Goal: Transaction & Acquisition: Purchase product/service

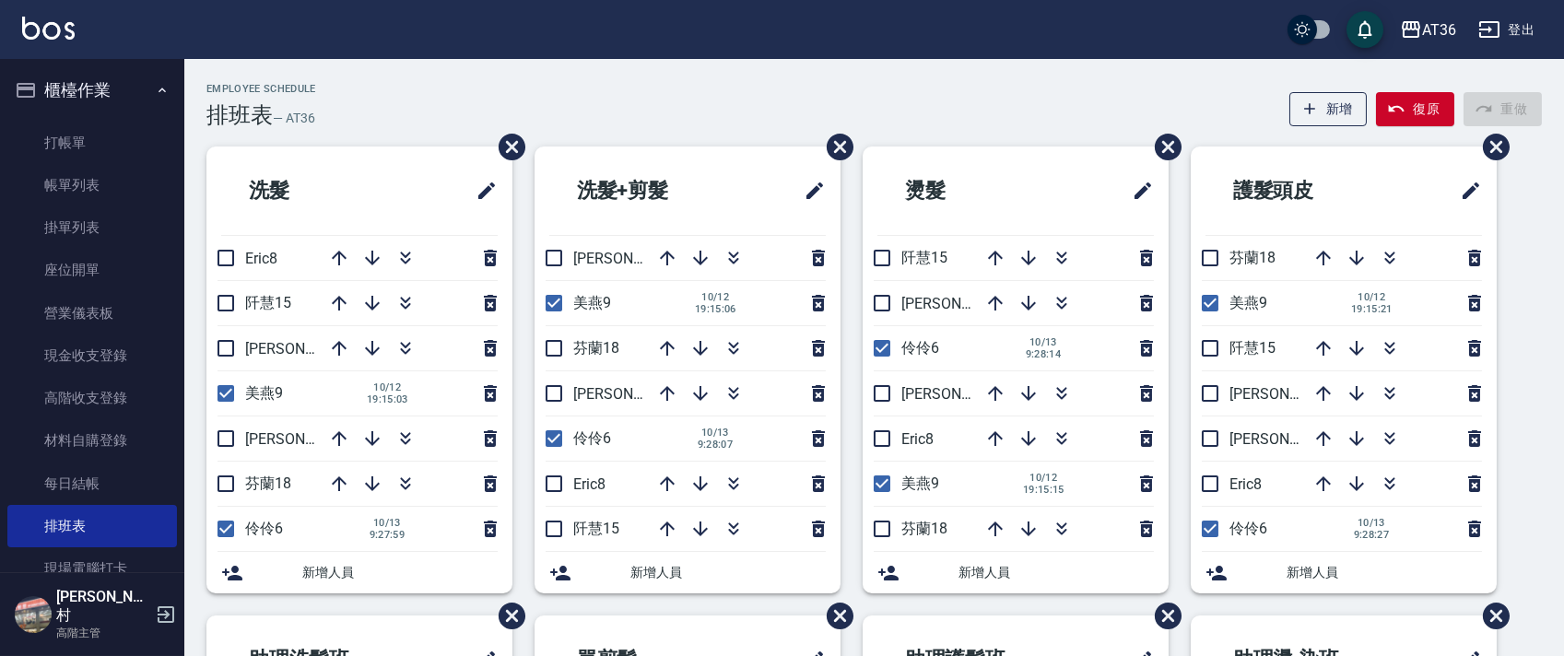
click at [639, 83] on div "Employee Schedule 排班表 — AT36 新增 復原 重做" at bounding box center [873, 105] width 1335 height 45
click at [1073, 29] on div "AT36 登出" at bounding box center [782, 29] width 1564 height 59
click at [223, 295] on input "checkbox" at bounding box center [225, 303] width 39 height 39
checkbox input "true"
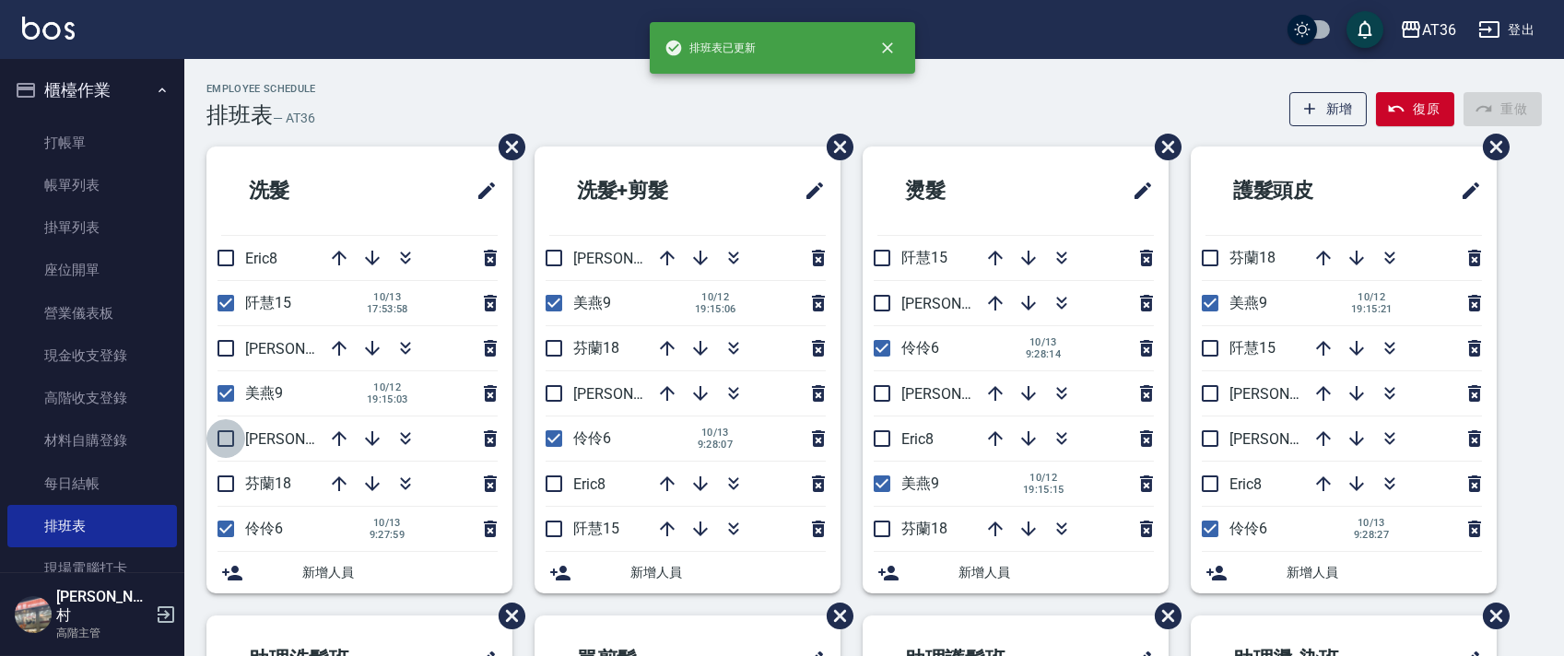
click at [226, 437] on input "checkbox" at bounding box center [225, 438] width 39 height 39
checkbox input "true"
click at [228, 481] on input "checkbox" at bounding box center [225, 483] width 39 height 39
checkbox input "true"
click at [550, 256] on input "checkbox" at bounding box center [553, 258] width 39 height 39
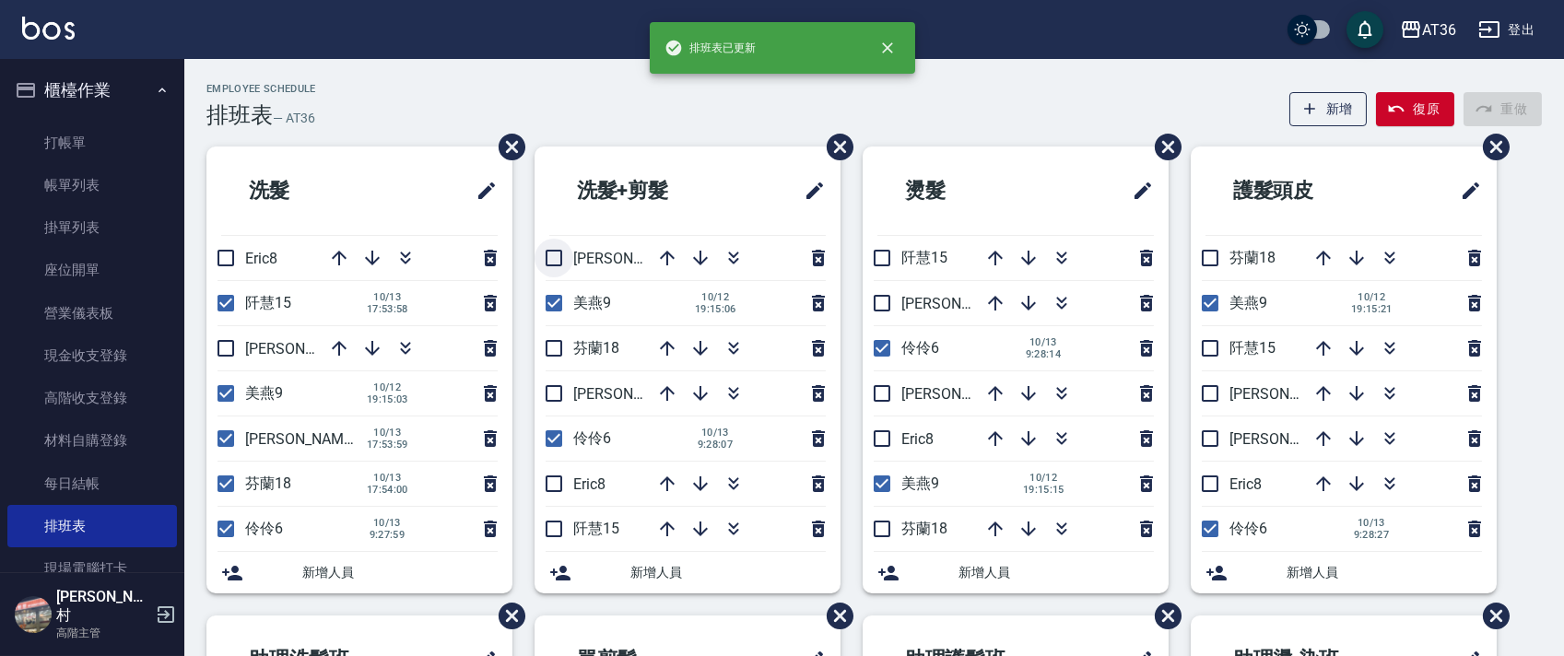
checkbox input "true"
click at [552, 357] on input "checkbox" at bounding box center [553, 348] width 39 height 39
checkbox input "true"
click at [555, 529] on input "checkbox" at bounding box center [553, 529] width 39 height 39
checkbox input "true"
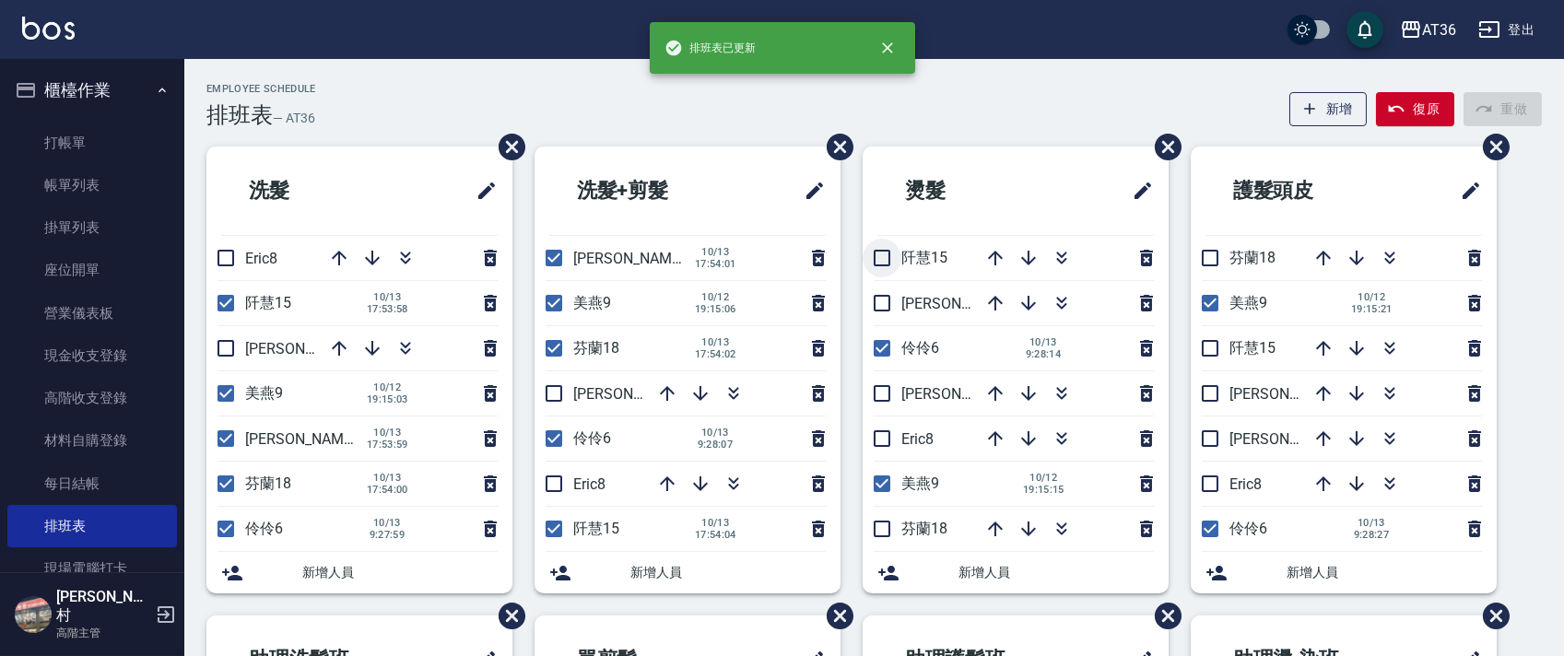
click at [883, 259] on input "checkbox" at bounding box center [881, 258] width 39 height 39
checkbox input "true"
click at [886, 394] on input "checkbox" at bounding box center [881, 393] width 39 height 39
checkbox input "true"
click at [888, 531] on input "checkbox" at bounding box center [881, 529] width 39 height 39
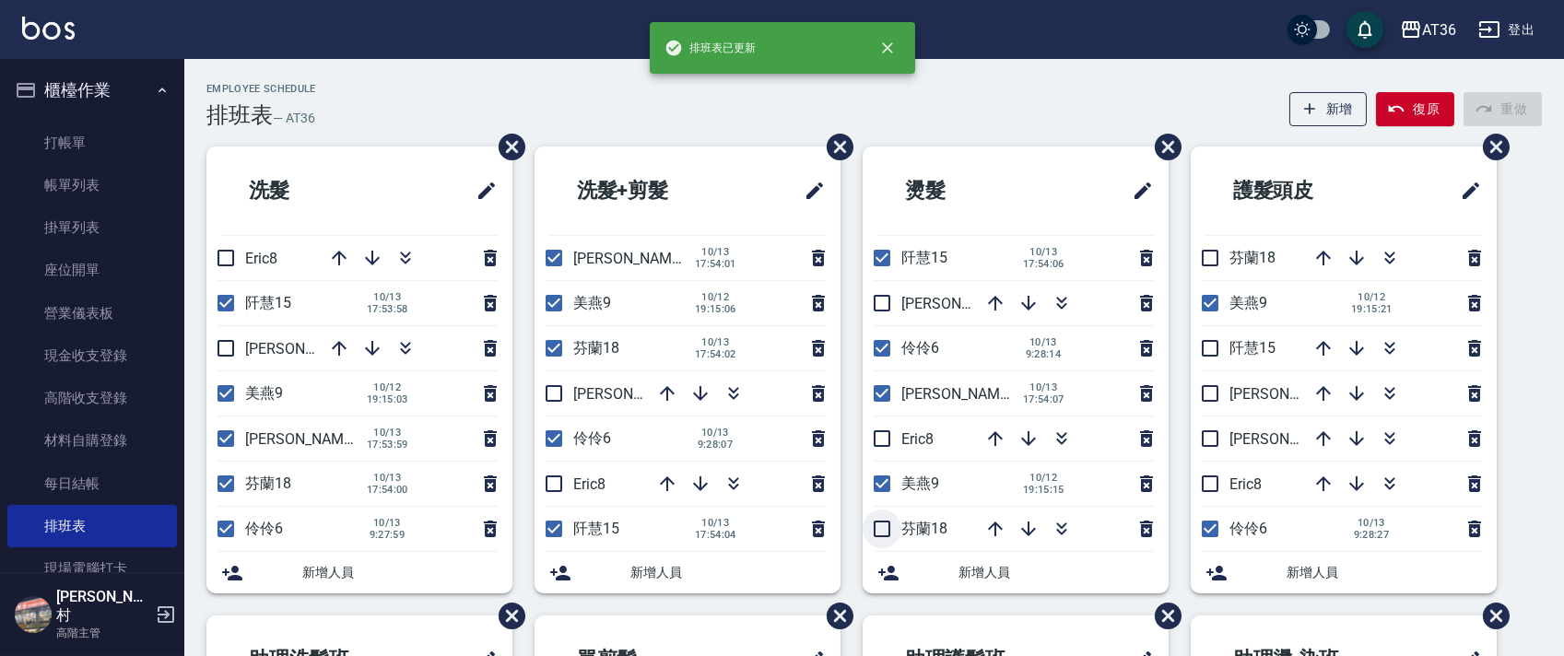
checkbox input "true"
click at [1214, 264] on input "checkbox" at bounding box center [1209, 258] width 39 height 39
checkbox input "true"
click at [1209, 346] on input "checkbox" at bounding box center [1209, 348] width 39 height 39
checkbox input "true"
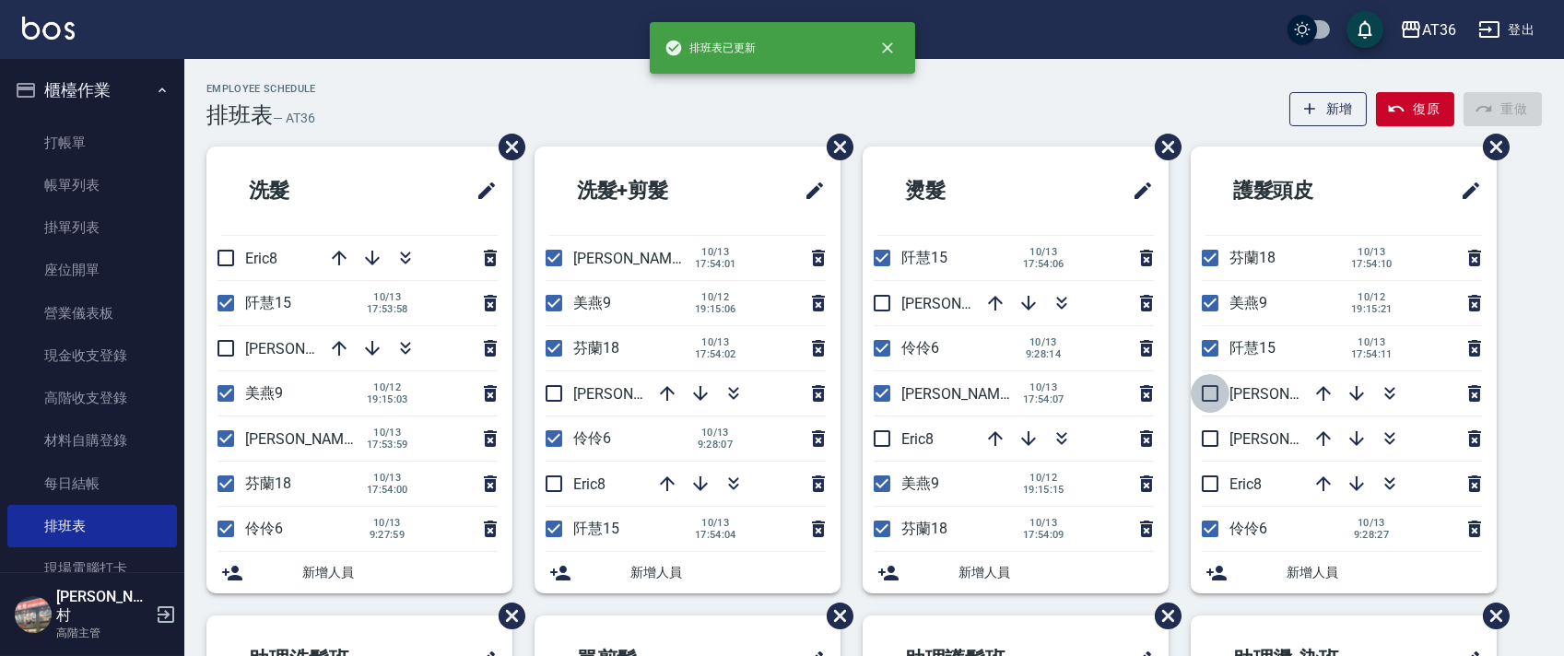
click at [1209, 396] on input "checkbox" at bounding box center [1209, 393] width 39 height 39
checkbox input "true"
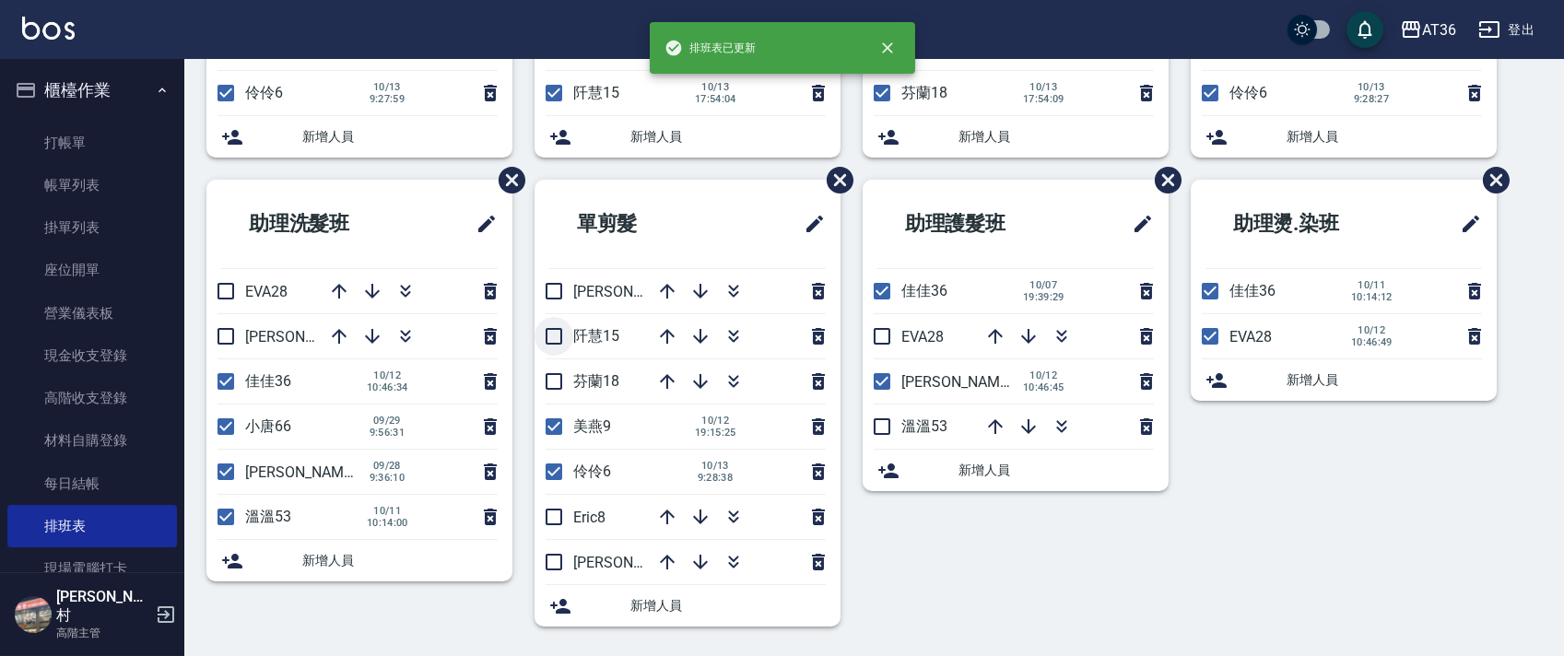
click at [555, 329] on input "checkbox" at bounding box center [553, 336] width 39 height 39
checkbox input "true"
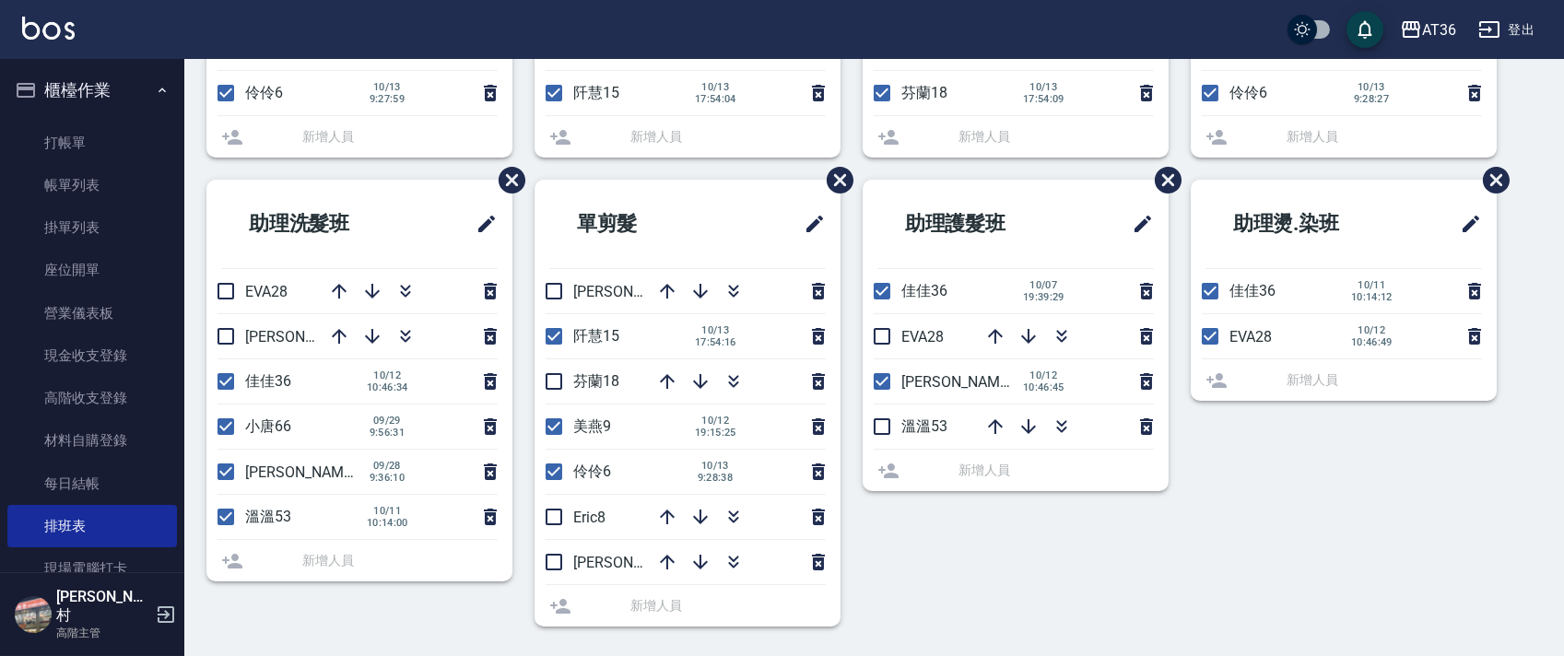
click at [555, 381] on input "checkbox" at bounding box center [553, 381] width 39 height 39
checkbox input "true"
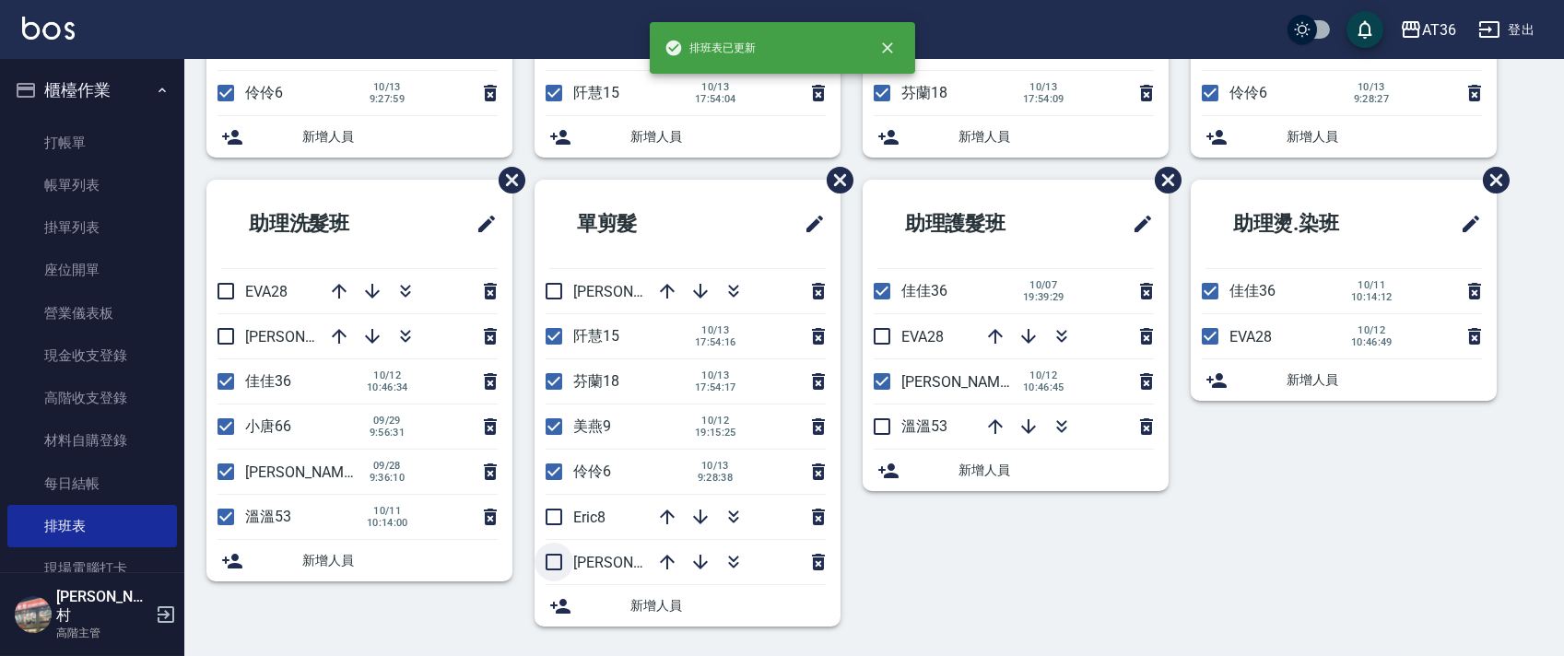
click at [561, 560] on input "checkbox" at bounding box center [553, 562] width 39 height 39
checkbox input "true"
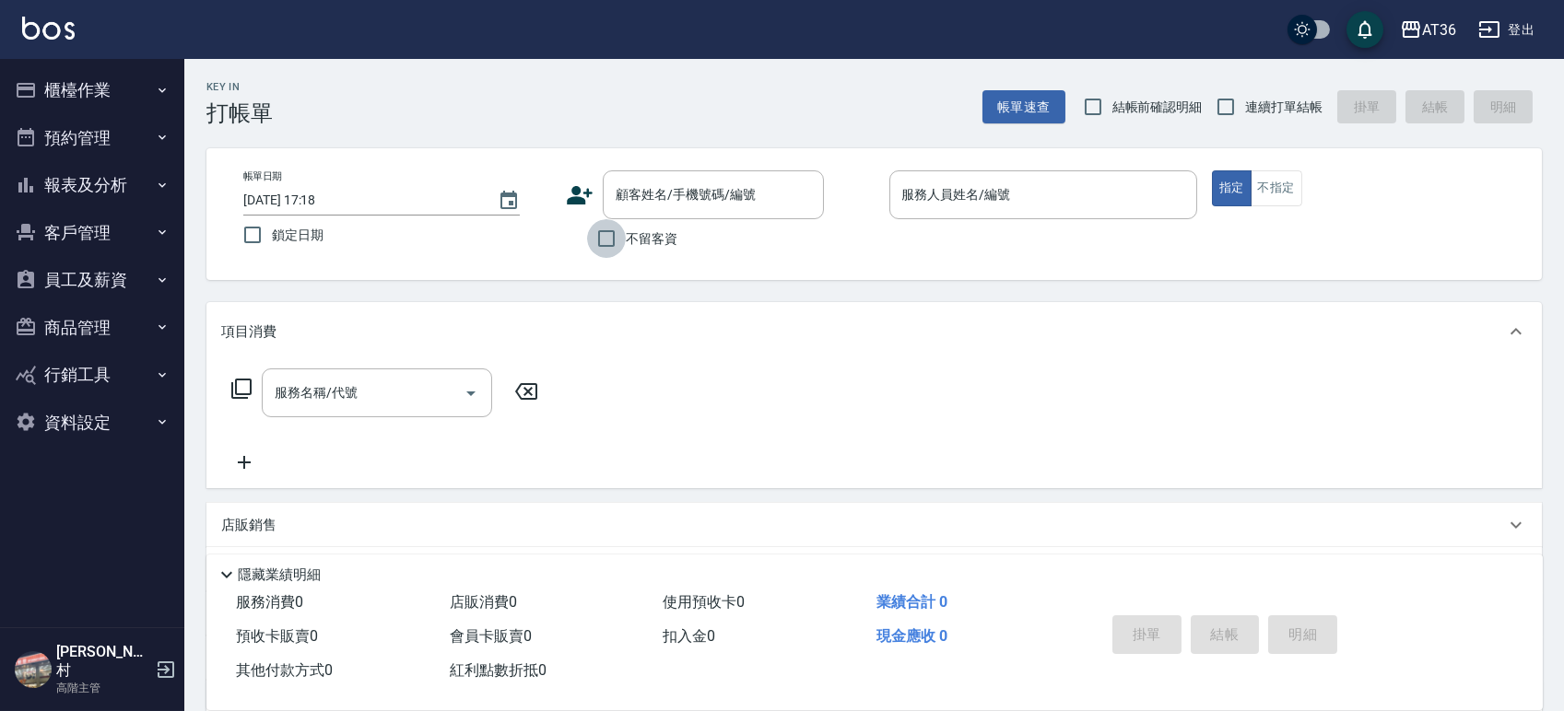
click at [614, 230] on input "不留客資" at bounding box center [606, 238] width 39 height 39
checkbox input "true"
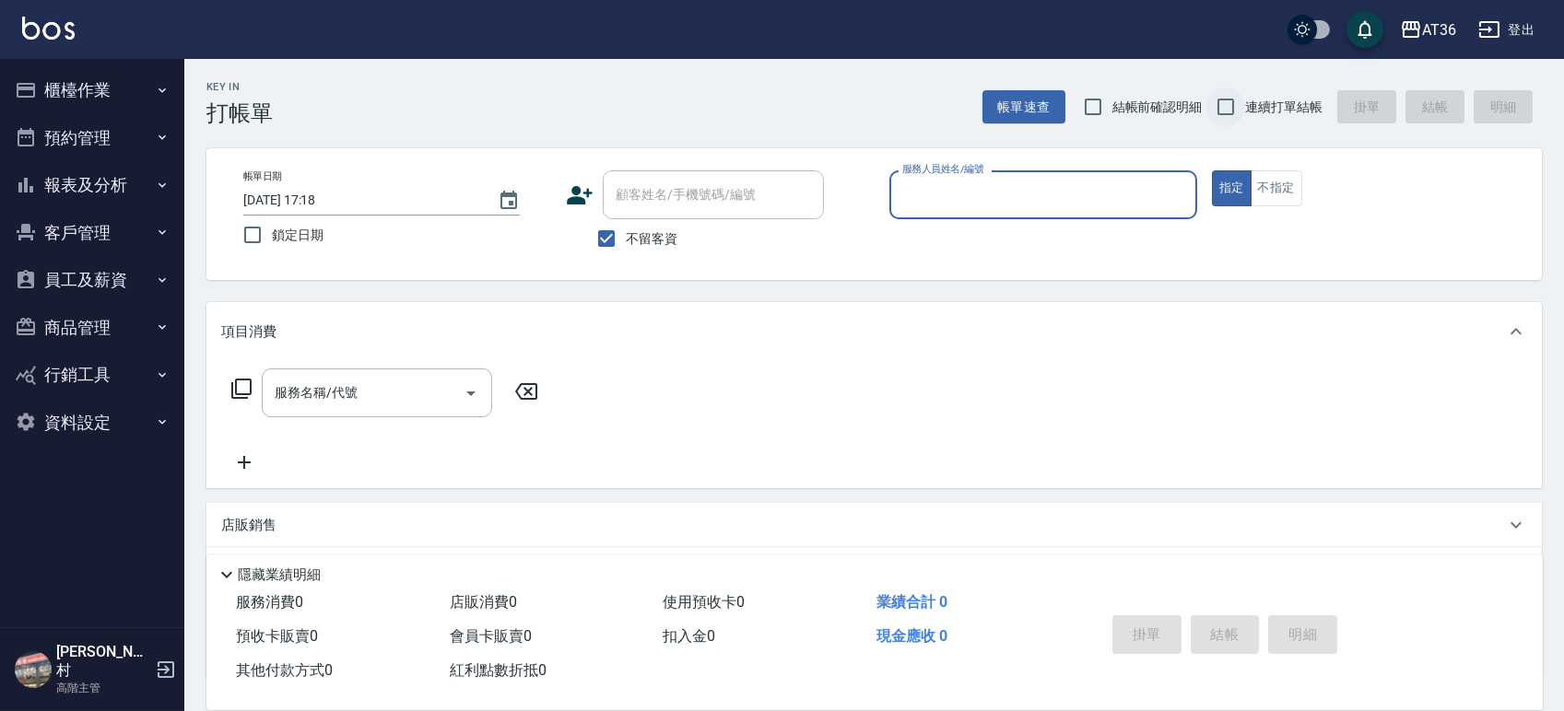
click at [1235, 104] on input "連續打單結帳" at bounding box center [1225, 107] width 39 height 39
checkbox input "true"
click at [1056, 201] on input "服務人員姓名/編號" at bounding box center [1042, 195] width 291 height 32
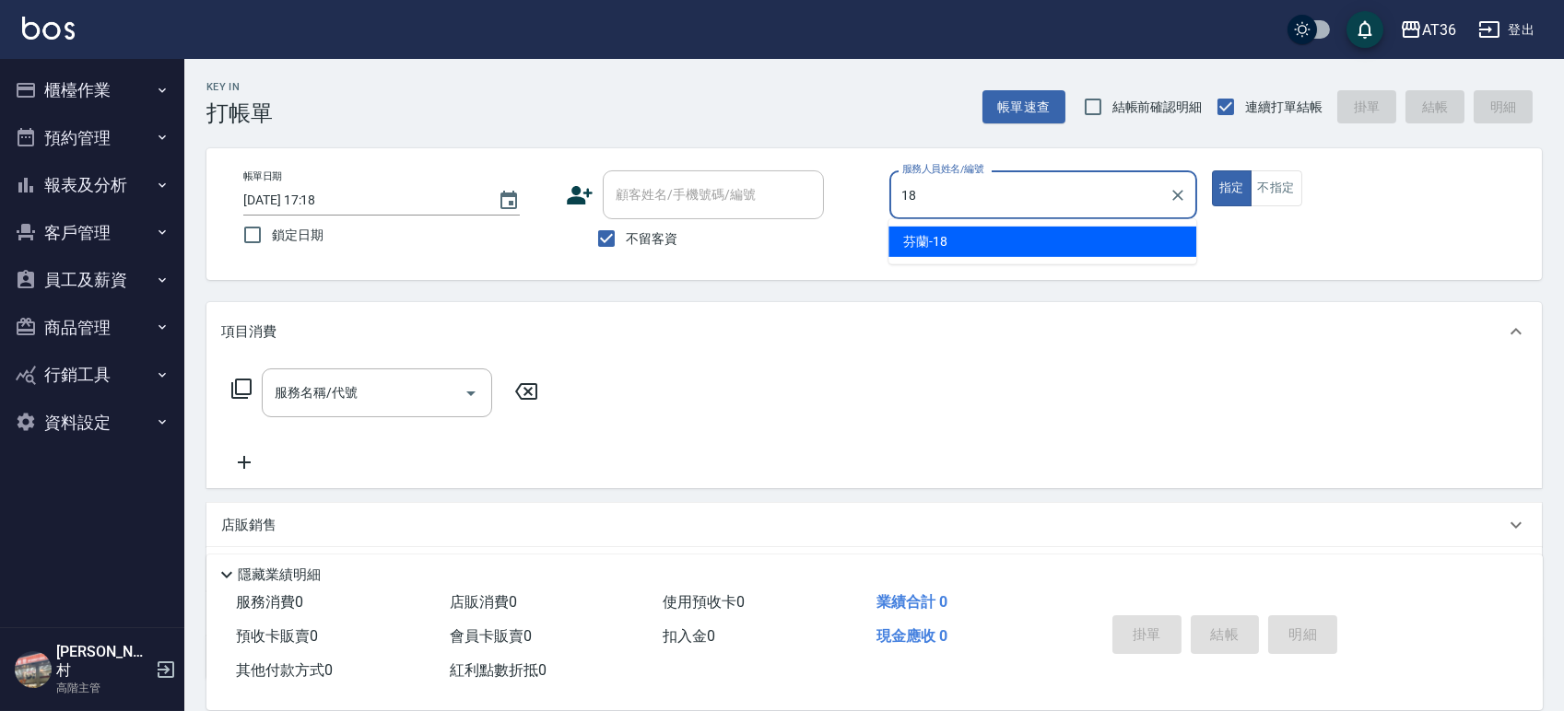
type input "18"
type button "true"
type input "芬蘭-18"
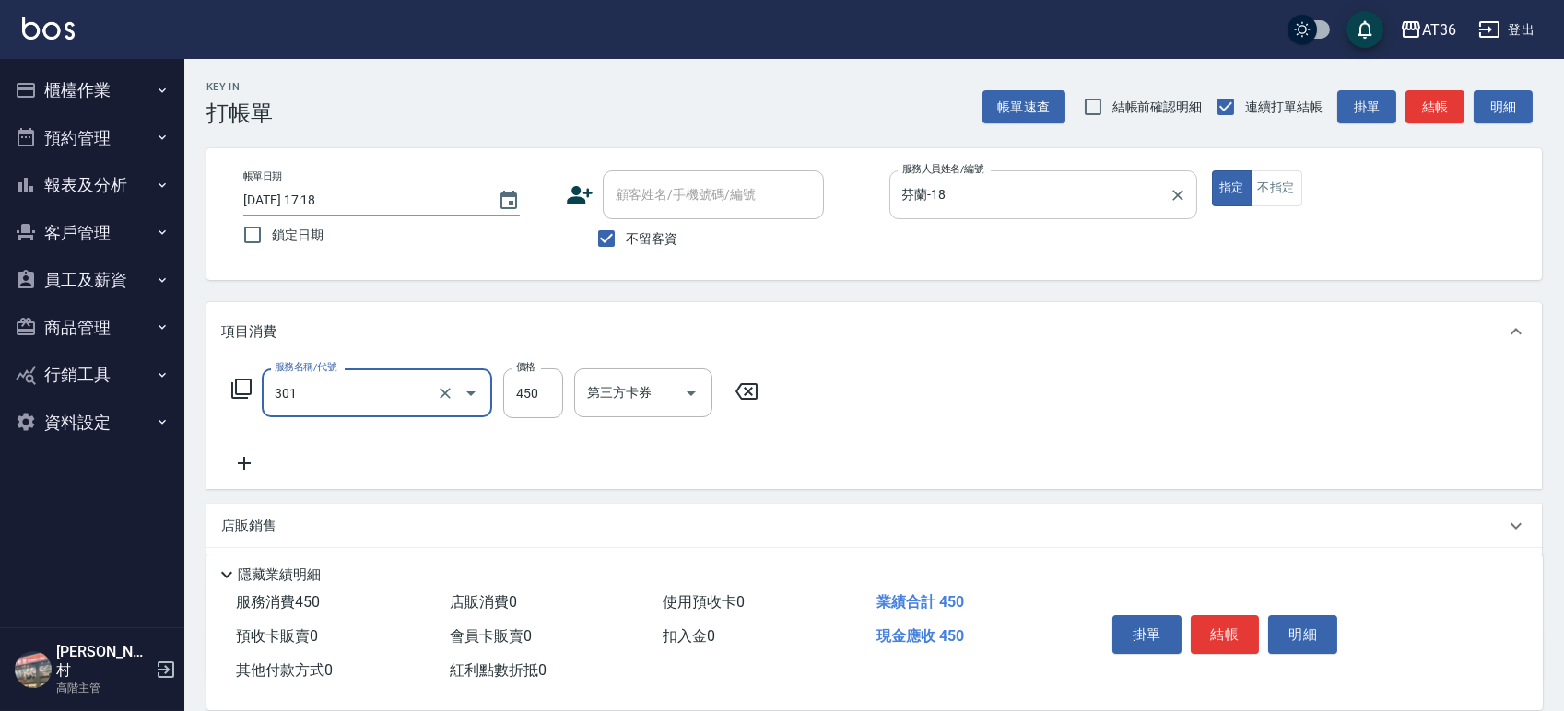
type input "洗+剪(301)"
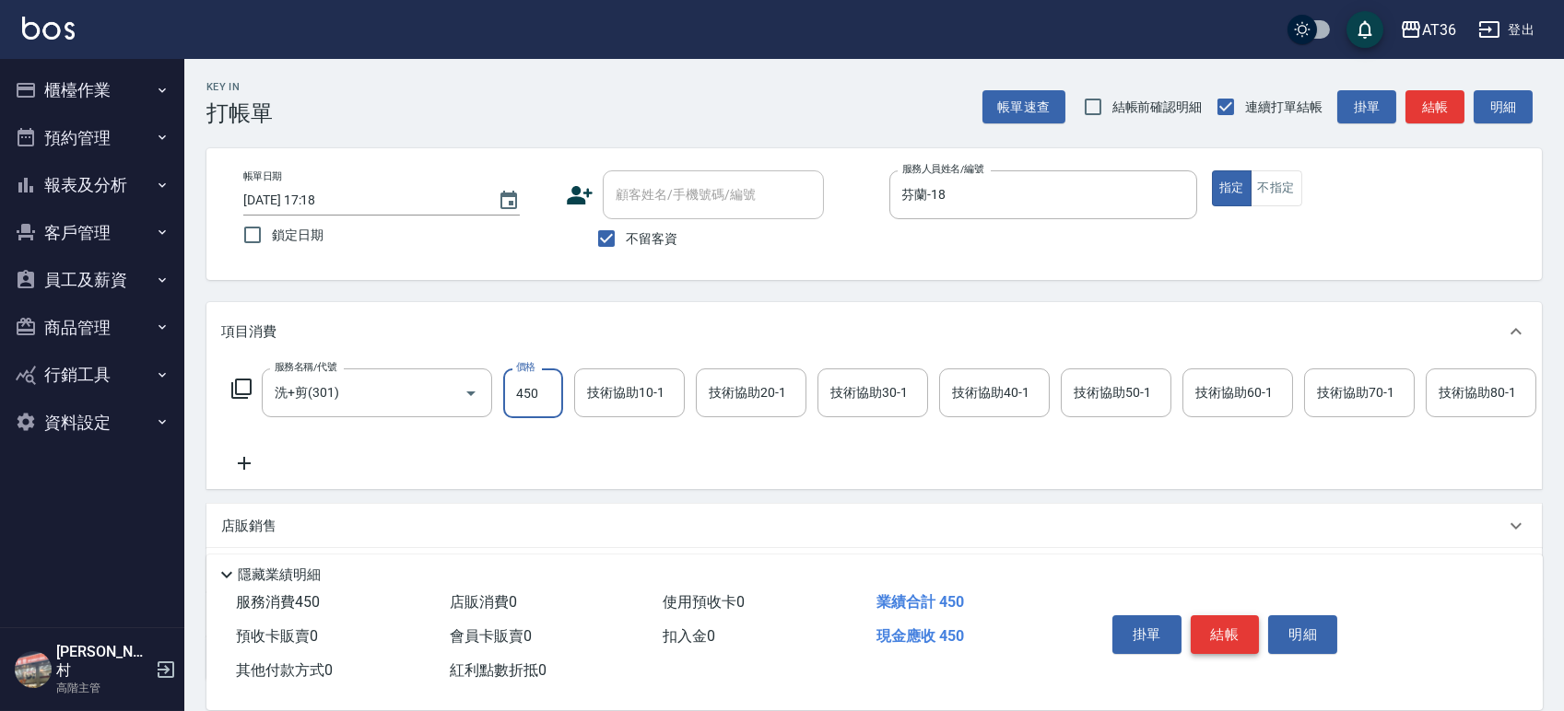
click at [1206, 618] on button "結帳" at bounding box center [1224, 634] width 69 height 39
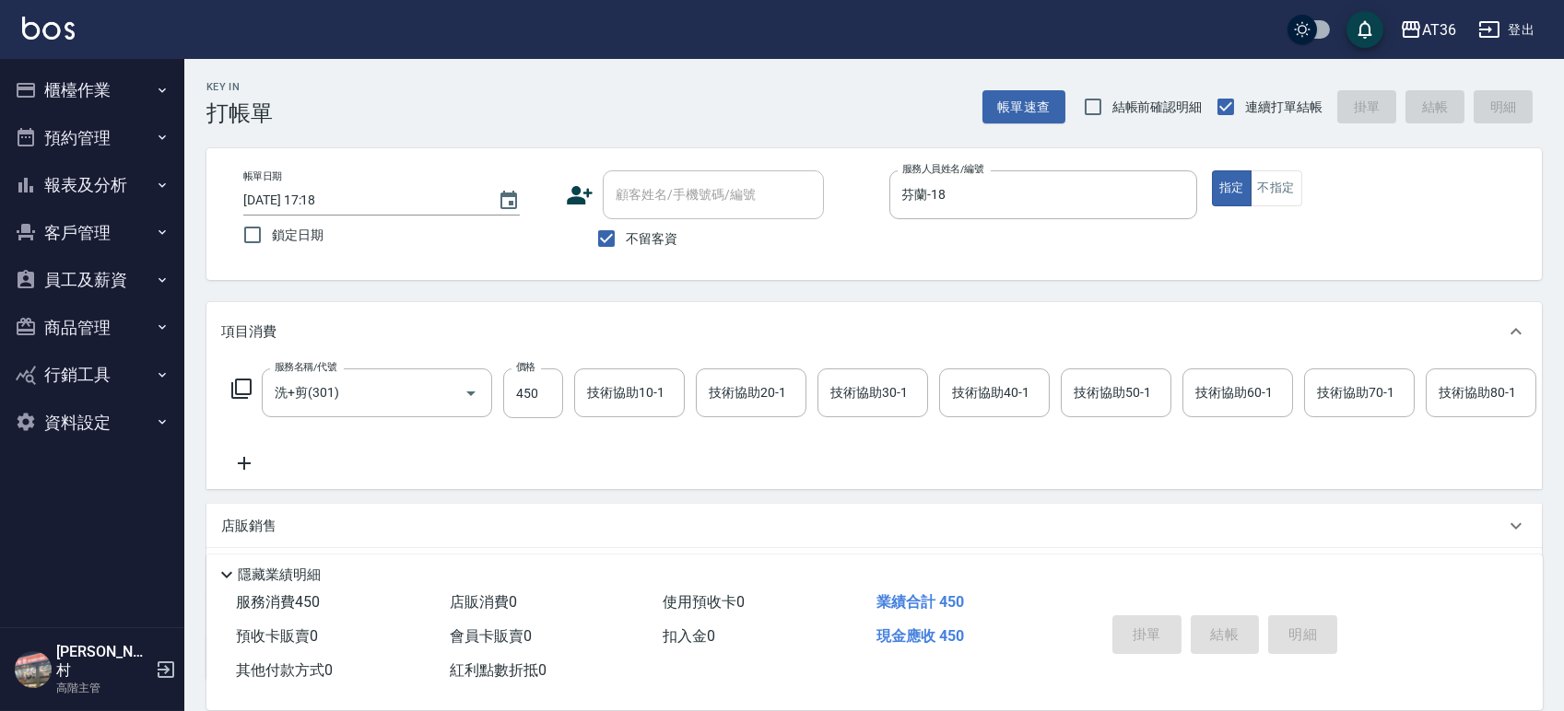
type input "[DATE] 17:29"
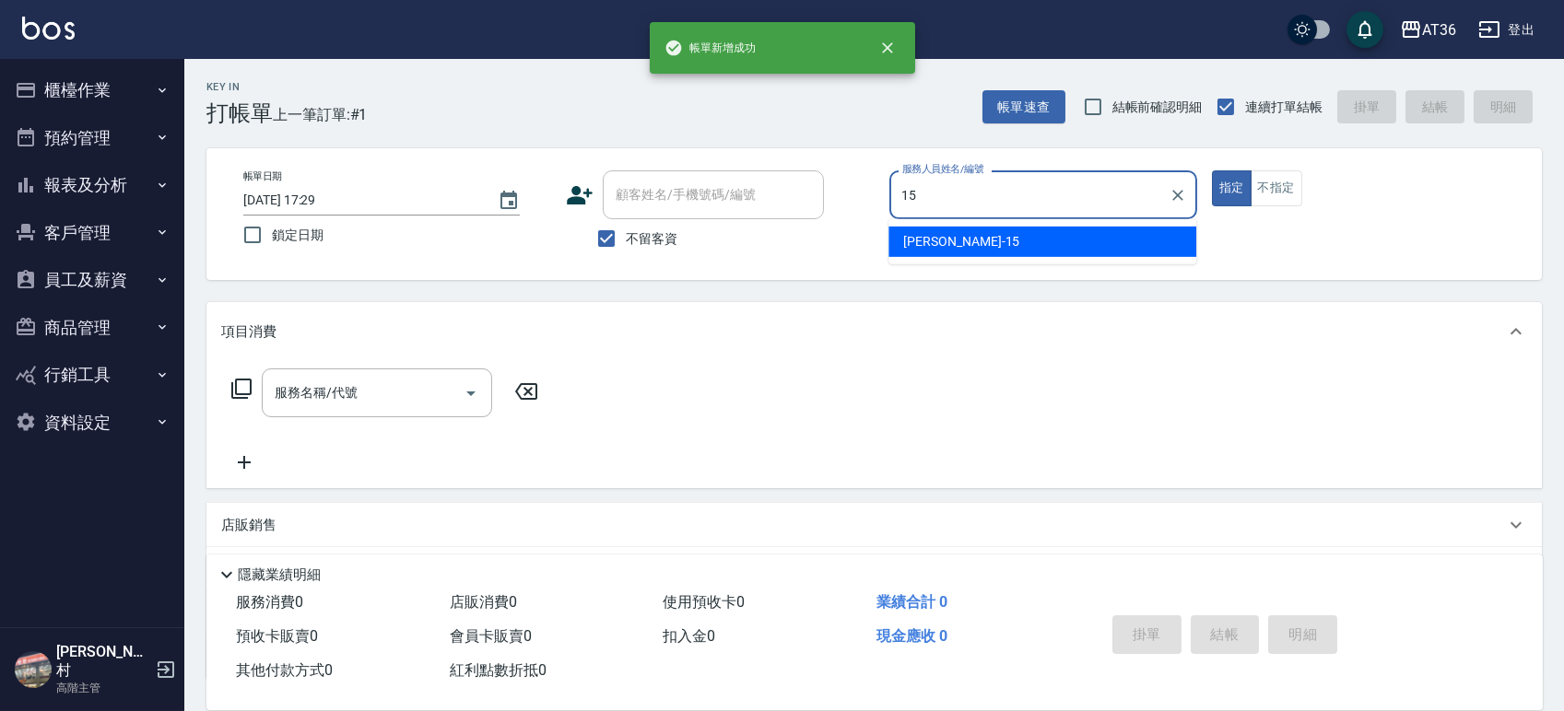
type input "阡慧-15"
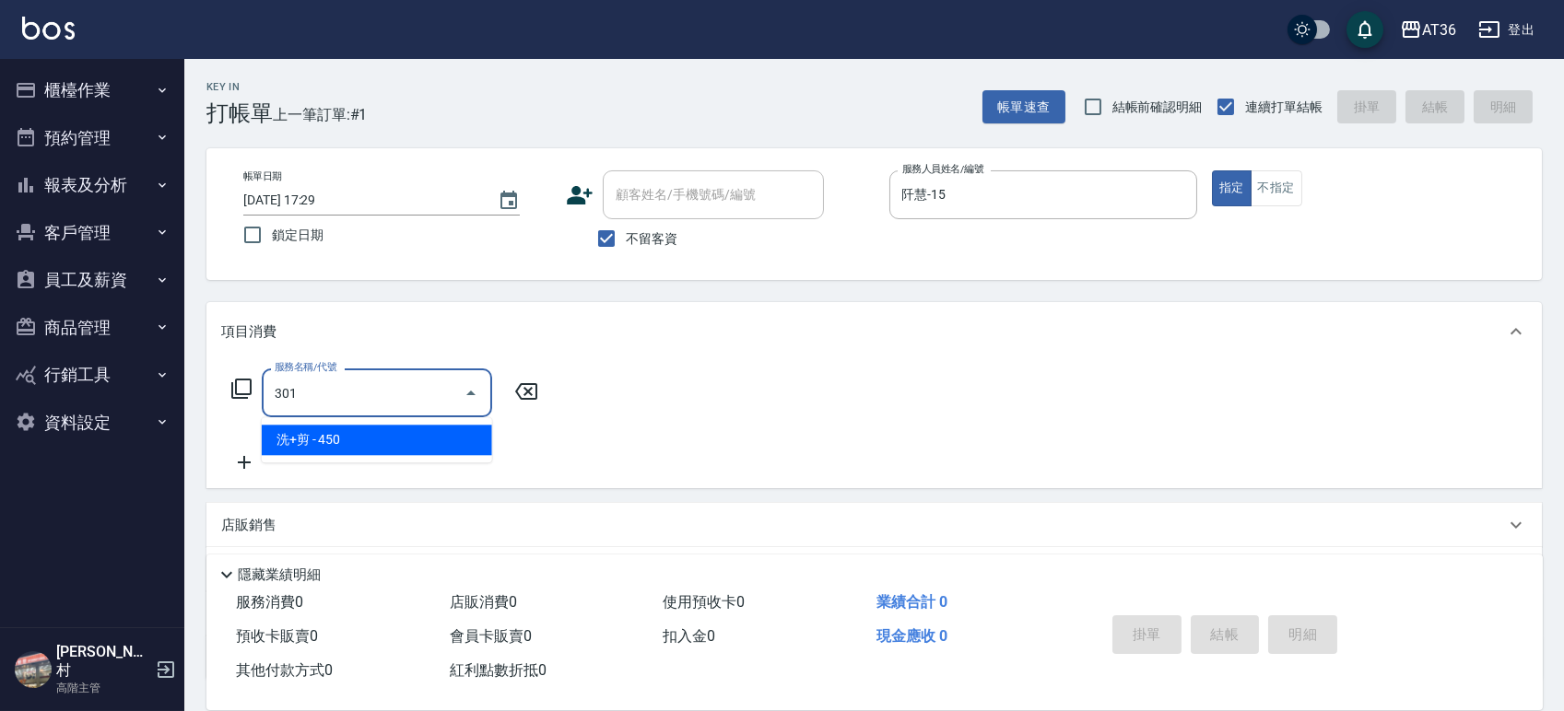
type input "洗+剪(301)"
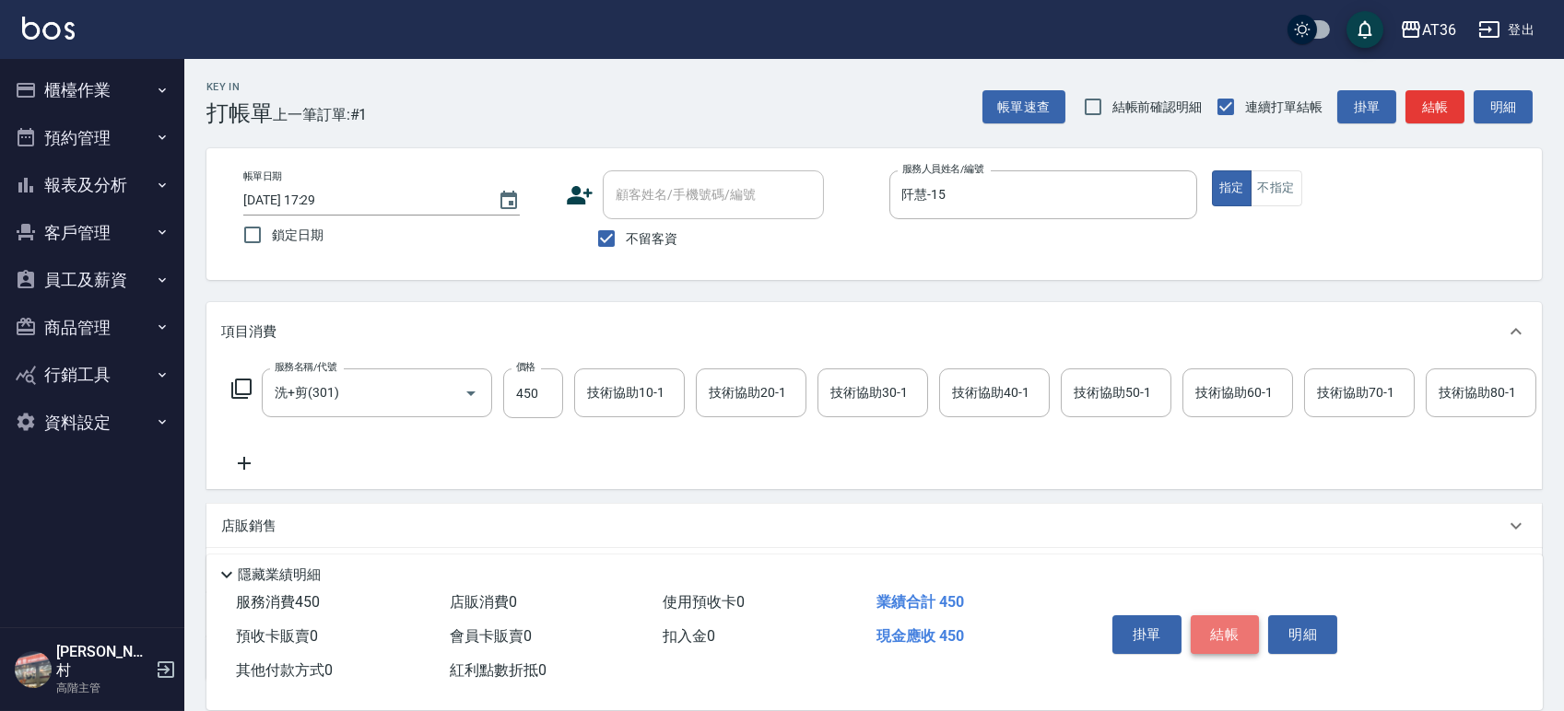
click at [1234, 624] on button "結帳" at bounding box center [1224, 634] width 69 height 39
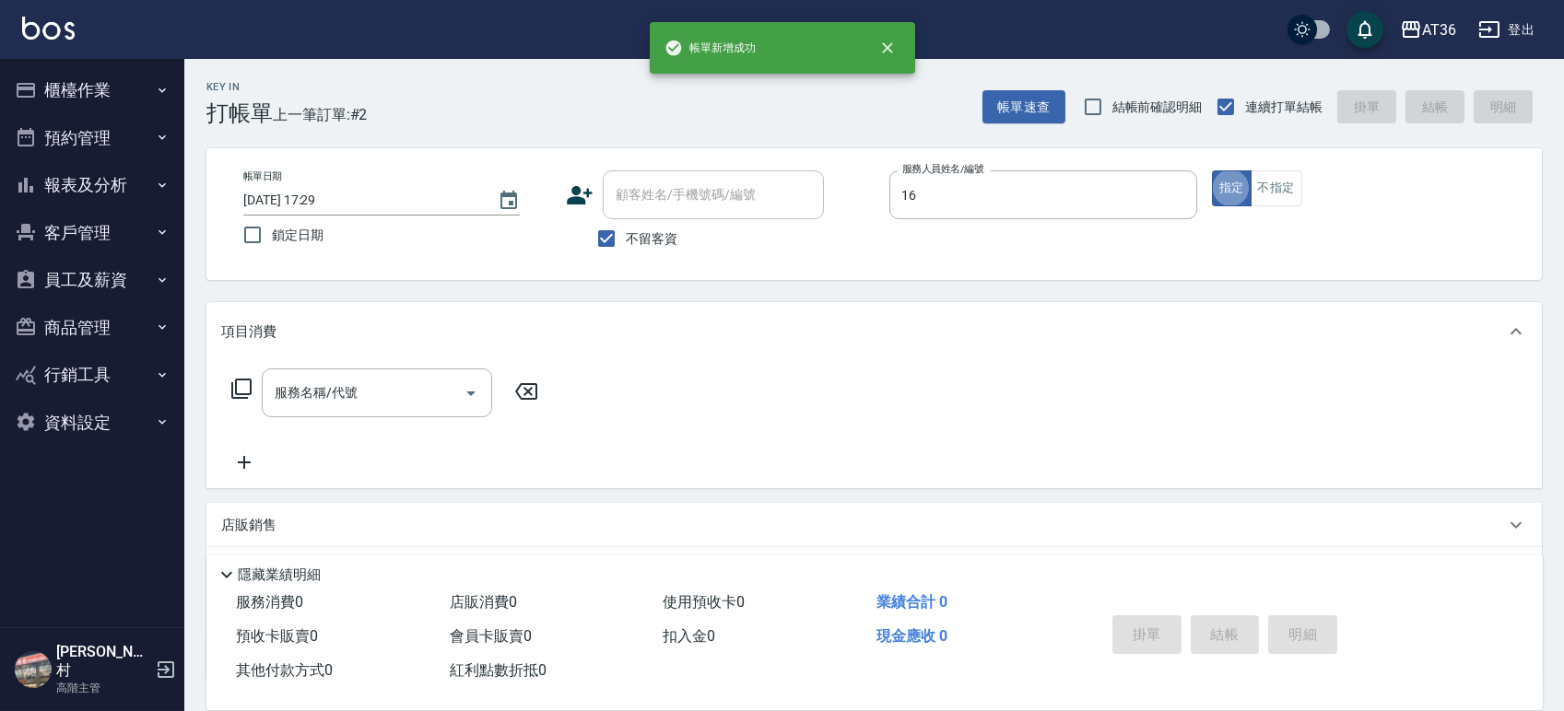
type input "[PERSON_NAME]-16"
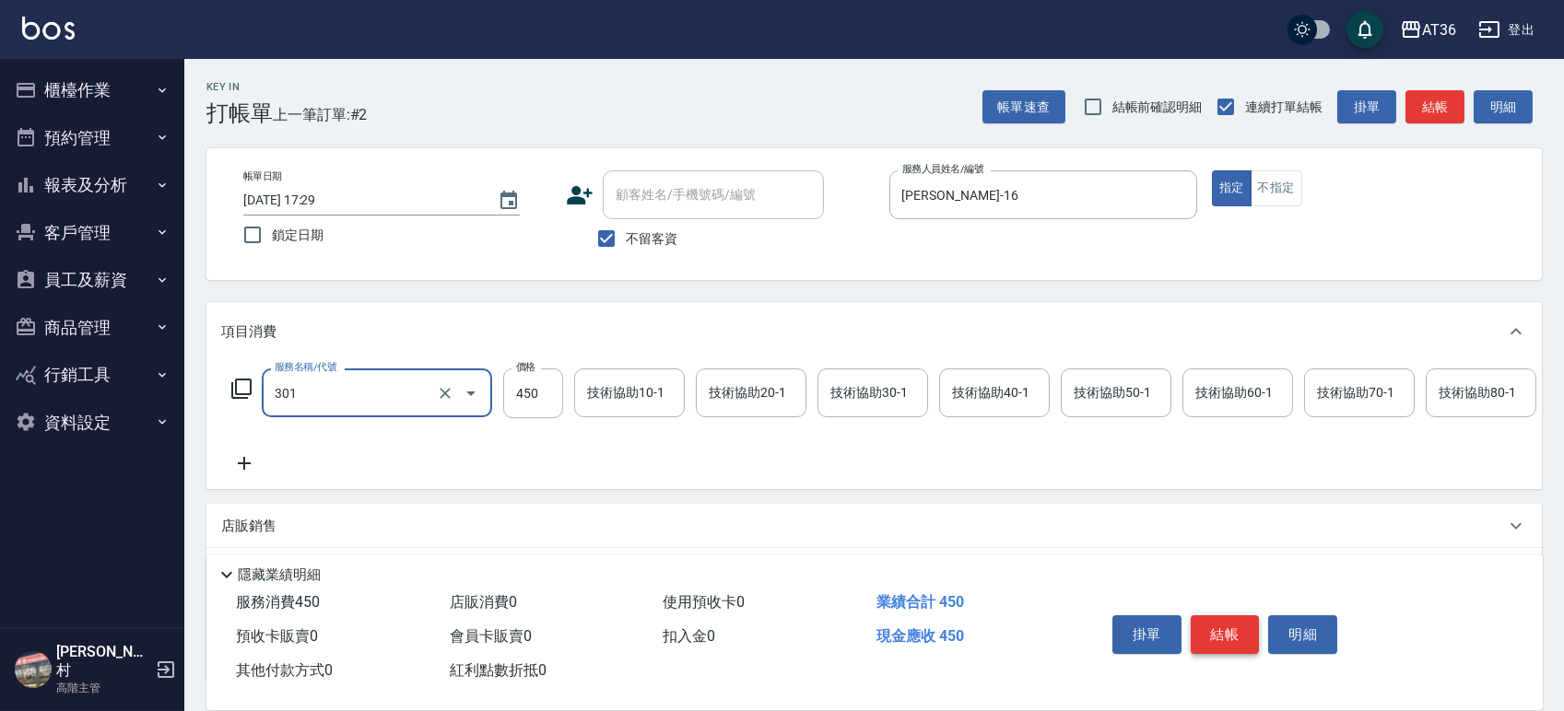
type input "洗+剪(301)"
click at [1234, 624] on button "結帳" at bounding box center [1224, 634] width 69 height 39
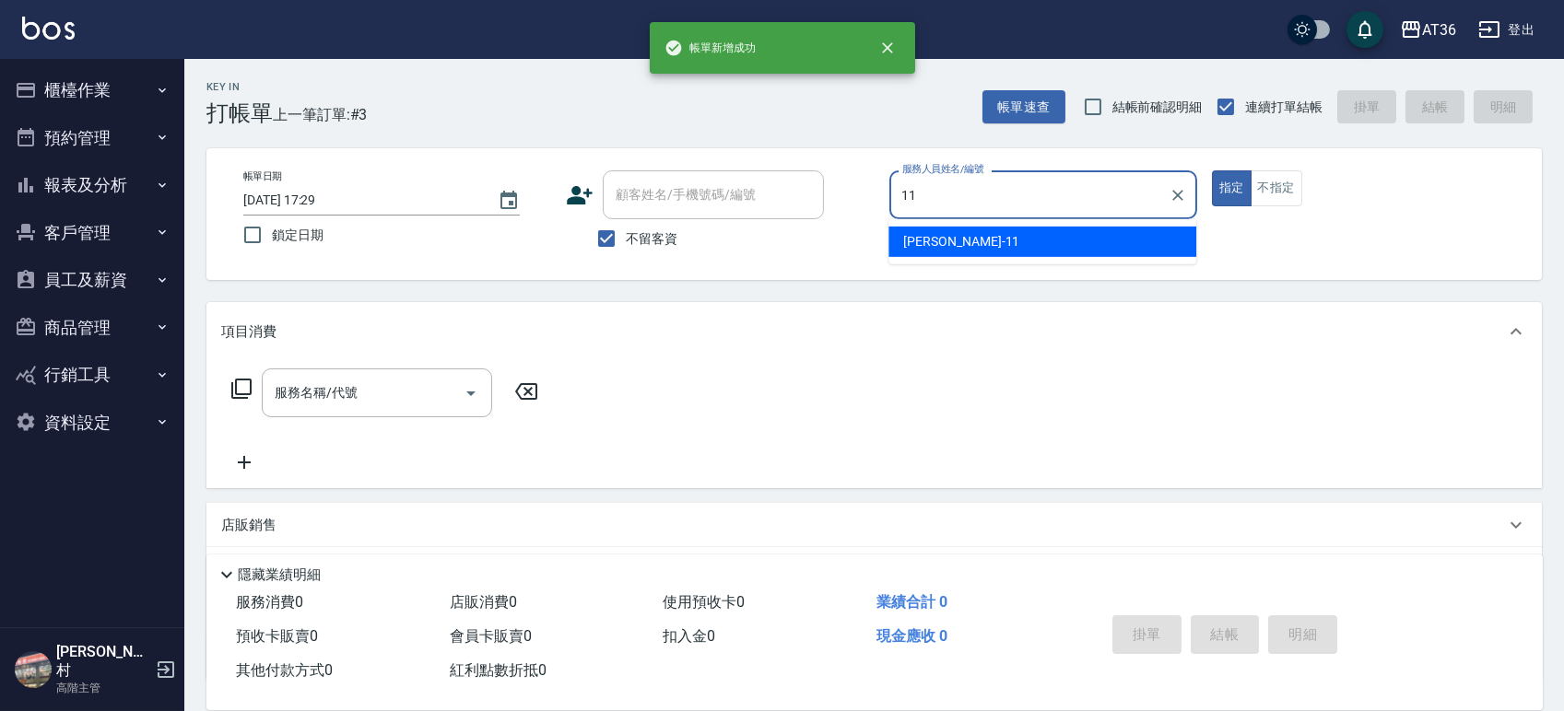
type input "[PERSON_NAME]-11"
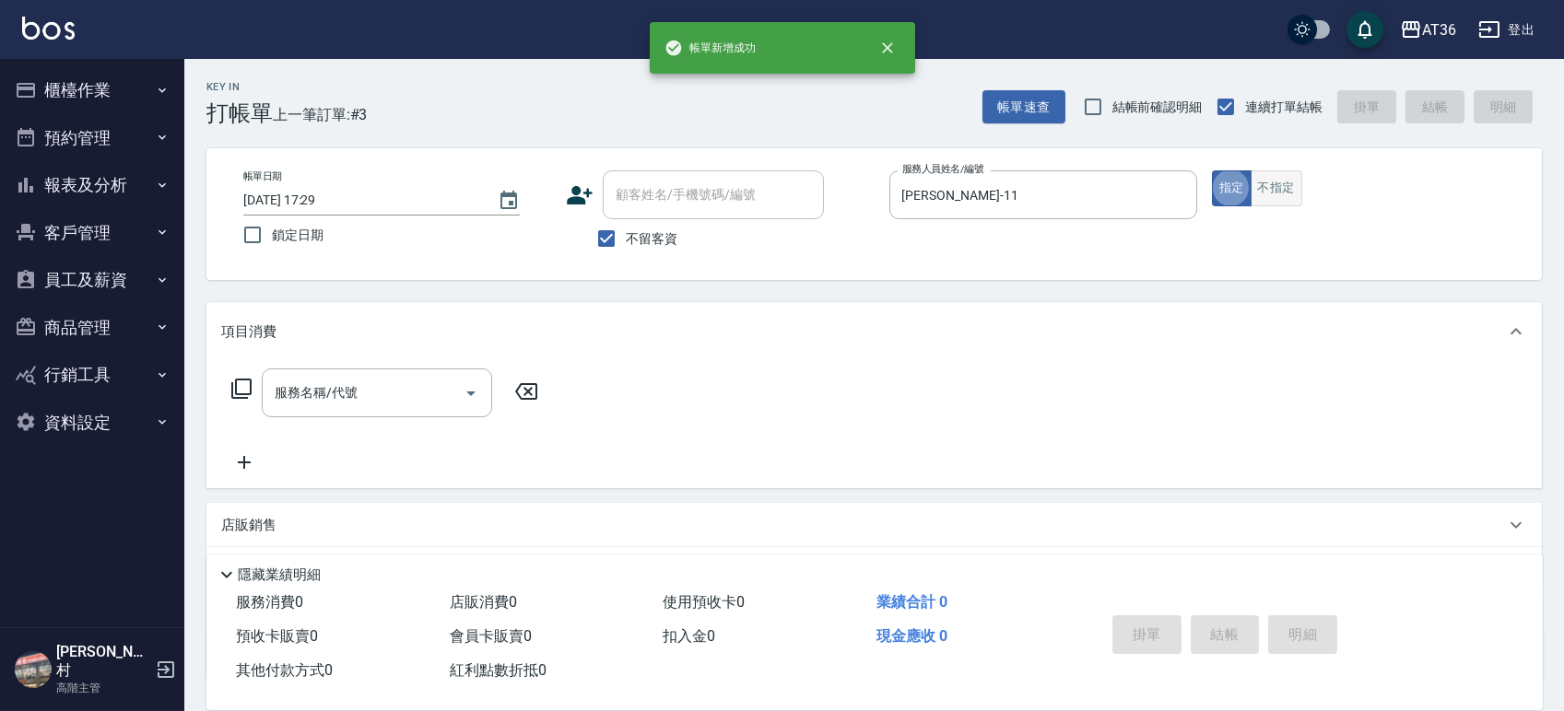
click at [1280, 182] on button "不指定" at bounding box center [1276, 188] width 52 height 36
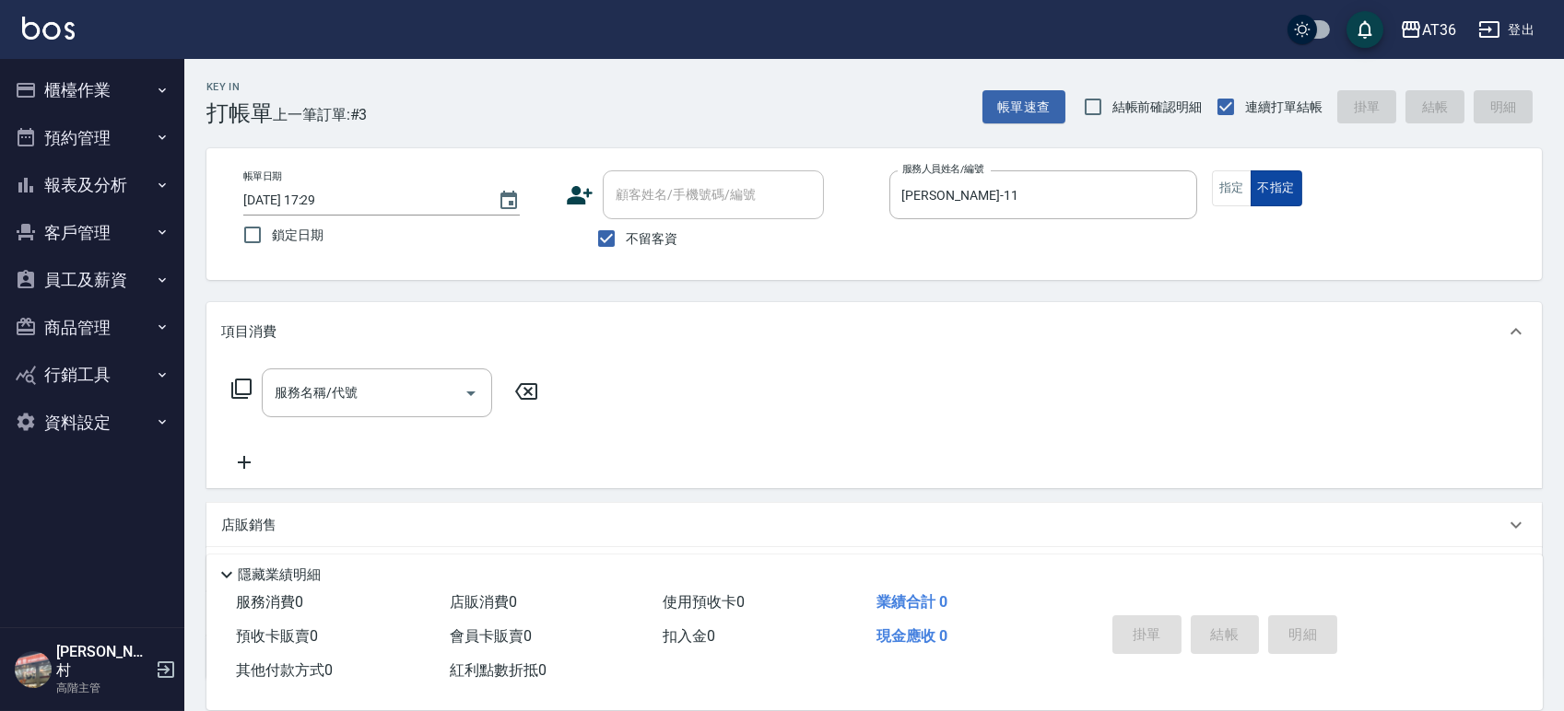
type button "false"
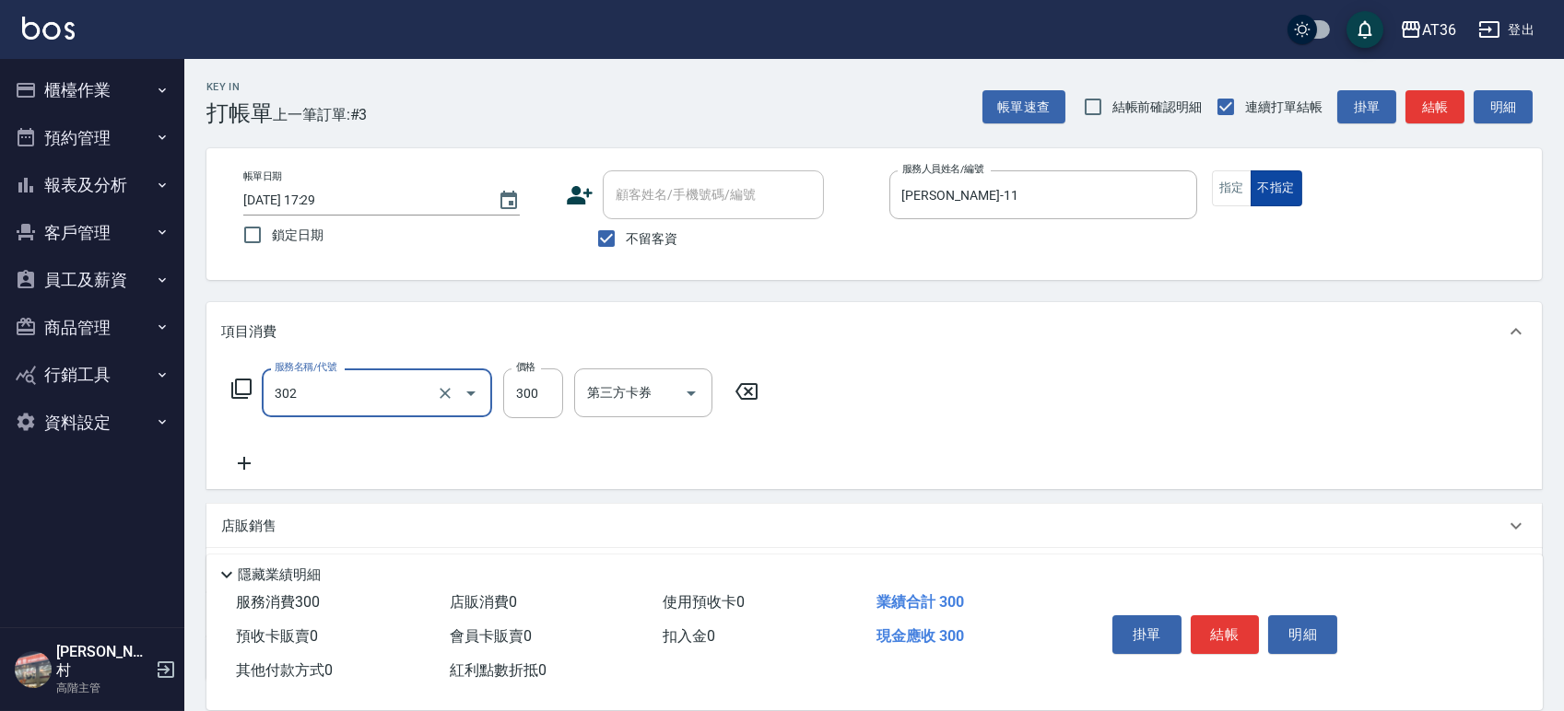
type input "造型剪髮(302)"
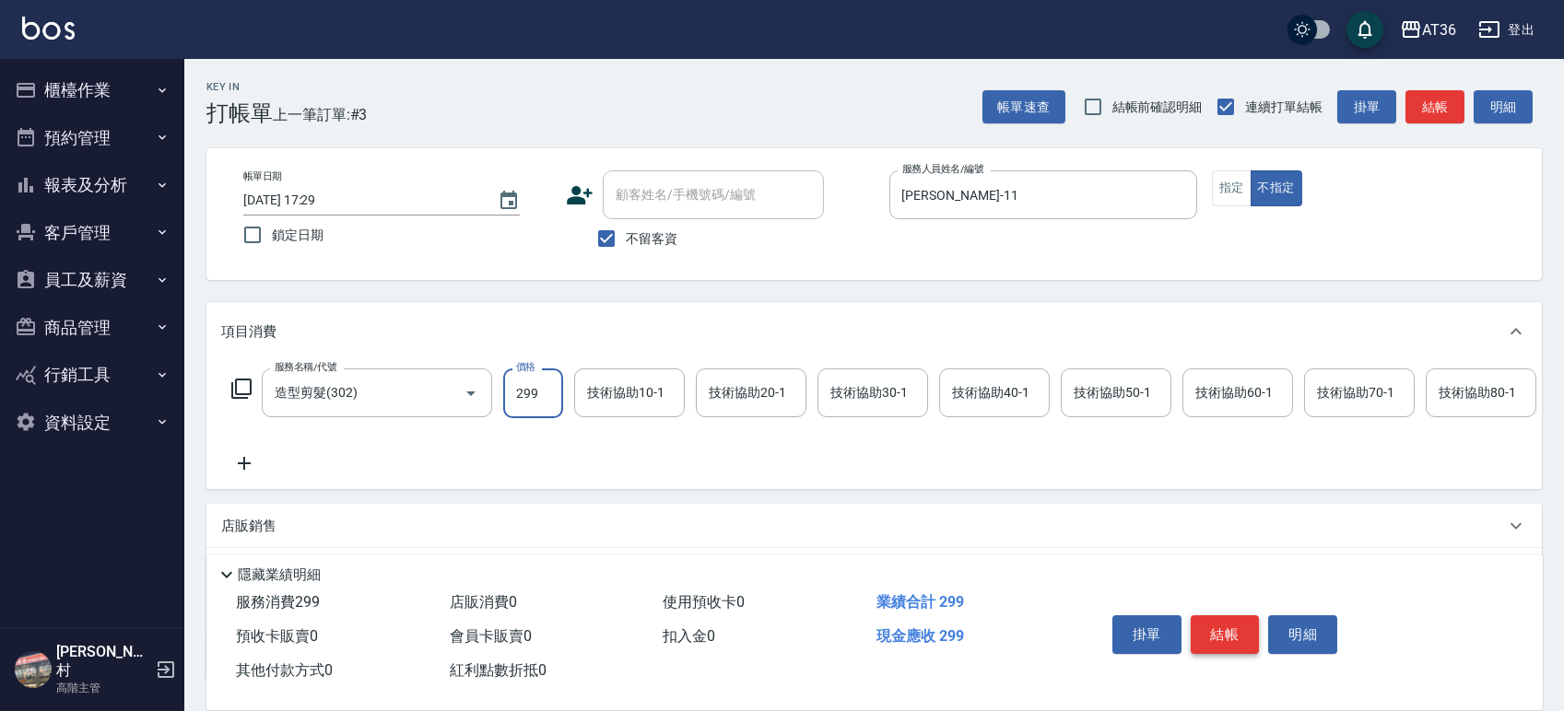
type input "299"
click at [1224, 615] on button "結帳" at bounding box center [1224, 634] width 69 height 39
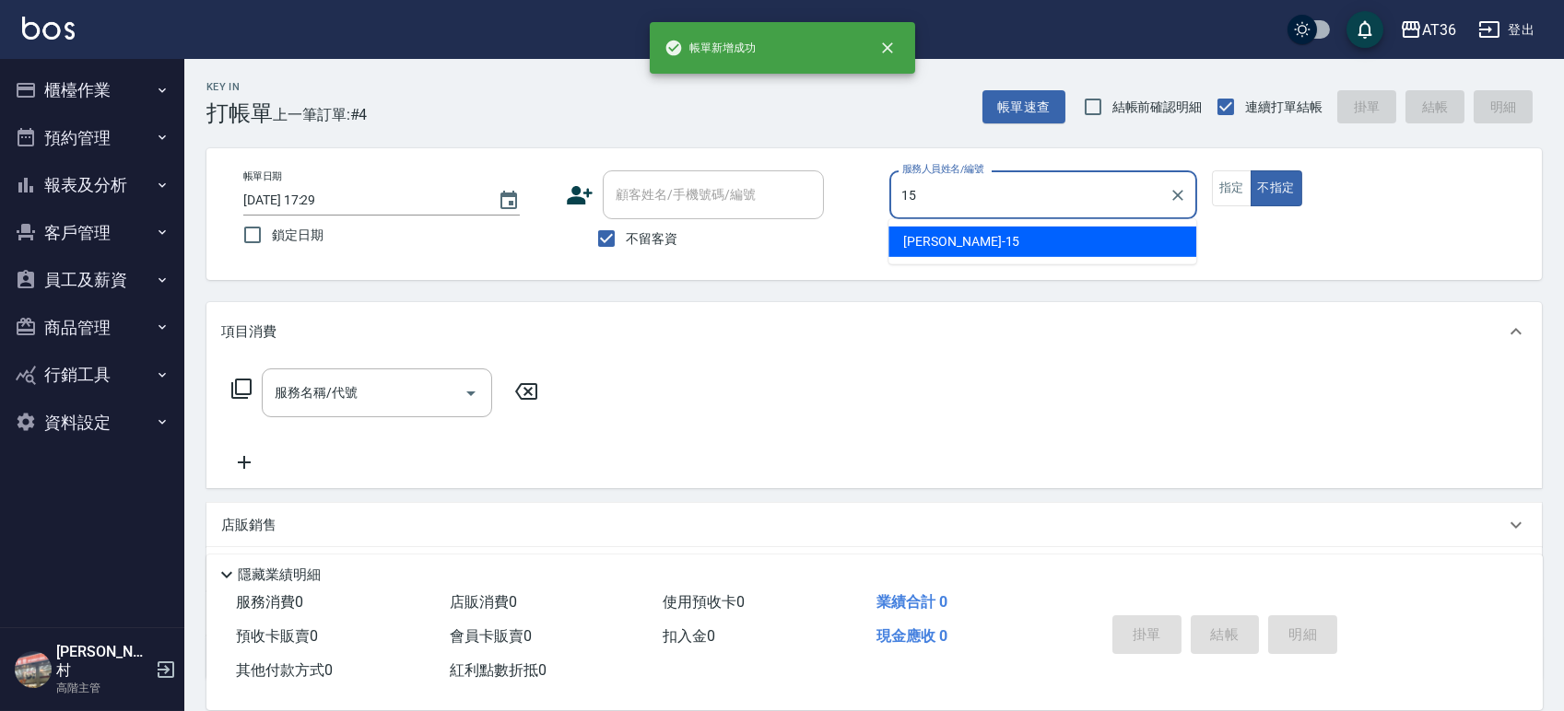
type input "阡慧-15"
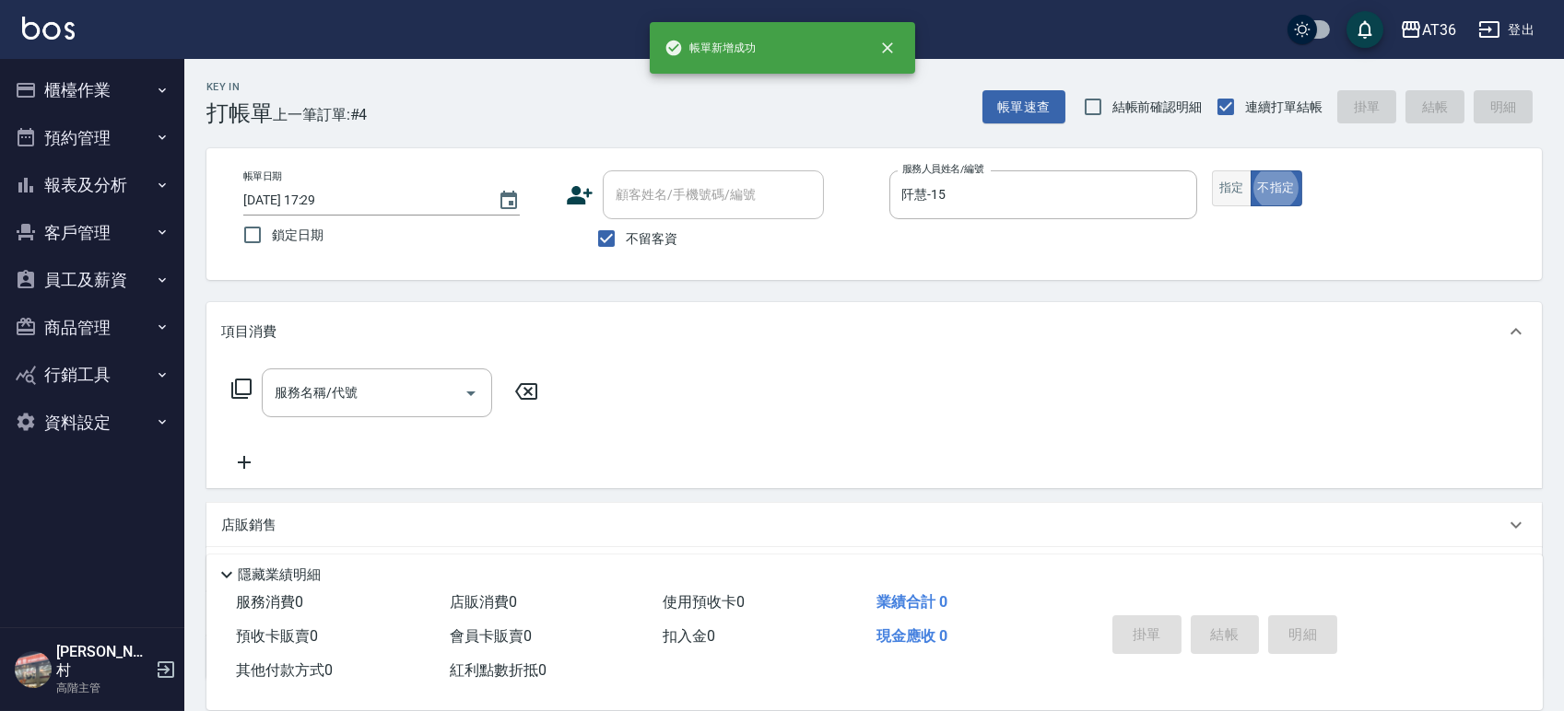
click at [1227, 179] on button "指定" at bounding box center [1232, 188] width 40 height 36
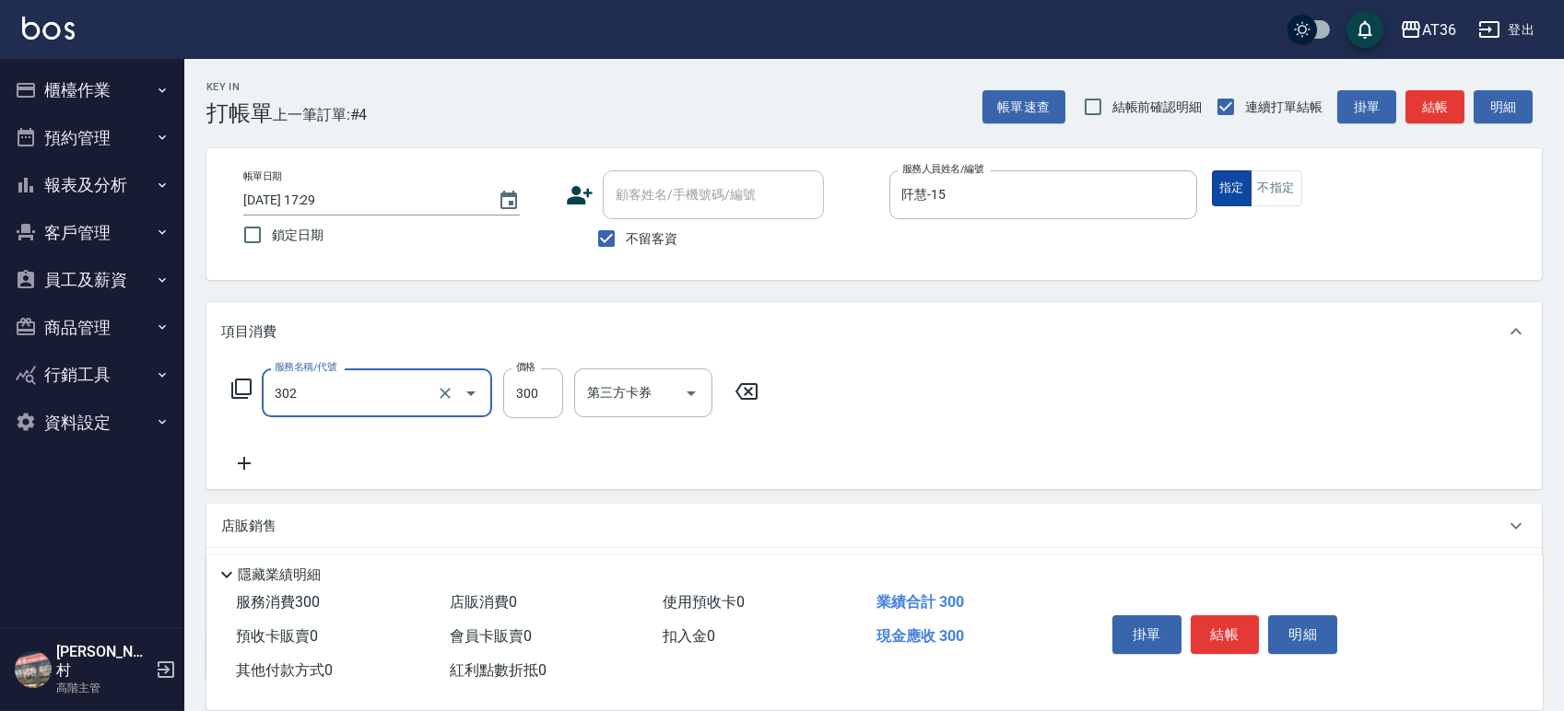
type input "造型剪髮(302)"
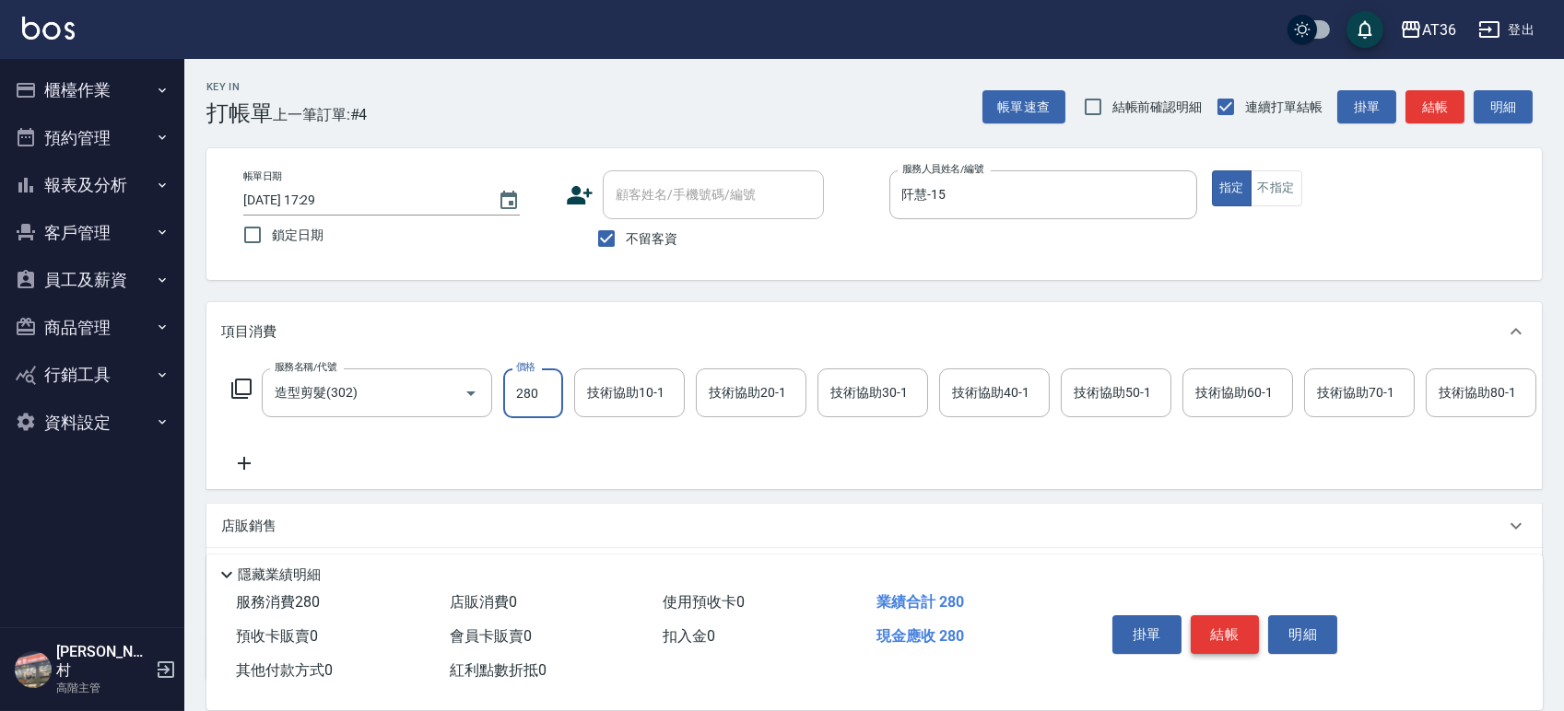
type input "280"
click at [1217, 624] on button "結帳" at bounding box center [1224, 634] width 69 height 39
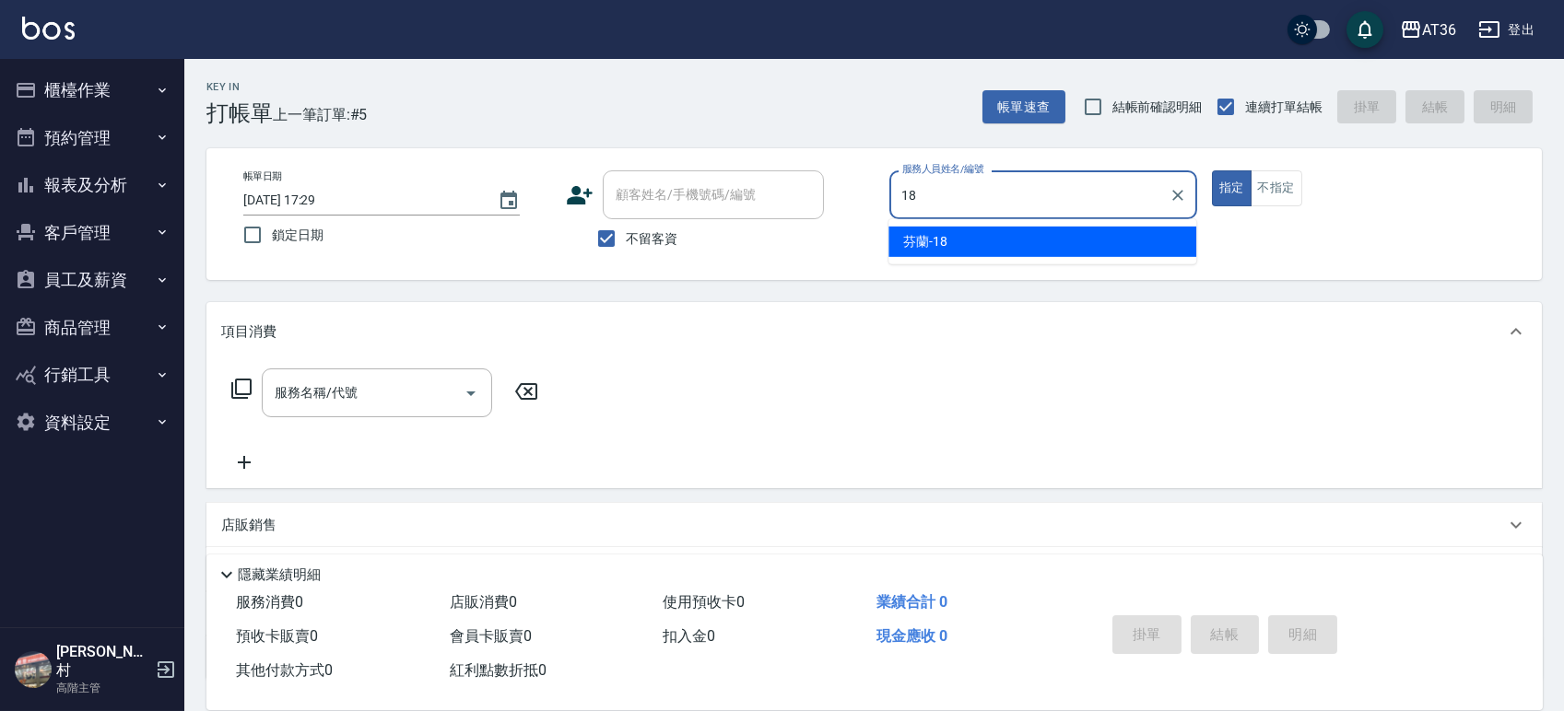
type input "芬蘭-18"
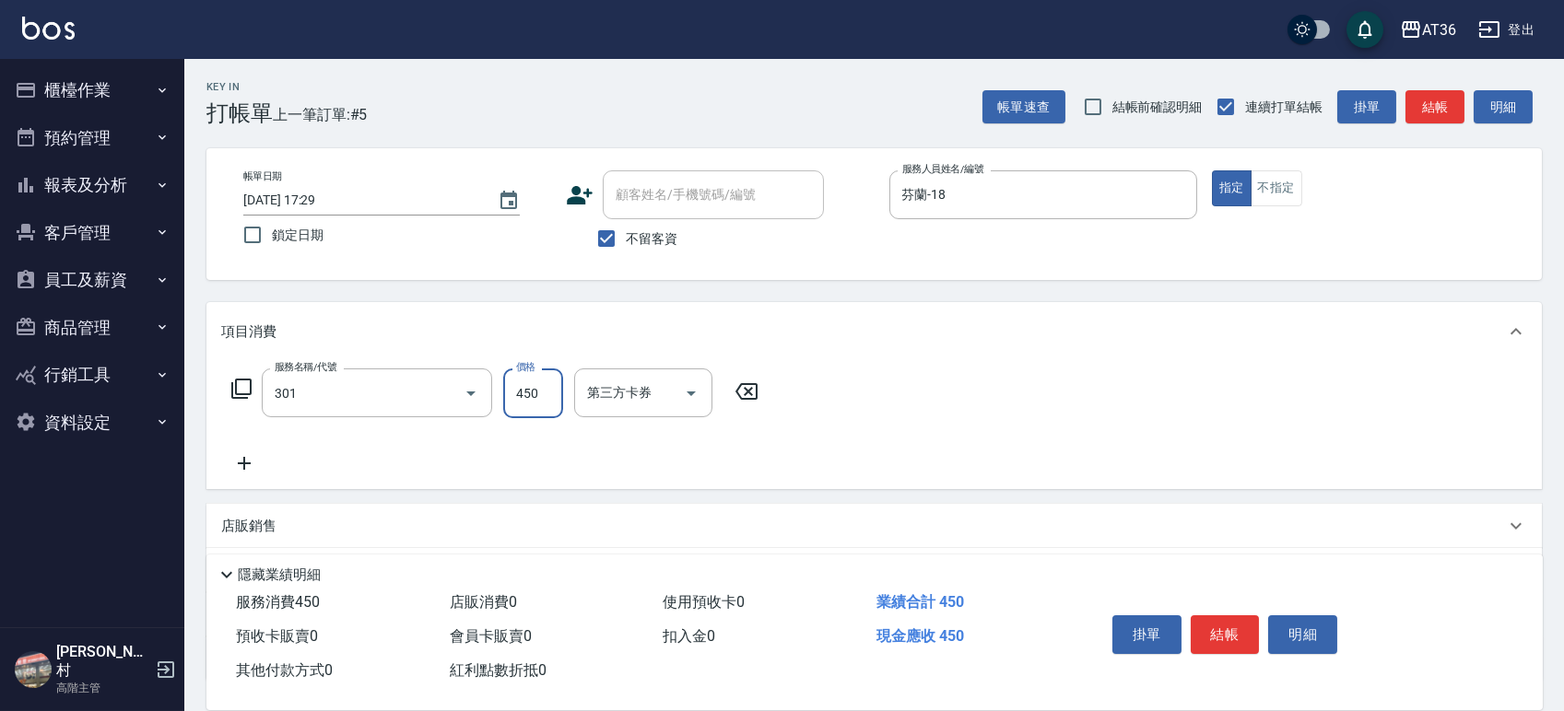
type input "洗+剪(301)"
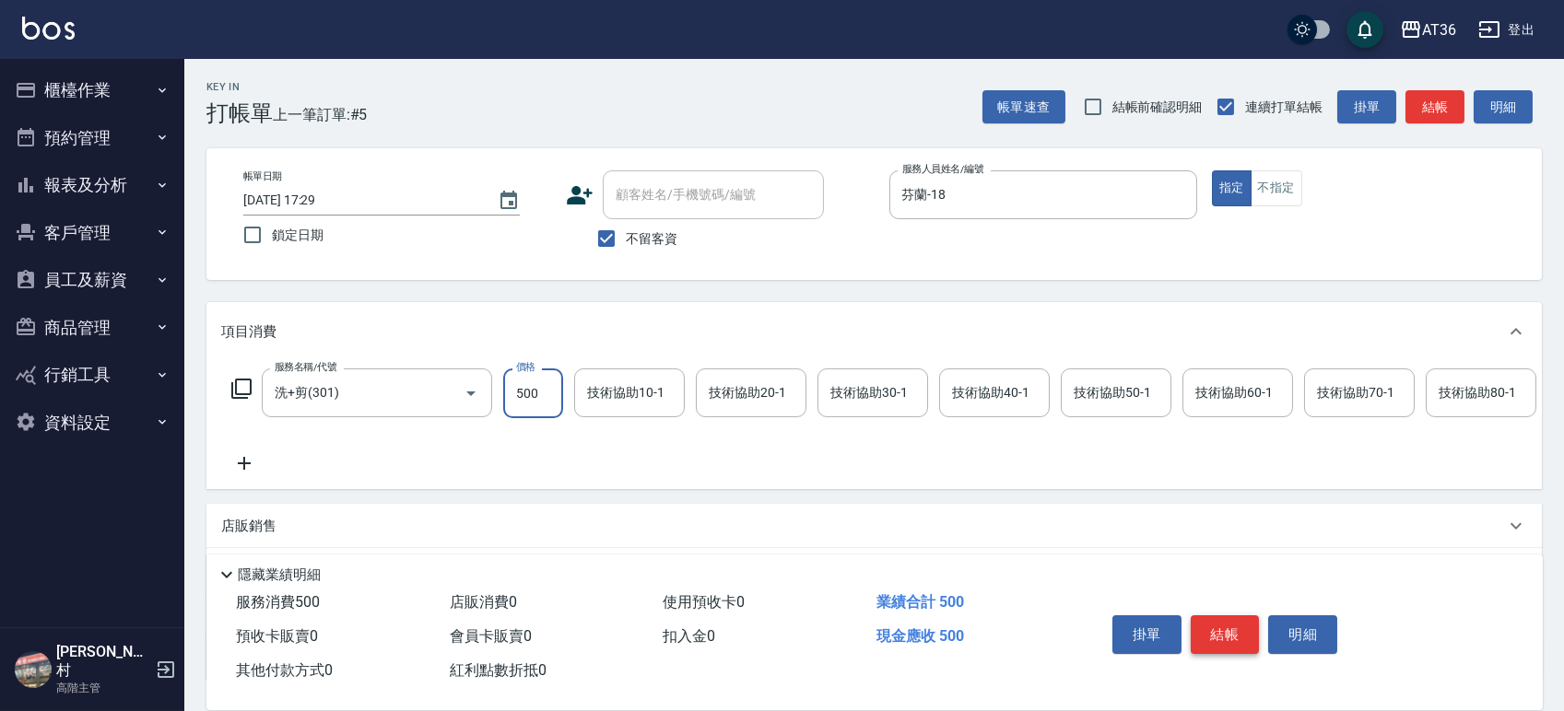
type input "500"
click at [1230, 631] on button "結帳" at bounding box center [1224, 634] width 69 height 39
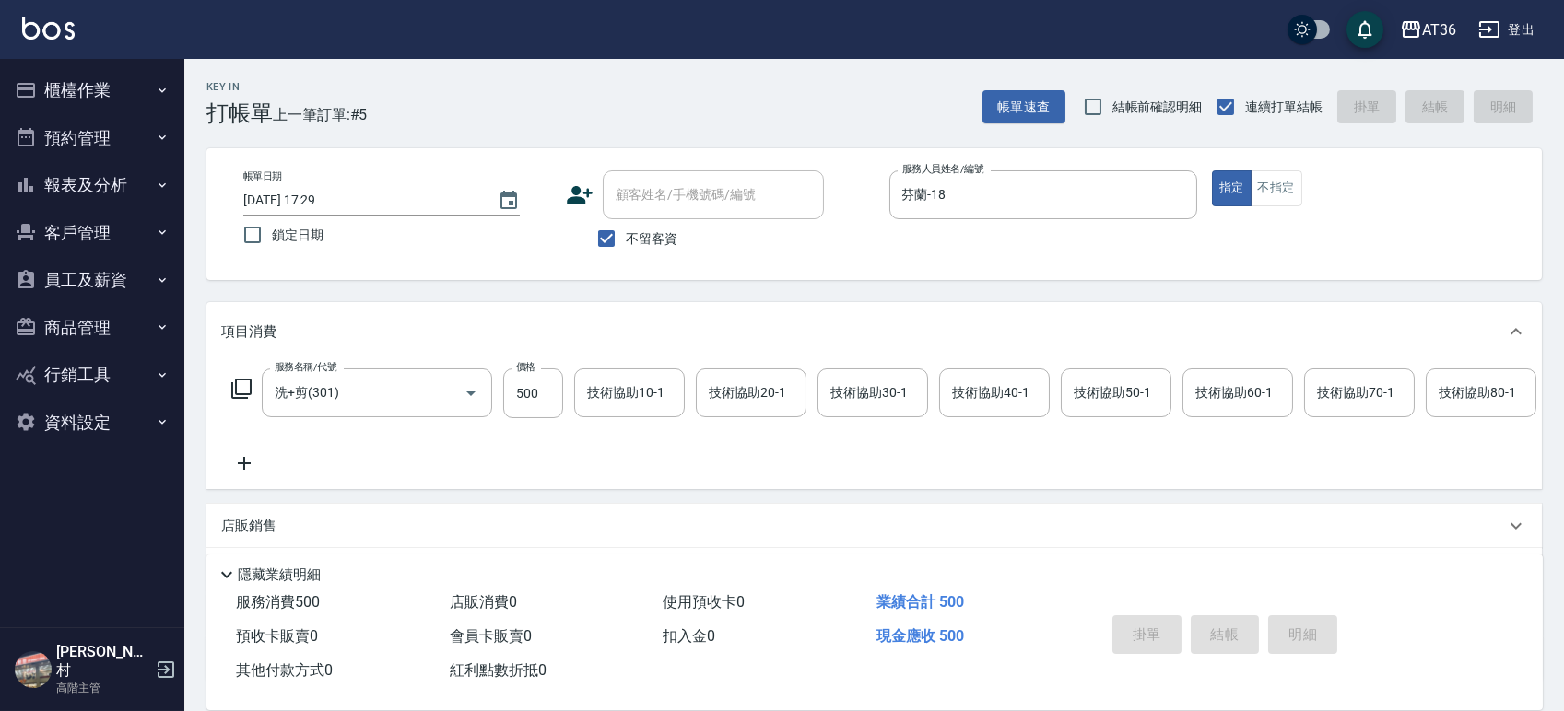
type input "[DATE] 17:30"
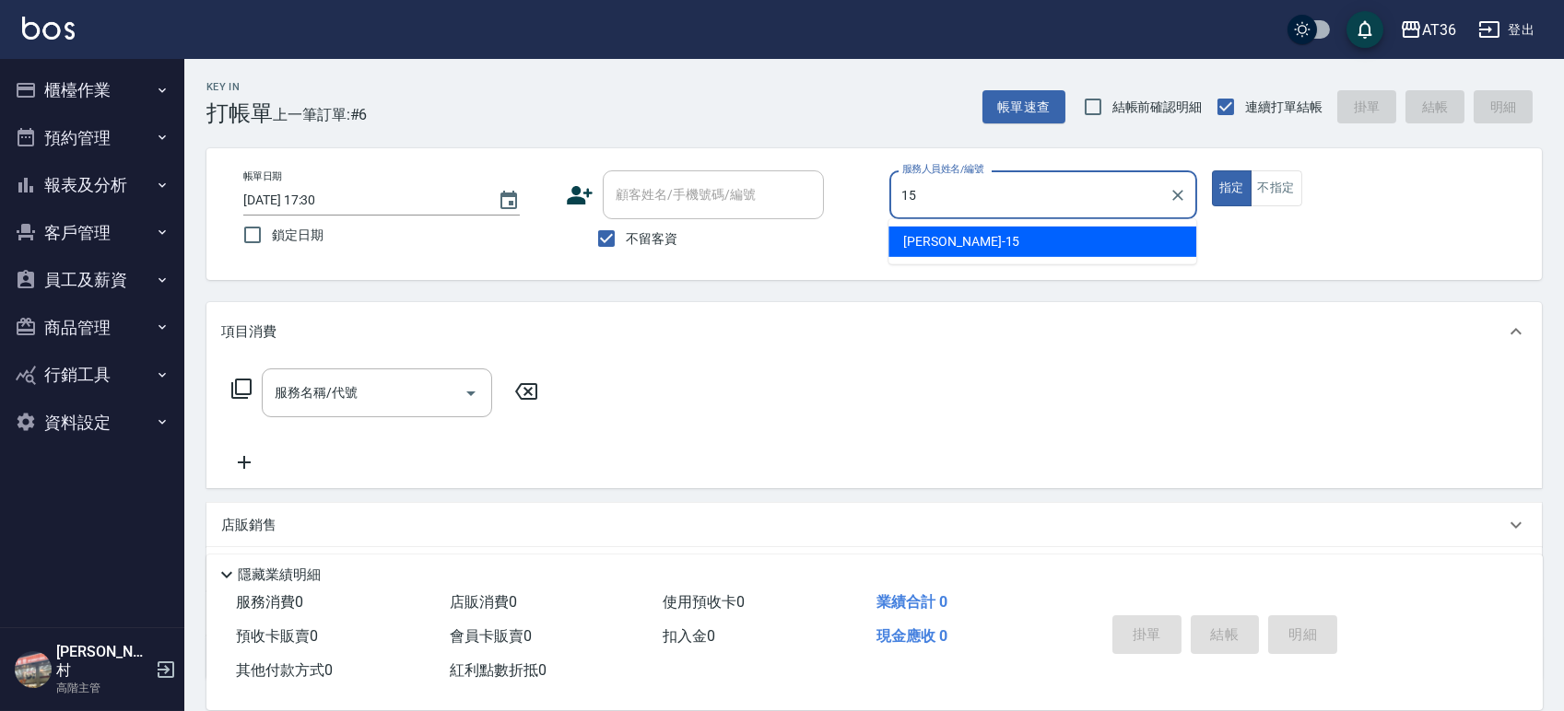
type input "阡慧-15"
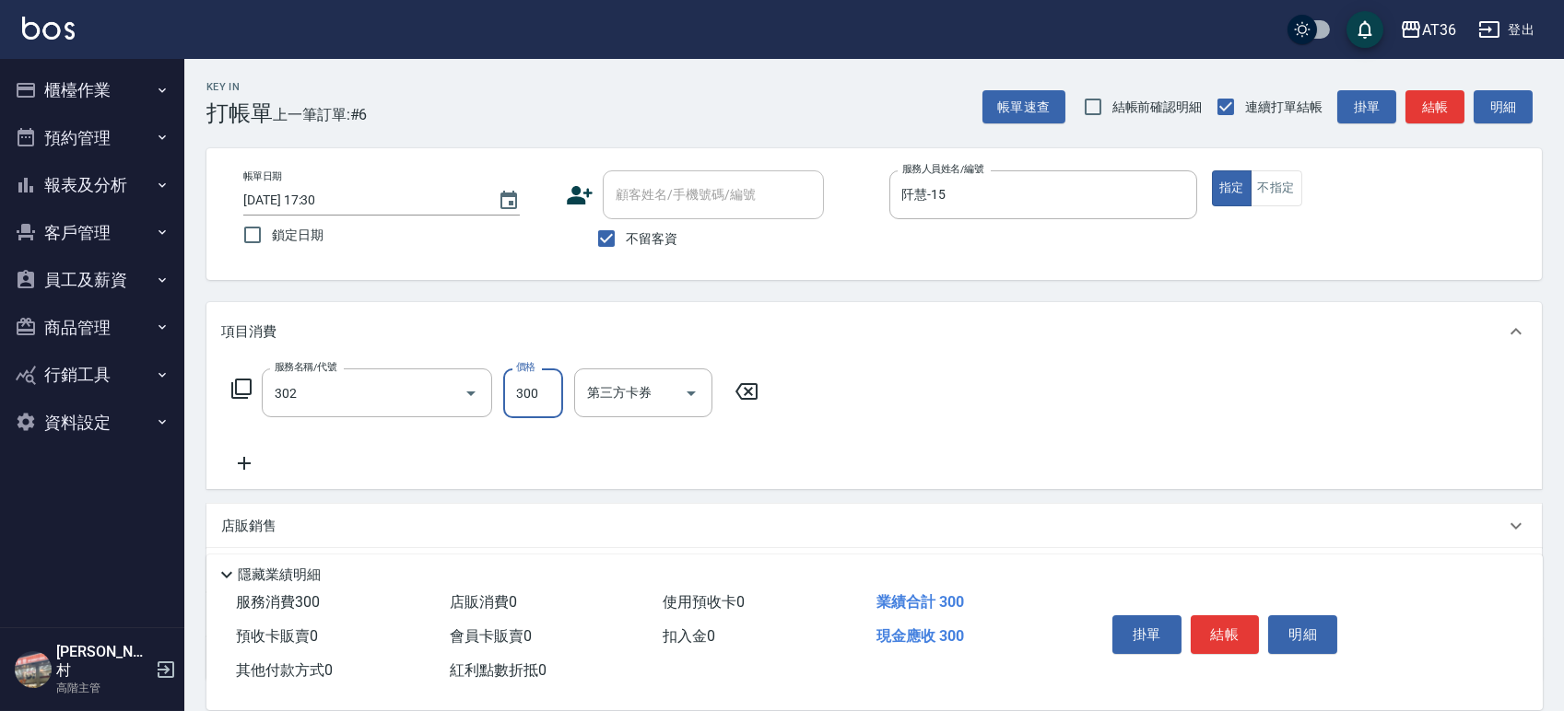
type input "造型剪髮(302)"
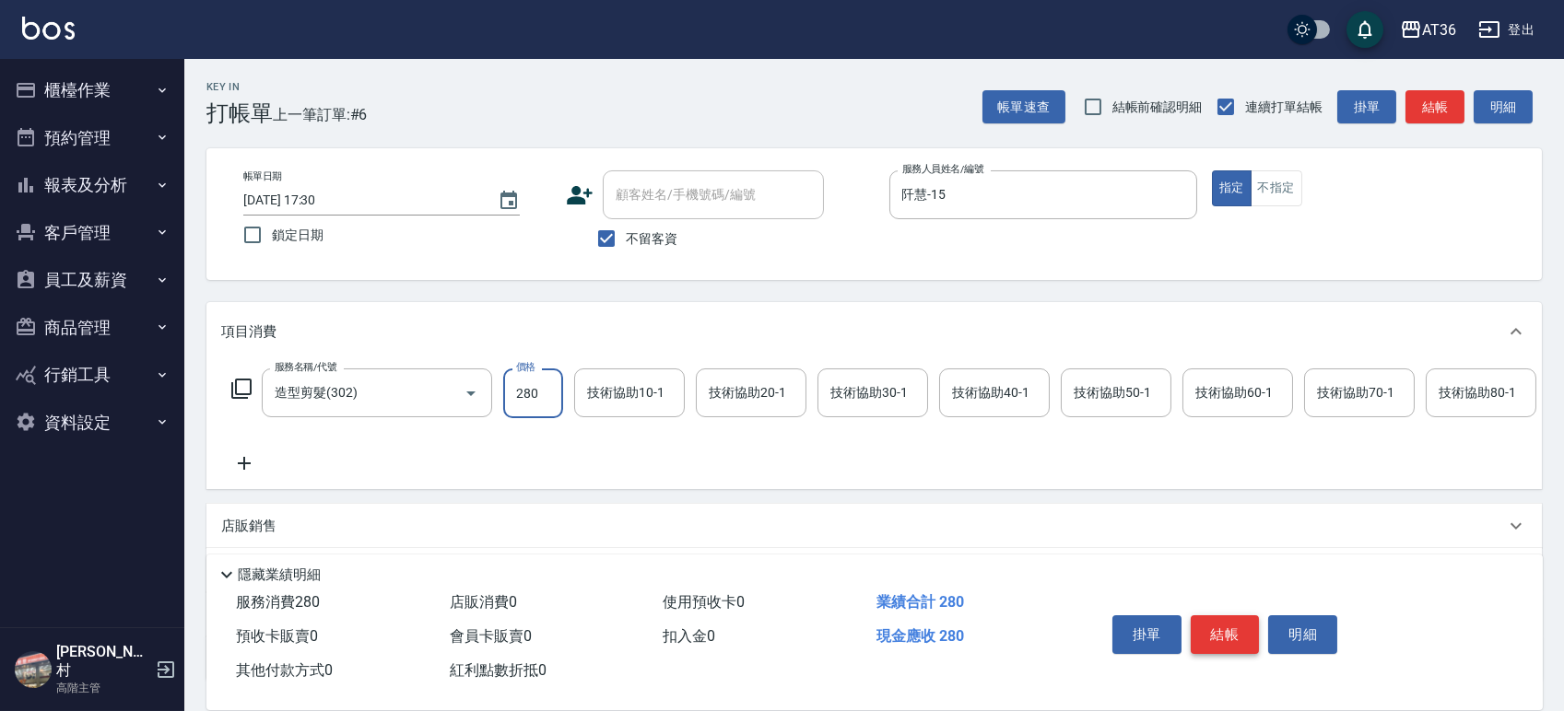
type input "280"
click at [1229, 628] on button "結帳" at bounding box center [1224, 634] width 69 height 39
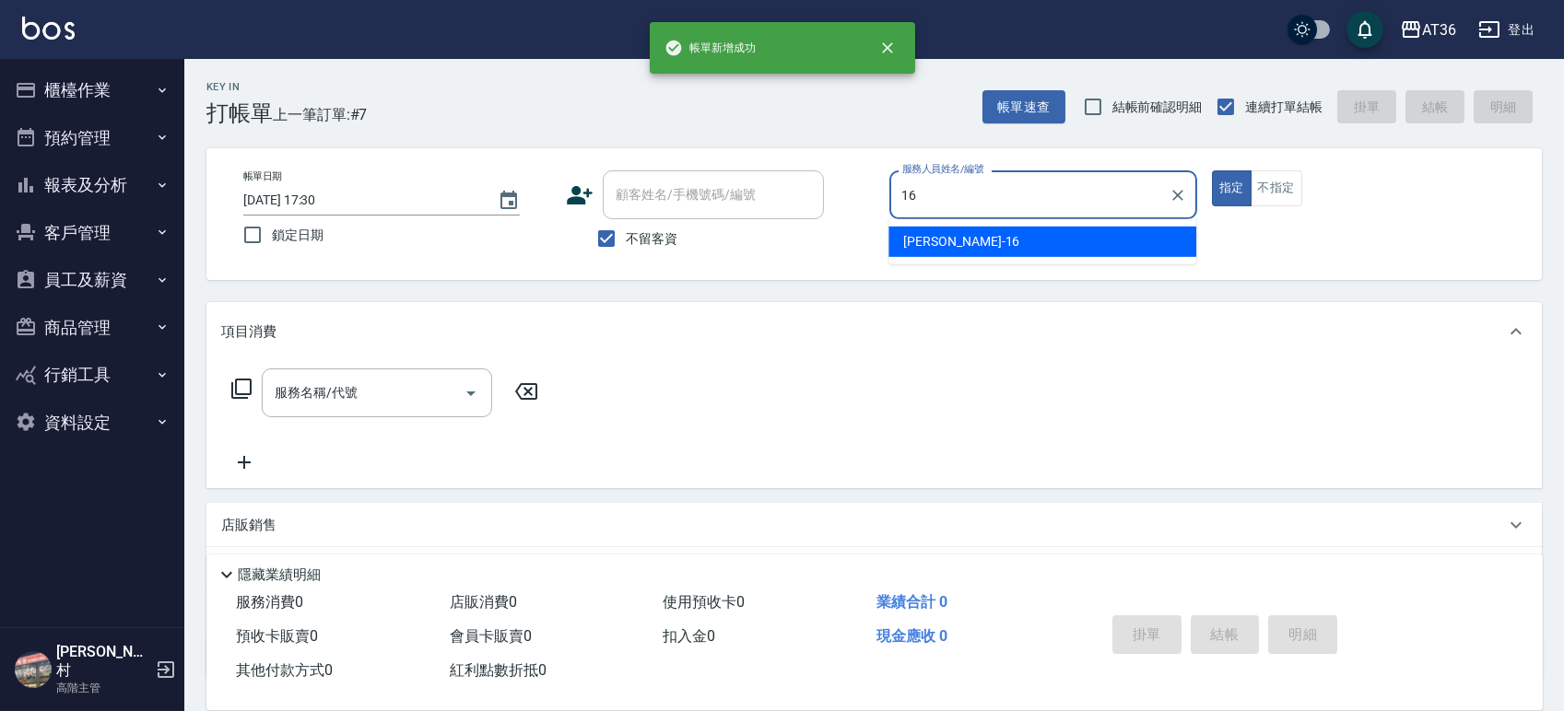
type input "[PERSON_NAME]-16"
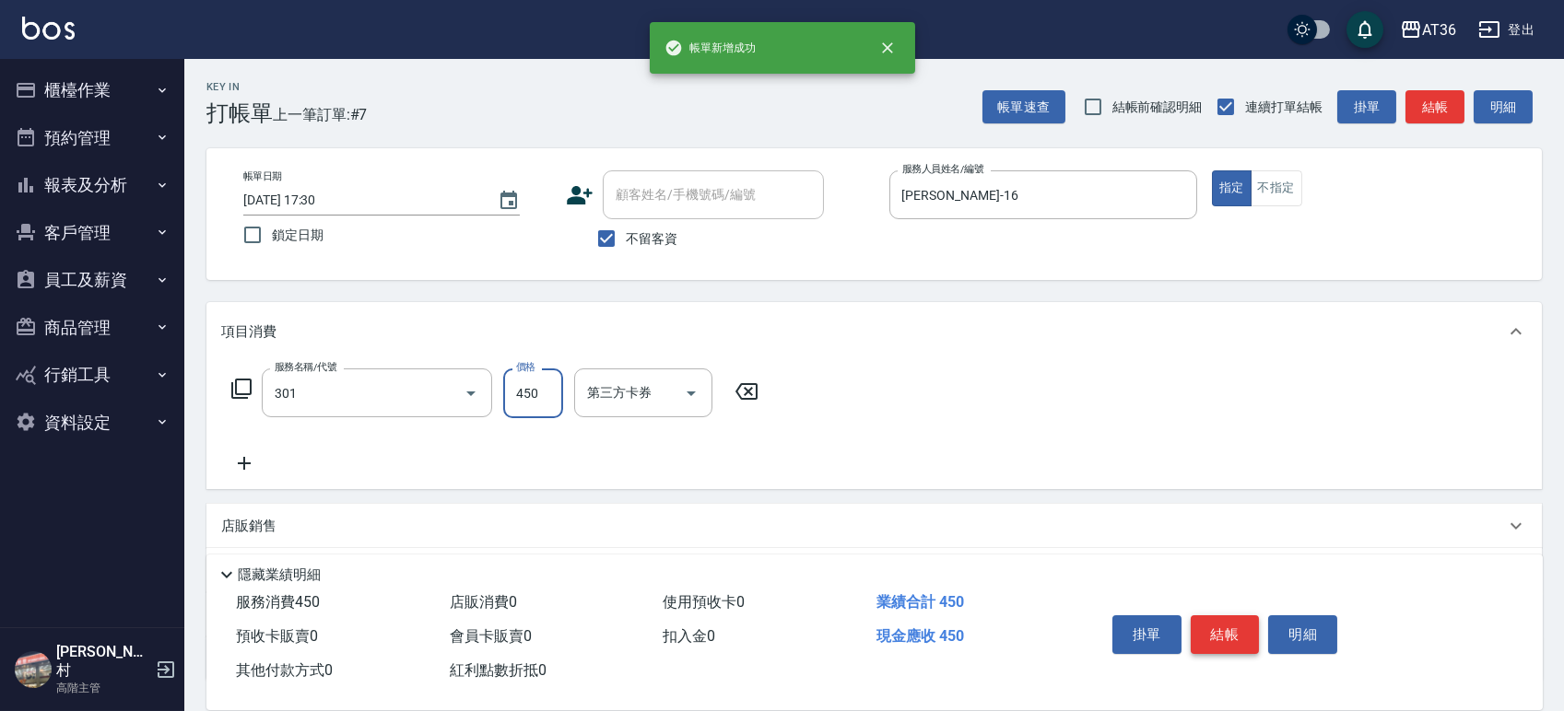
type input "洗+剪(301)"
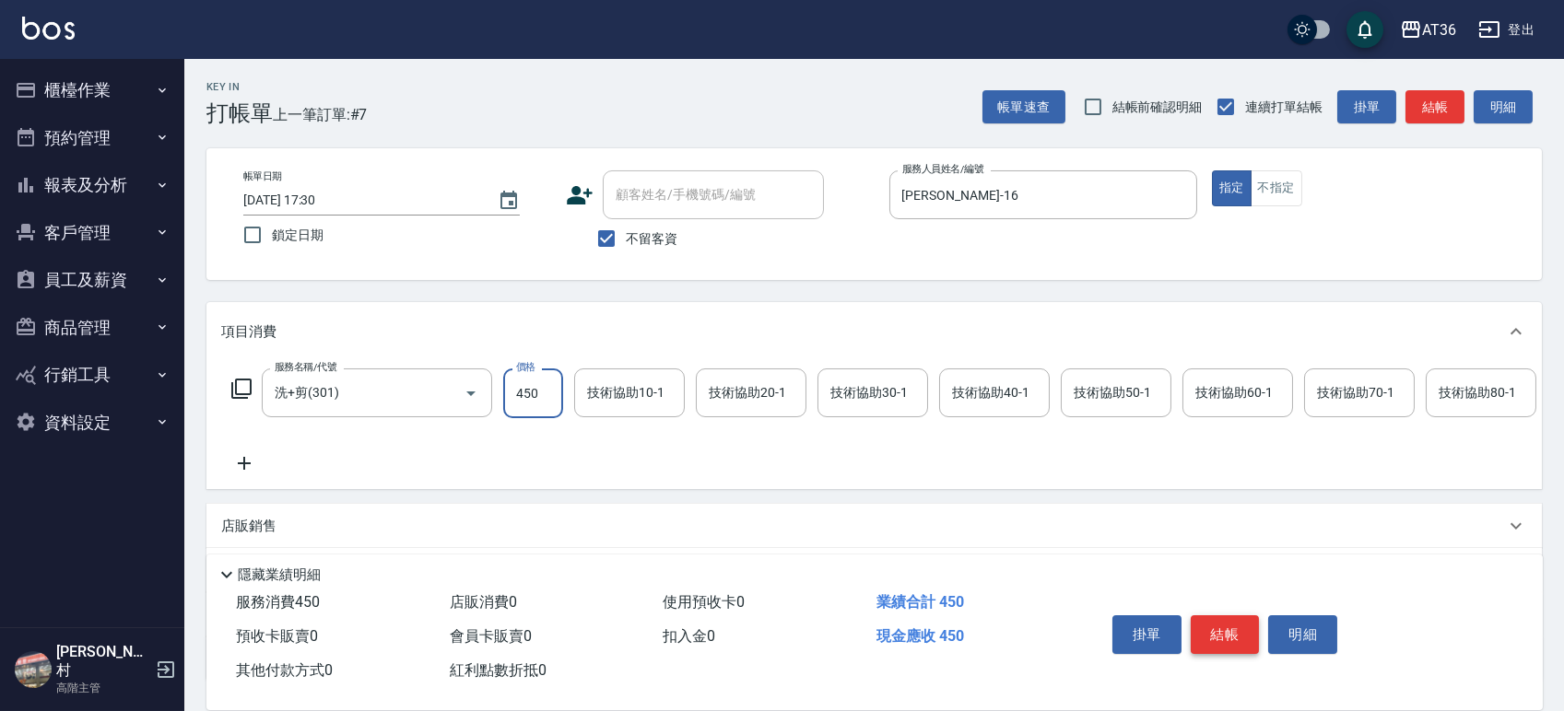
click at [1224, 624] on button "結帳" at bounding box center [1224, 634] width 69 height 39
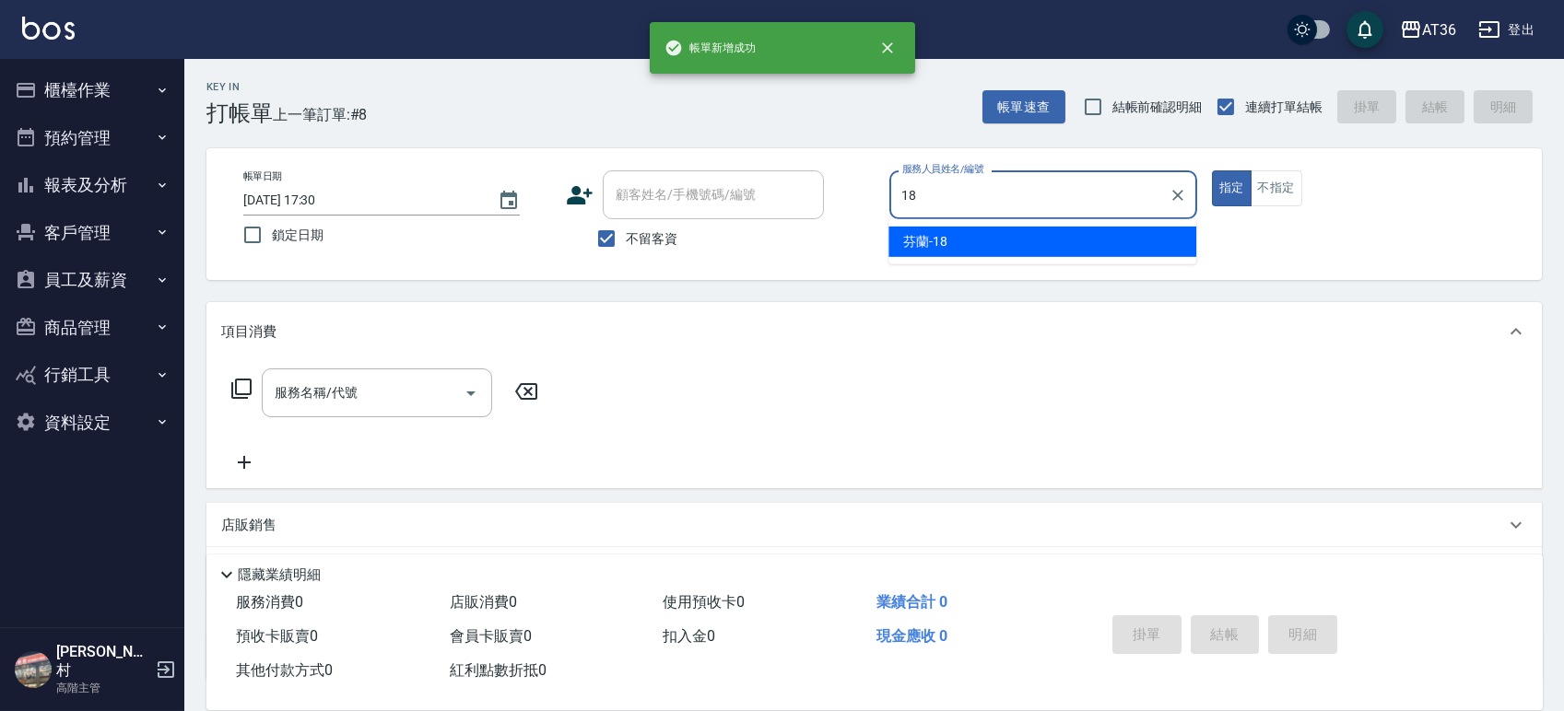
type input "芬蘭-18"
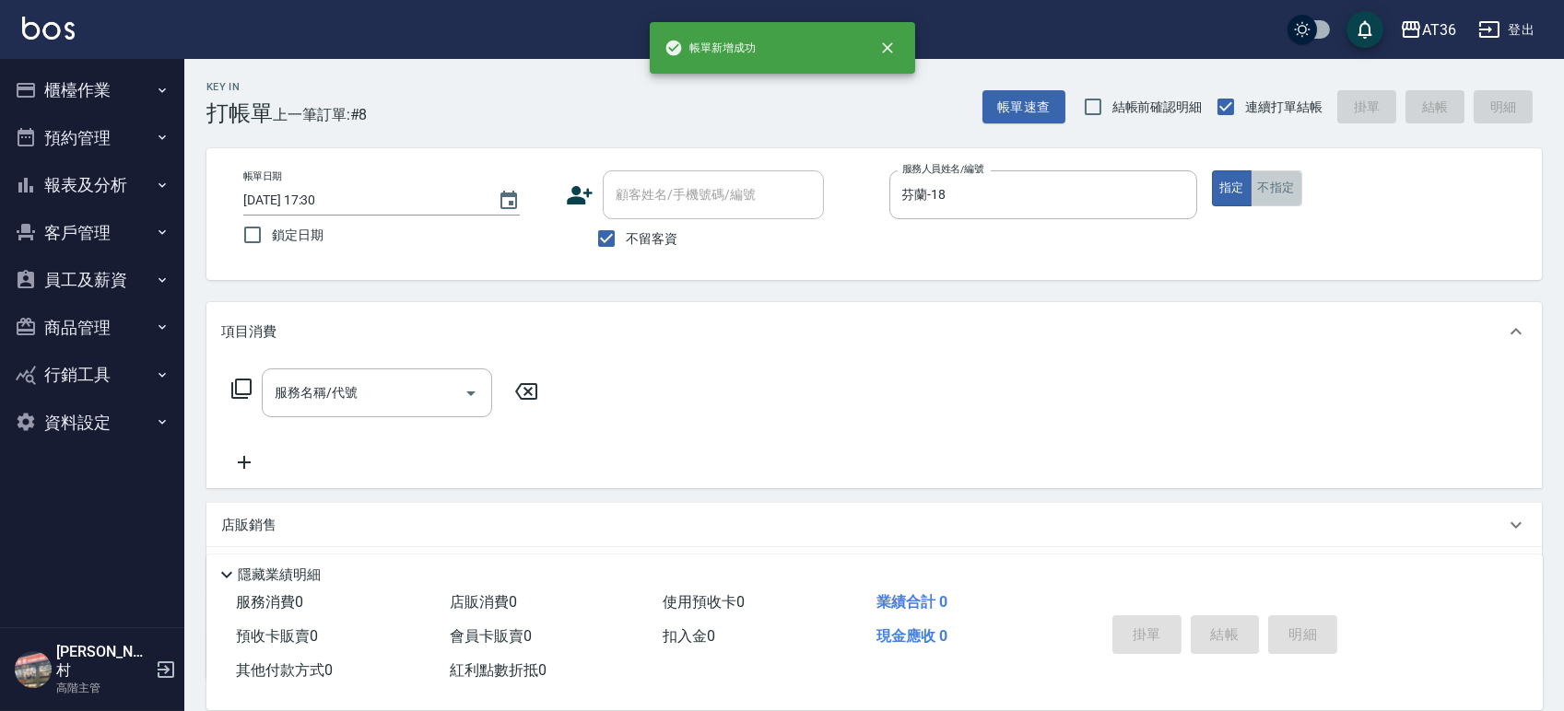
click at [1280, 176] on button "不指定" at bounding box center [1276, 188] width 52 height 36
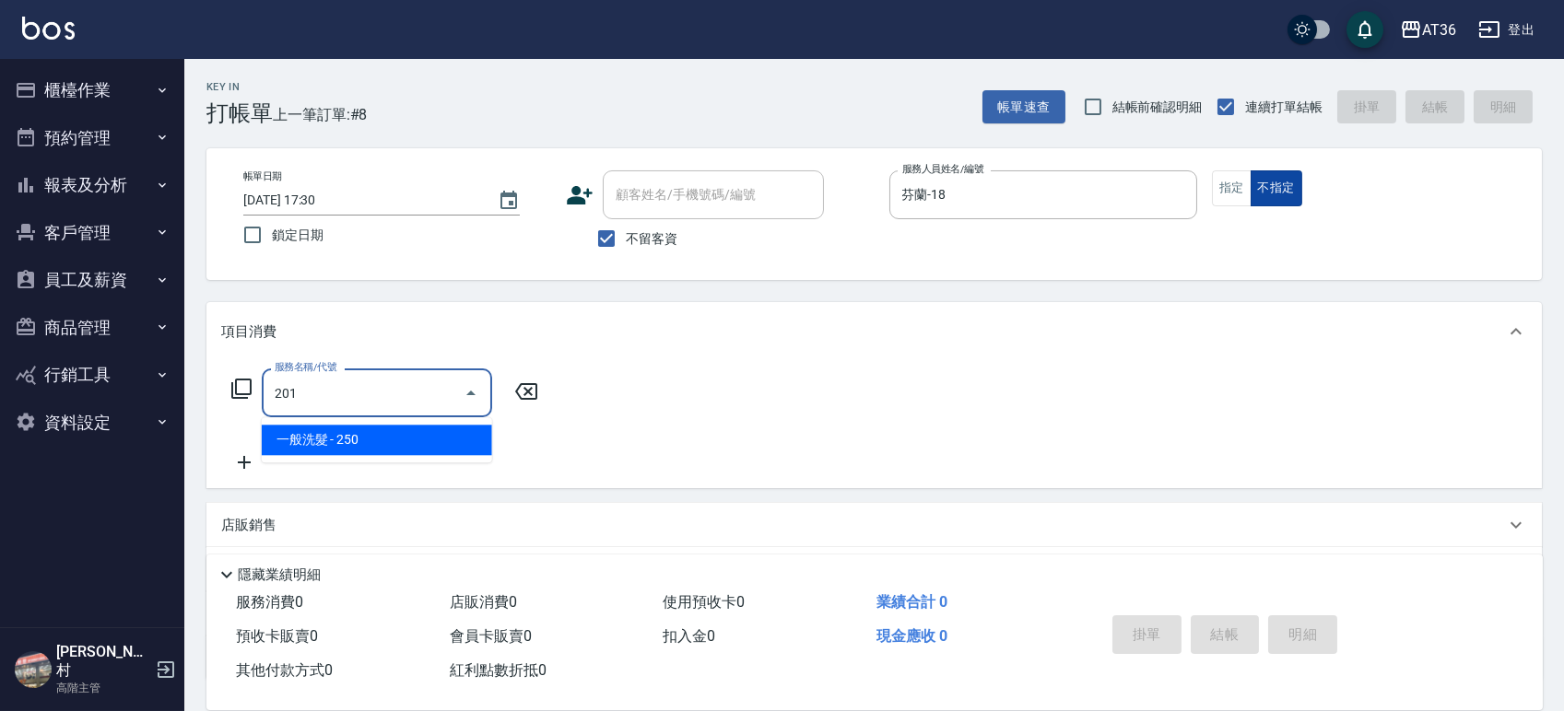
type input "一般洗髮(201)"
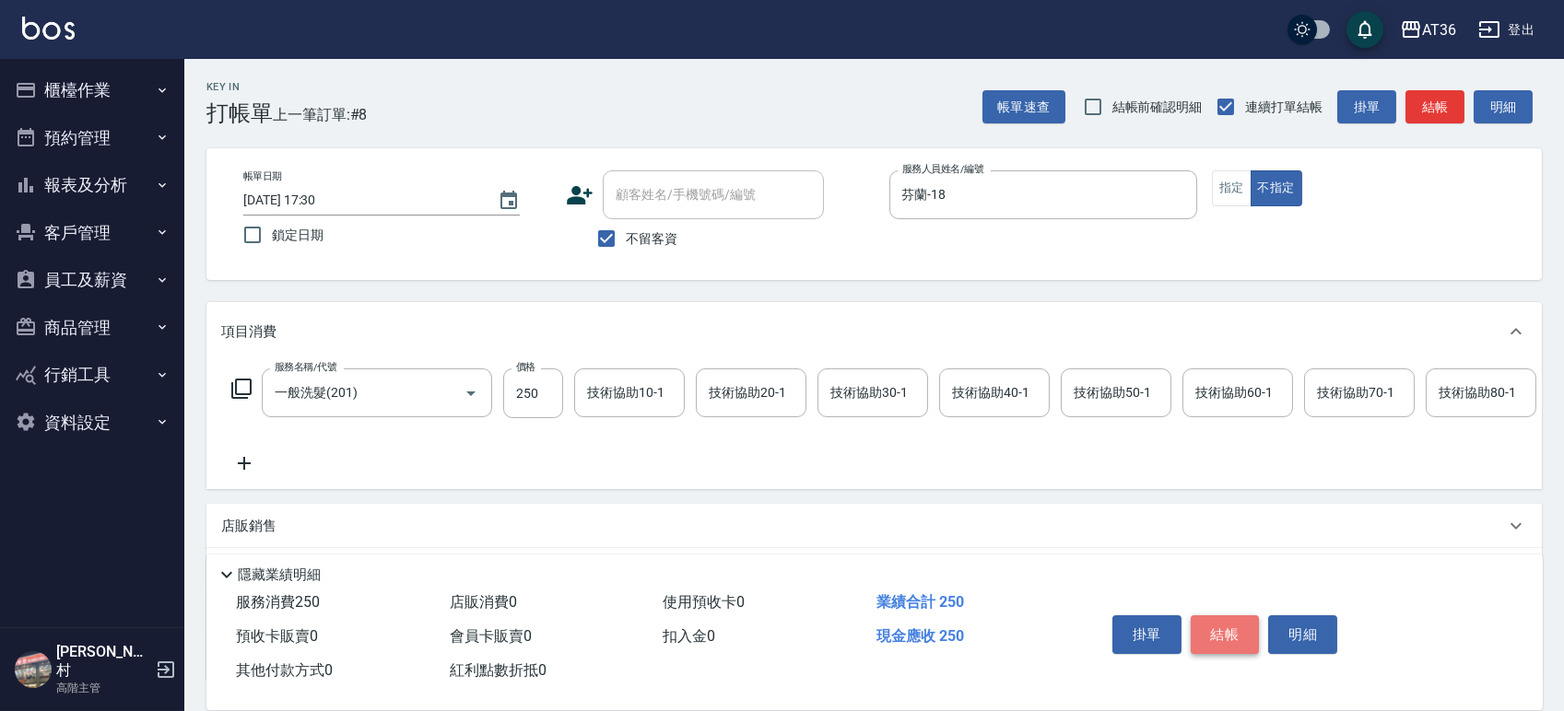
click at [1212, 615] on button "結帳" at bounding box center [1224, 634] width 69 height 39
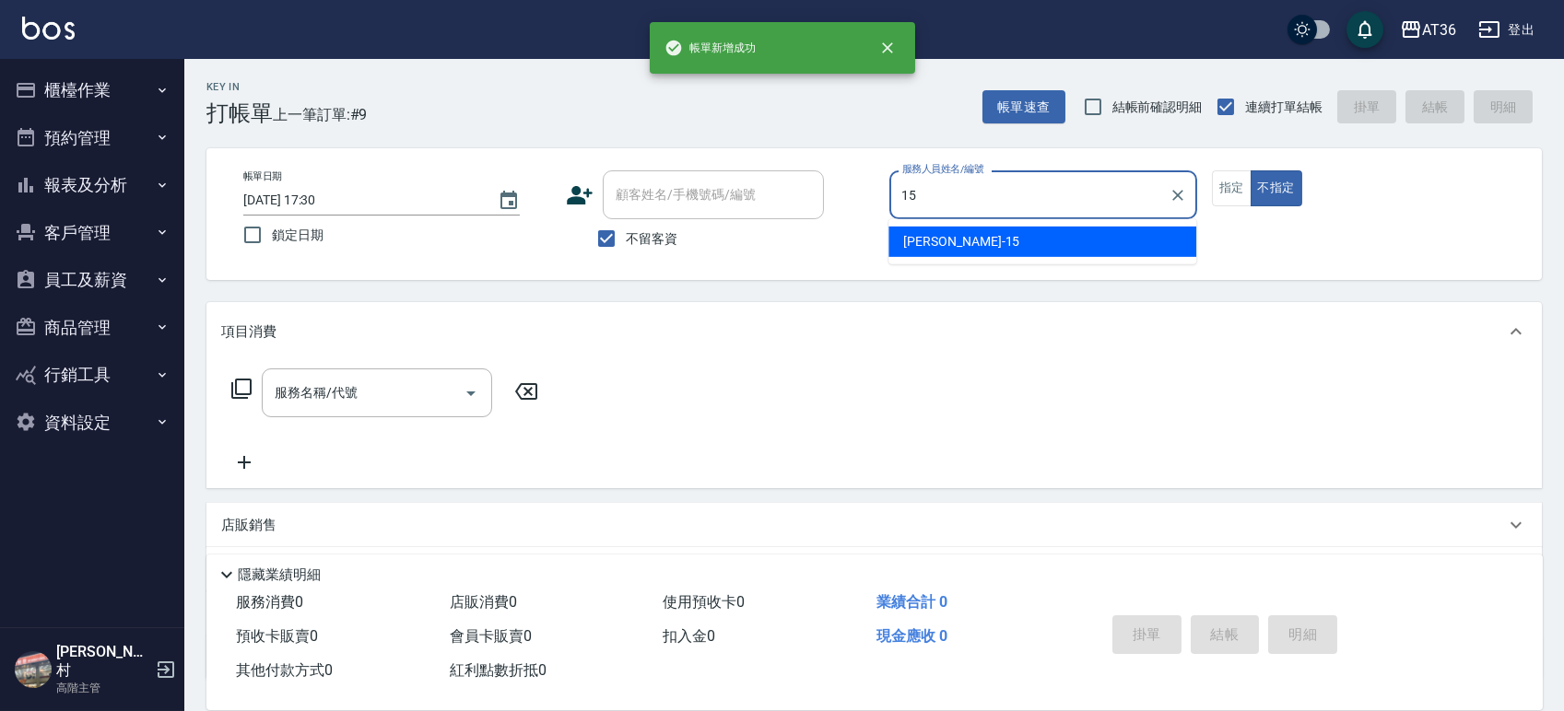
type input "阡慧-15"
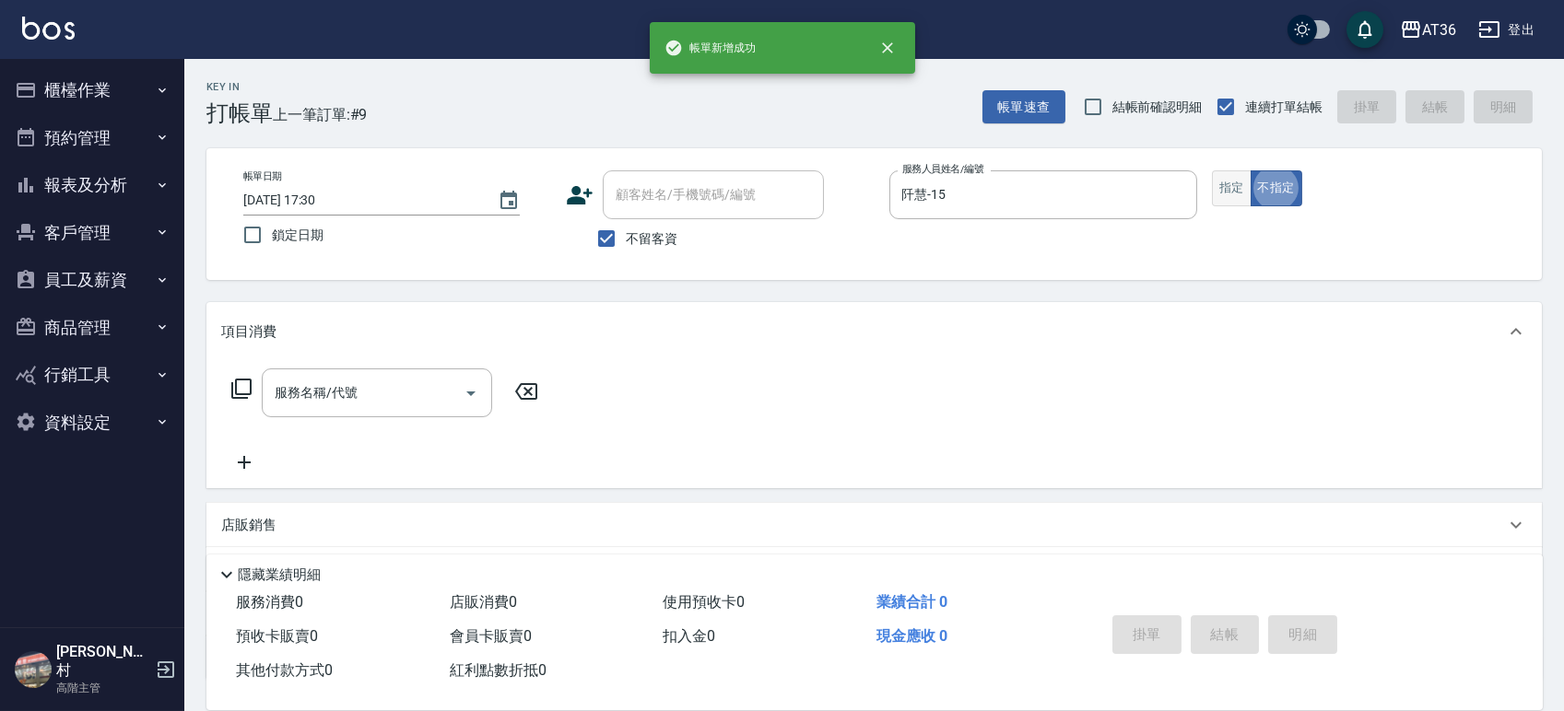
click at [1239, 189] on button "指定" at bounding box center [1232, 188] width 40 height 36
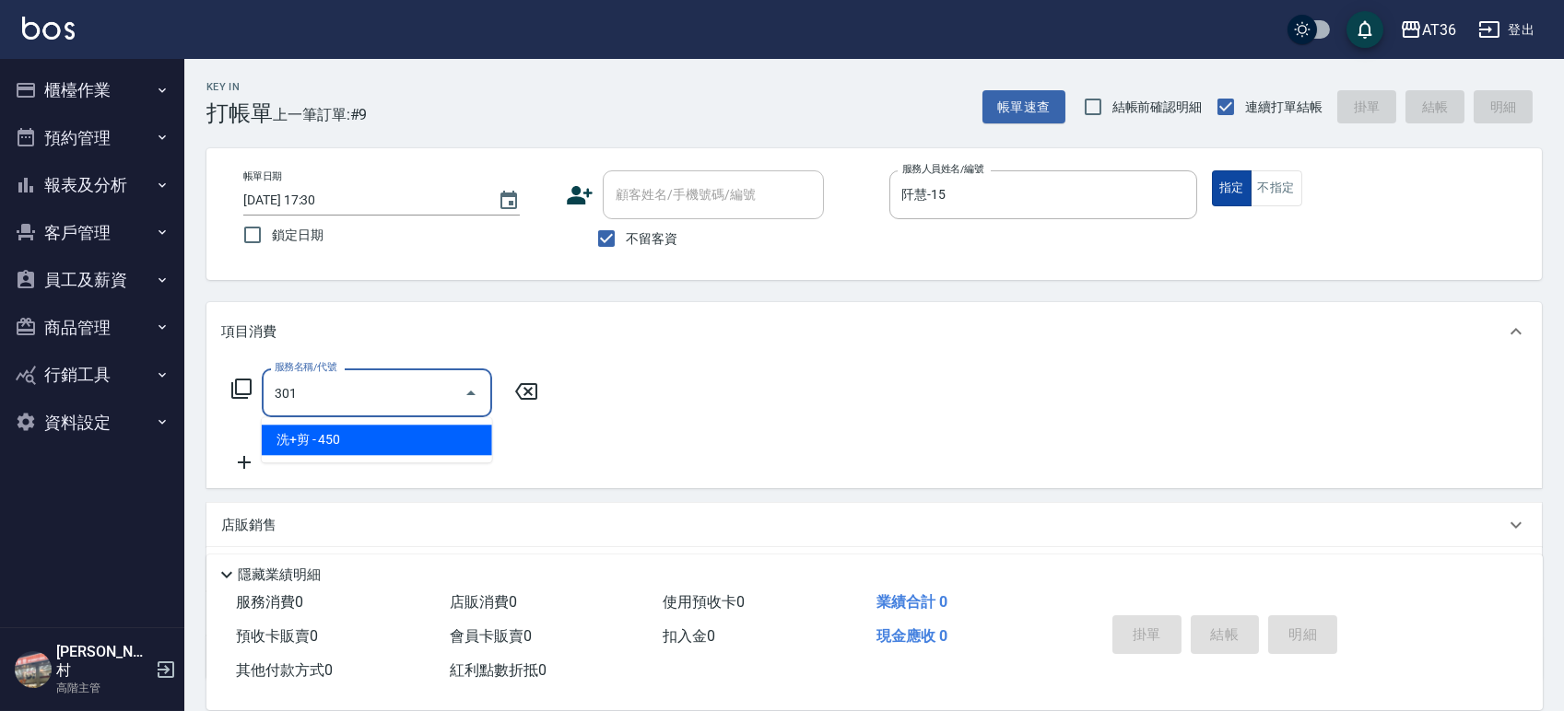
type input "洗+剪(301)"
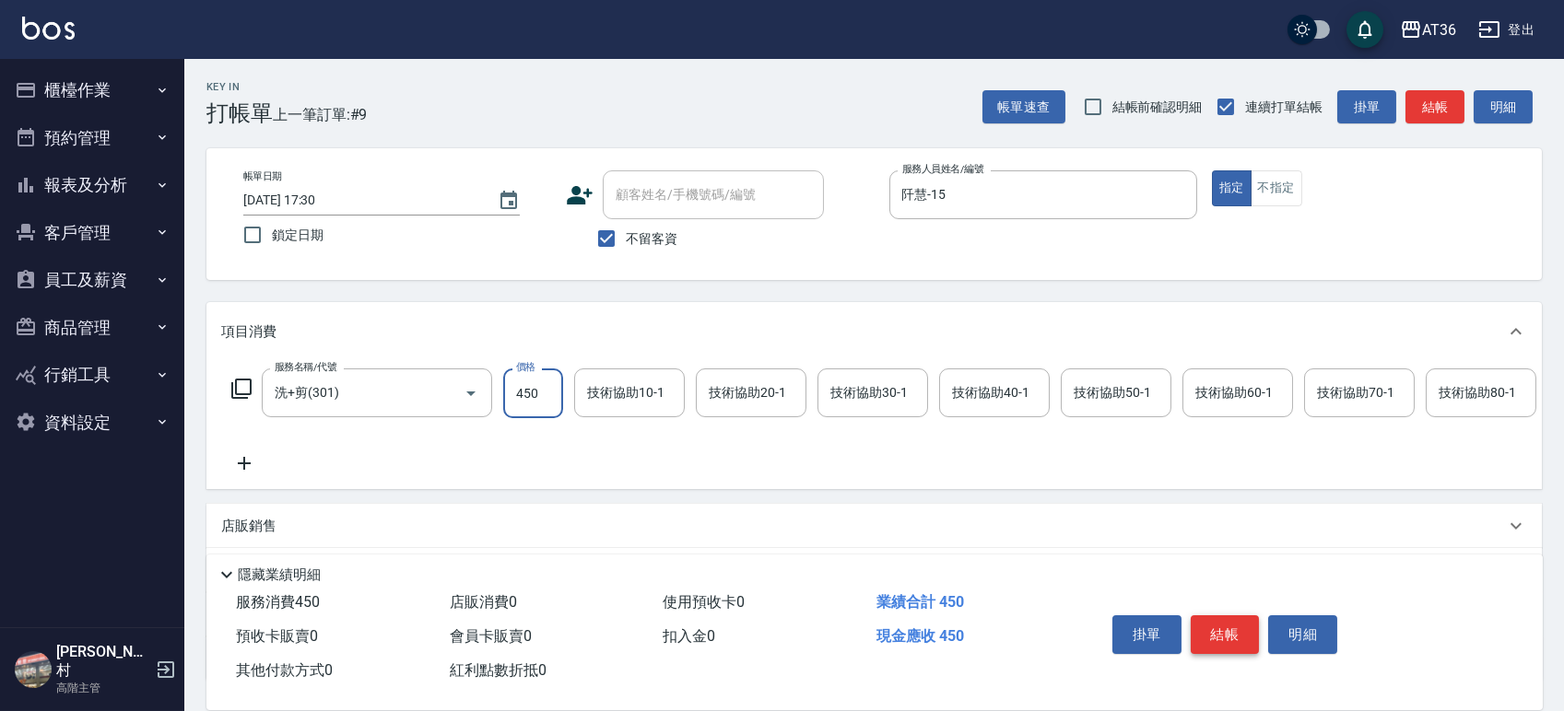
click at [1224, 621] on button "結帳" at bounding box center [1224, 634] width 69 height 39
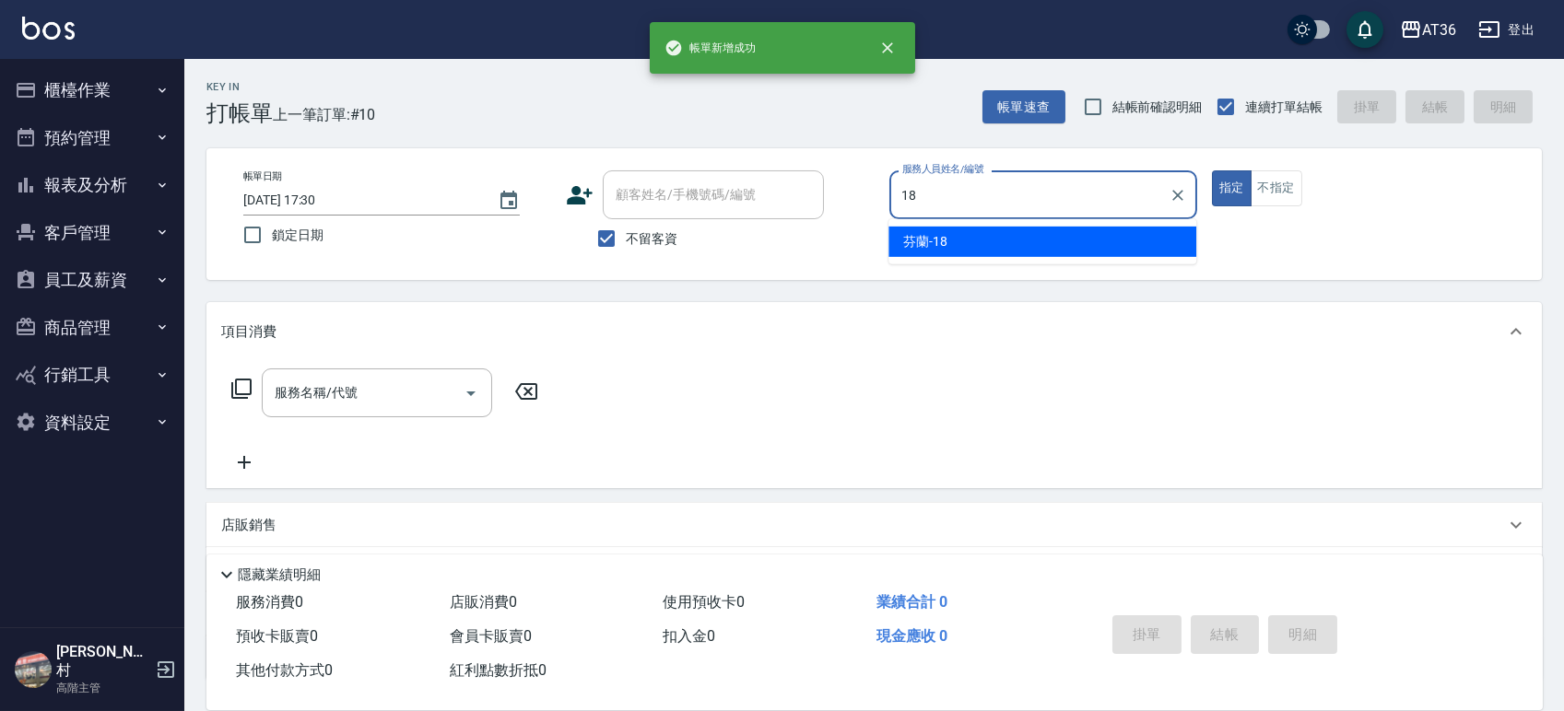
type input "芬蘭-18"
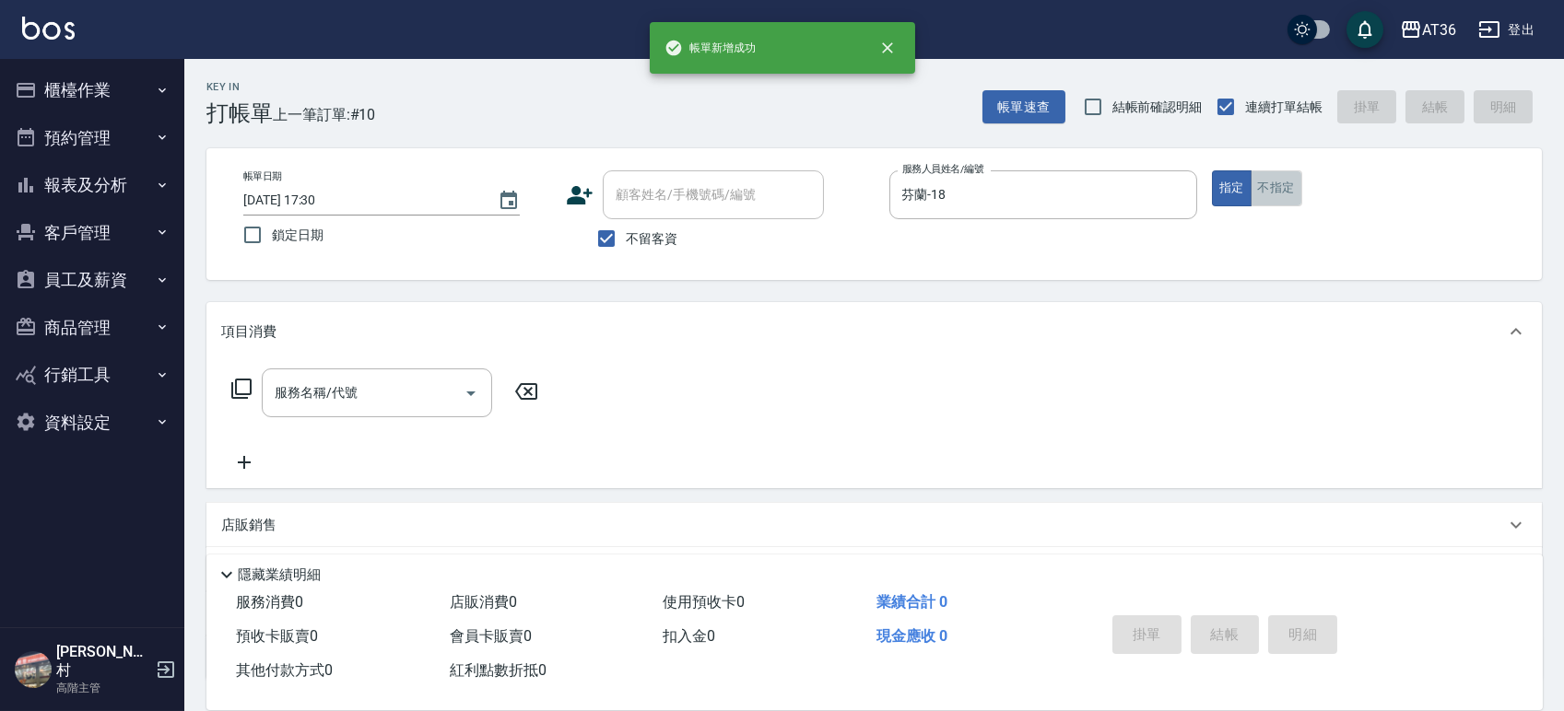
click at [1270, 195] on button "不指定" at bounding box center [1276, 188] width 52 height 36
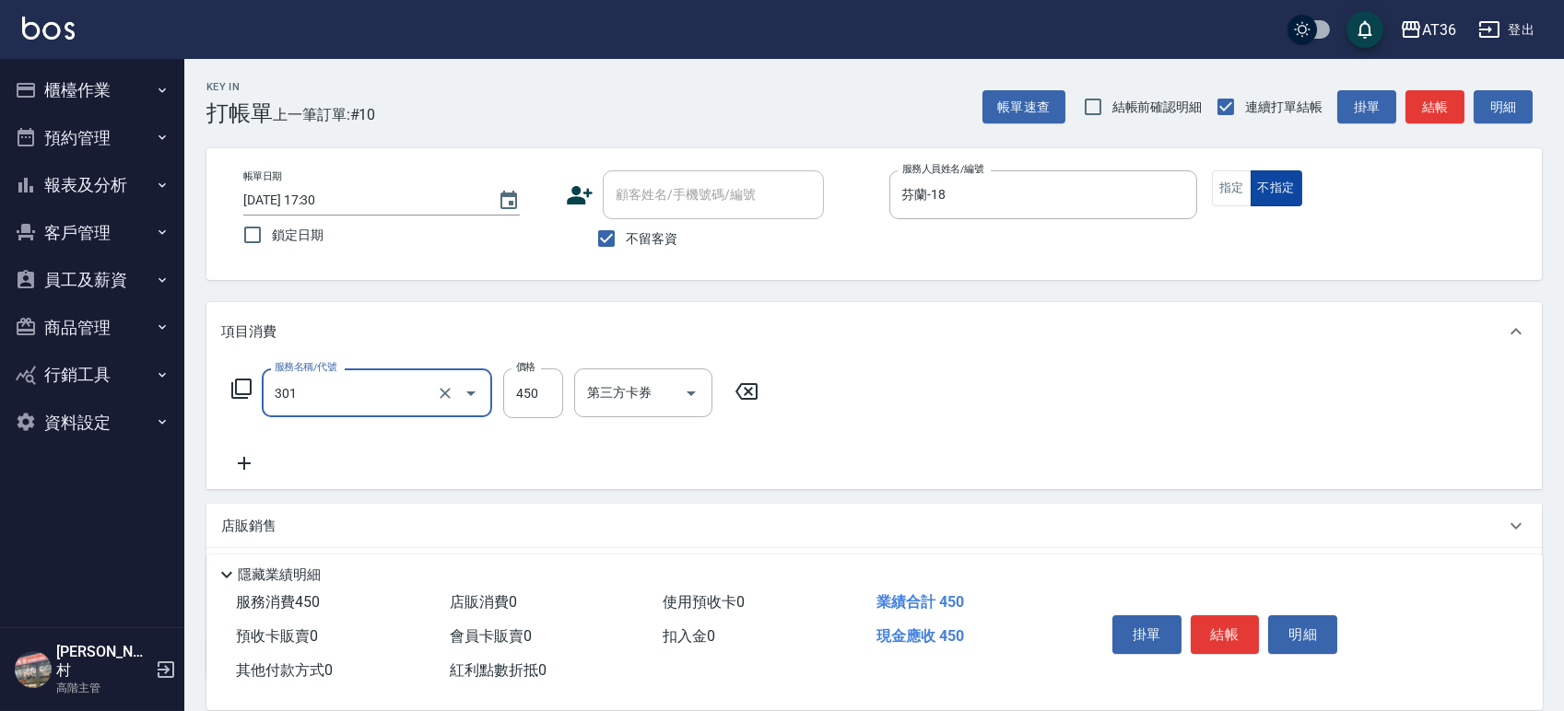
type input "洗+剪(301)"
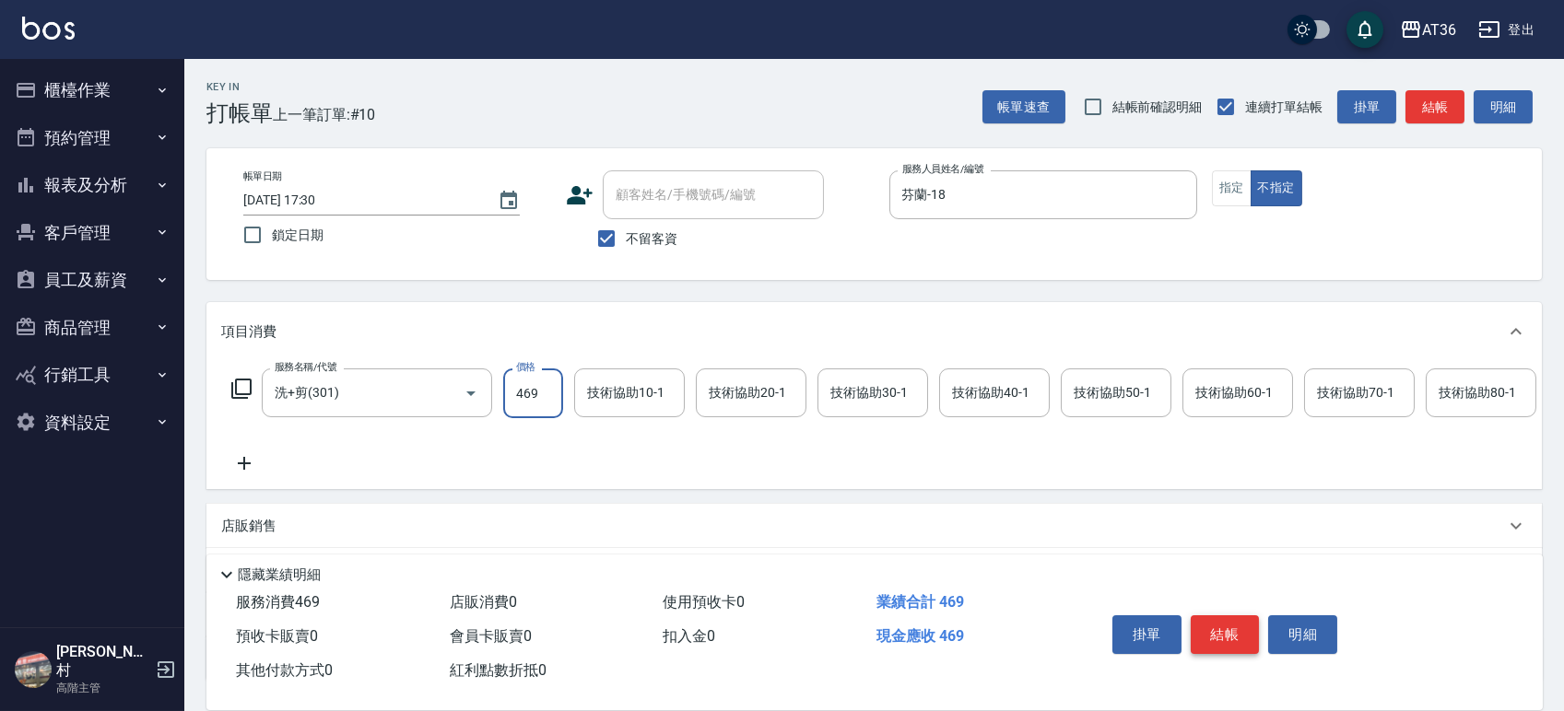
type input "469"
click at [1219, 634] on button "結帳" at bounding box center [1224, 634] width 69 height 39
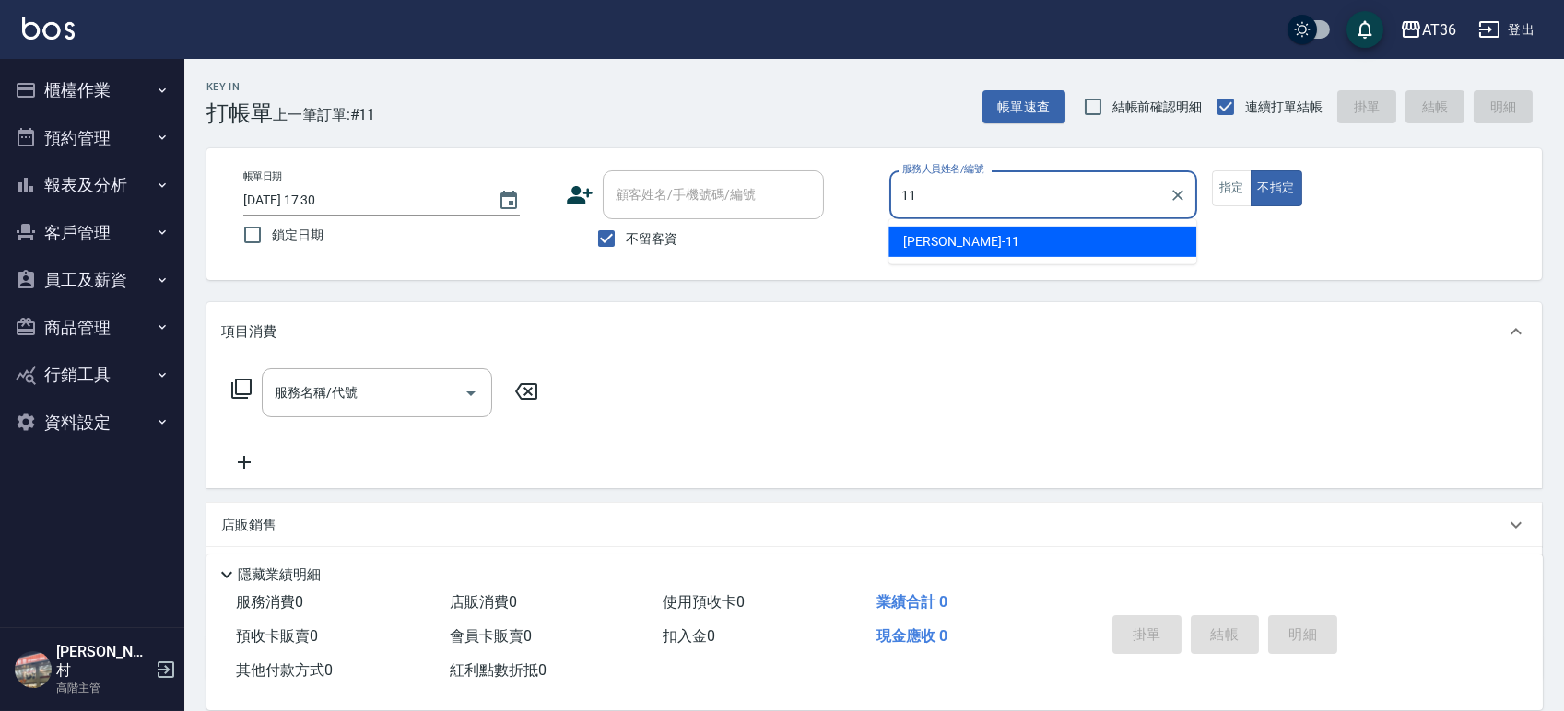
type input "[PERSON_NAME]-11"
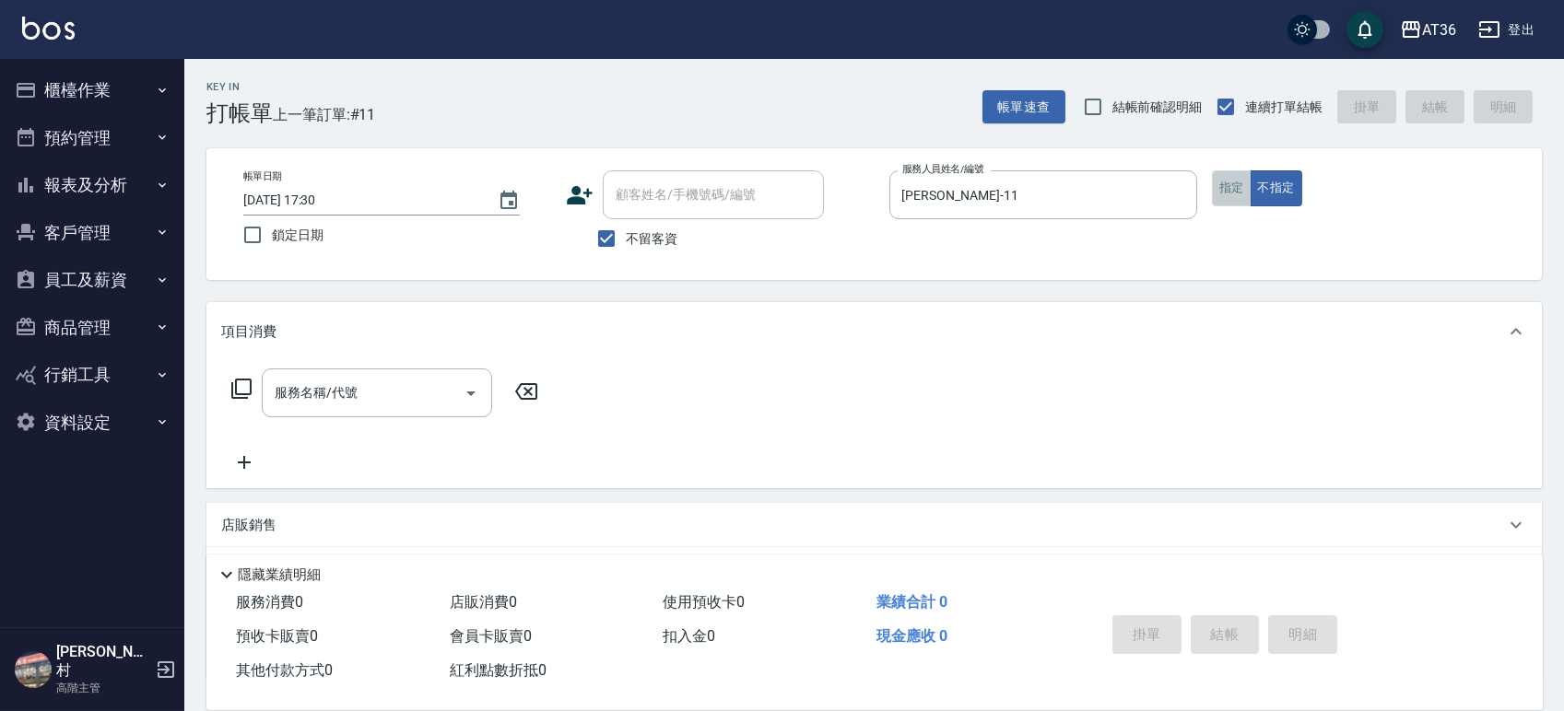
click at [1227, 182] on button "指定" at bounding box center [1232, 188] width 40 height 36
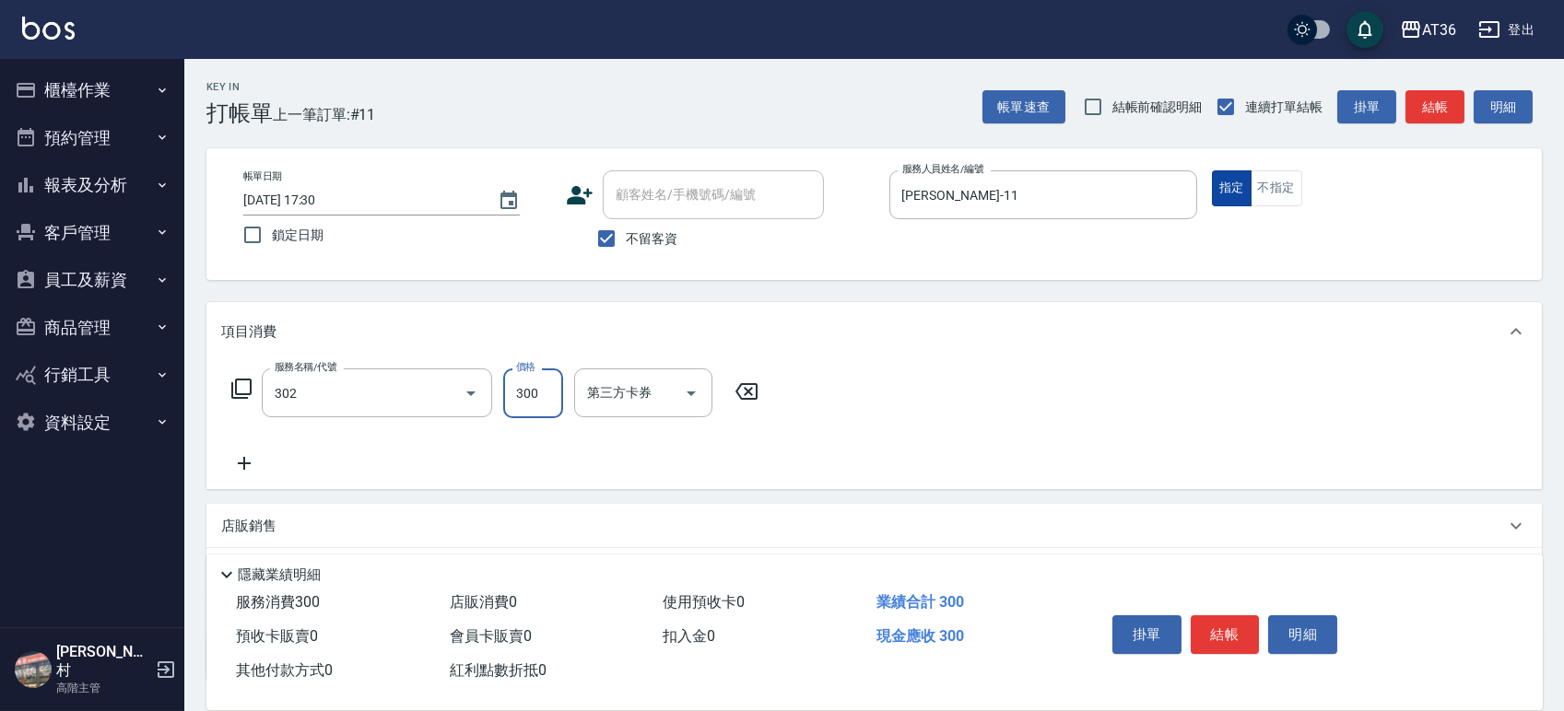
type input "造型剪髮(302)"
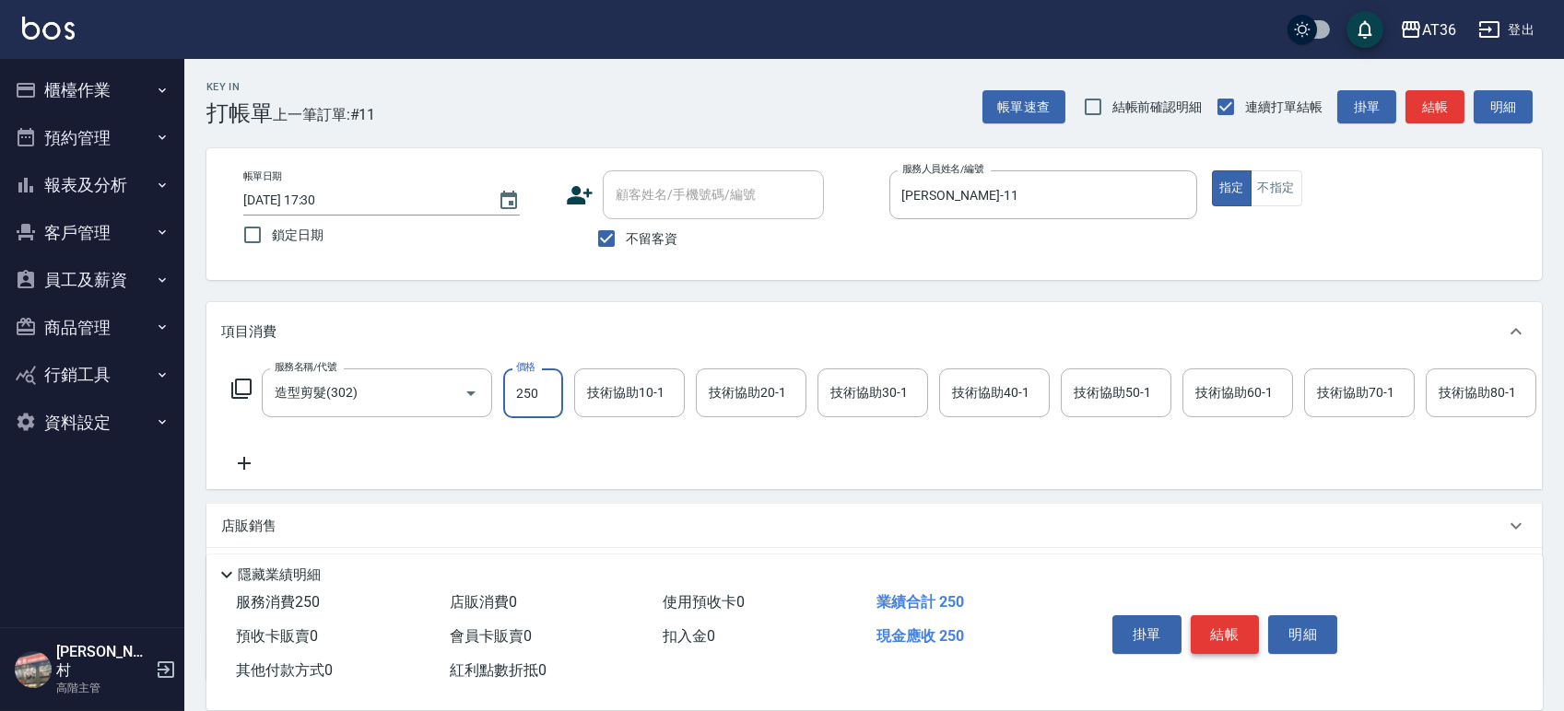
type input "250"
click at [1211, 632] on button "結帳" at bounding box center [1224, 634] width 69 height 39
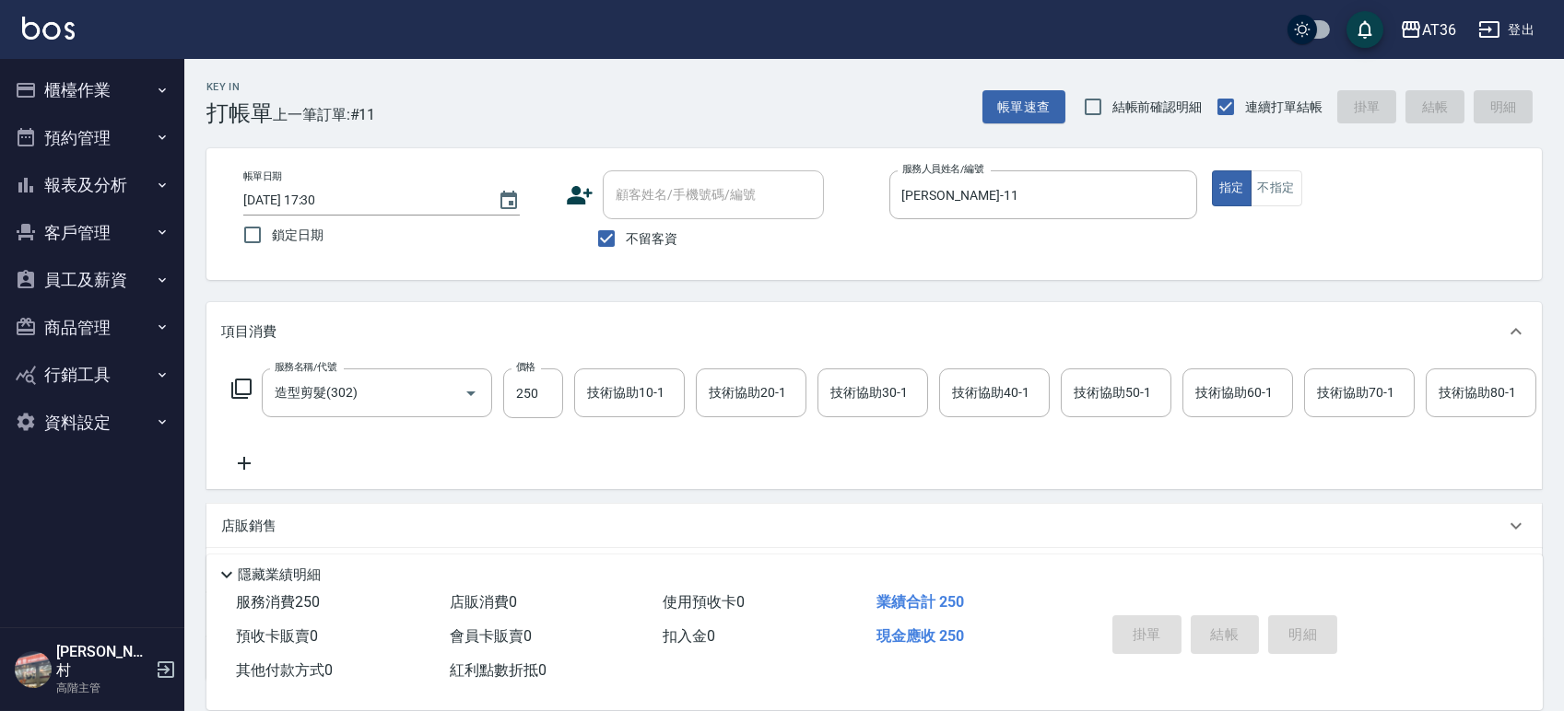
type input "[DATE] 17:32"
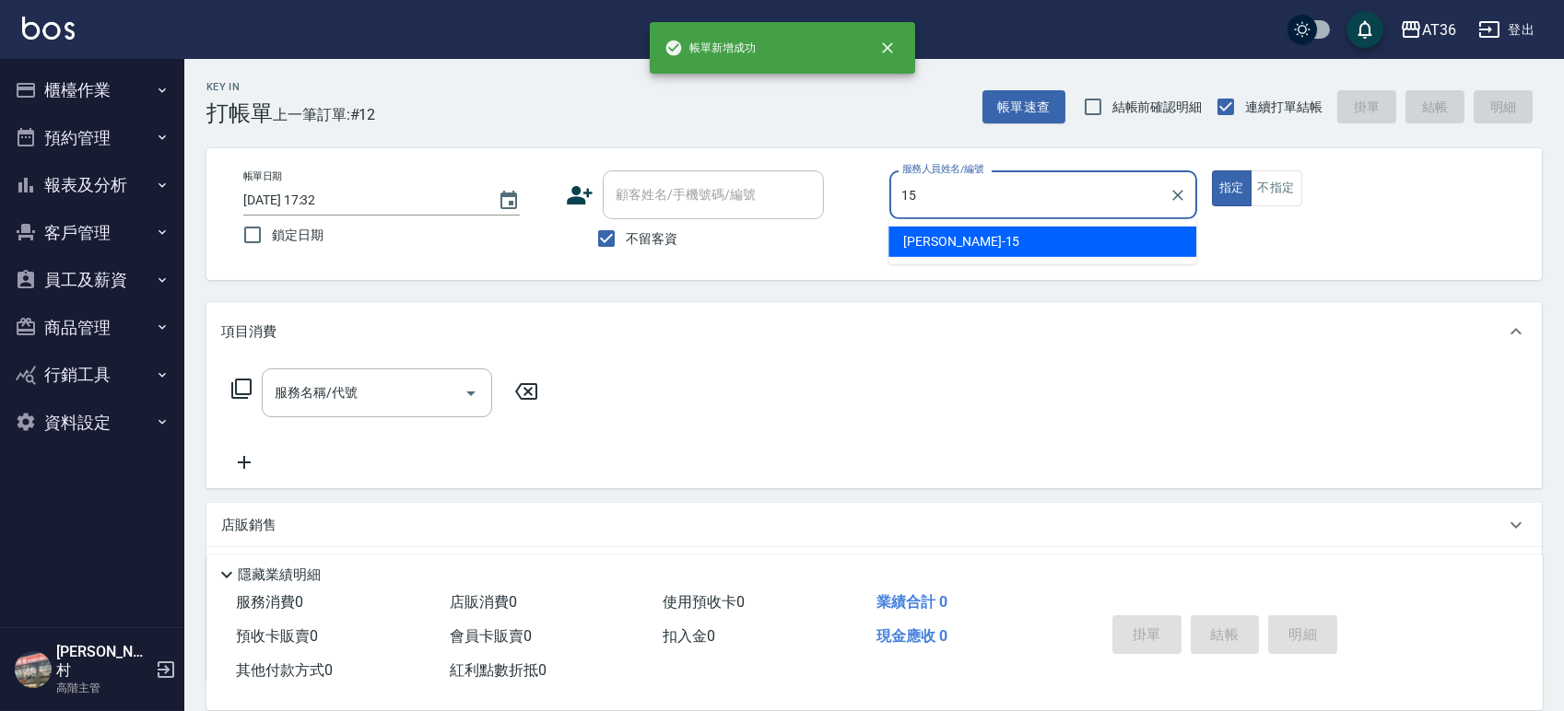
type input "阡慧-15"
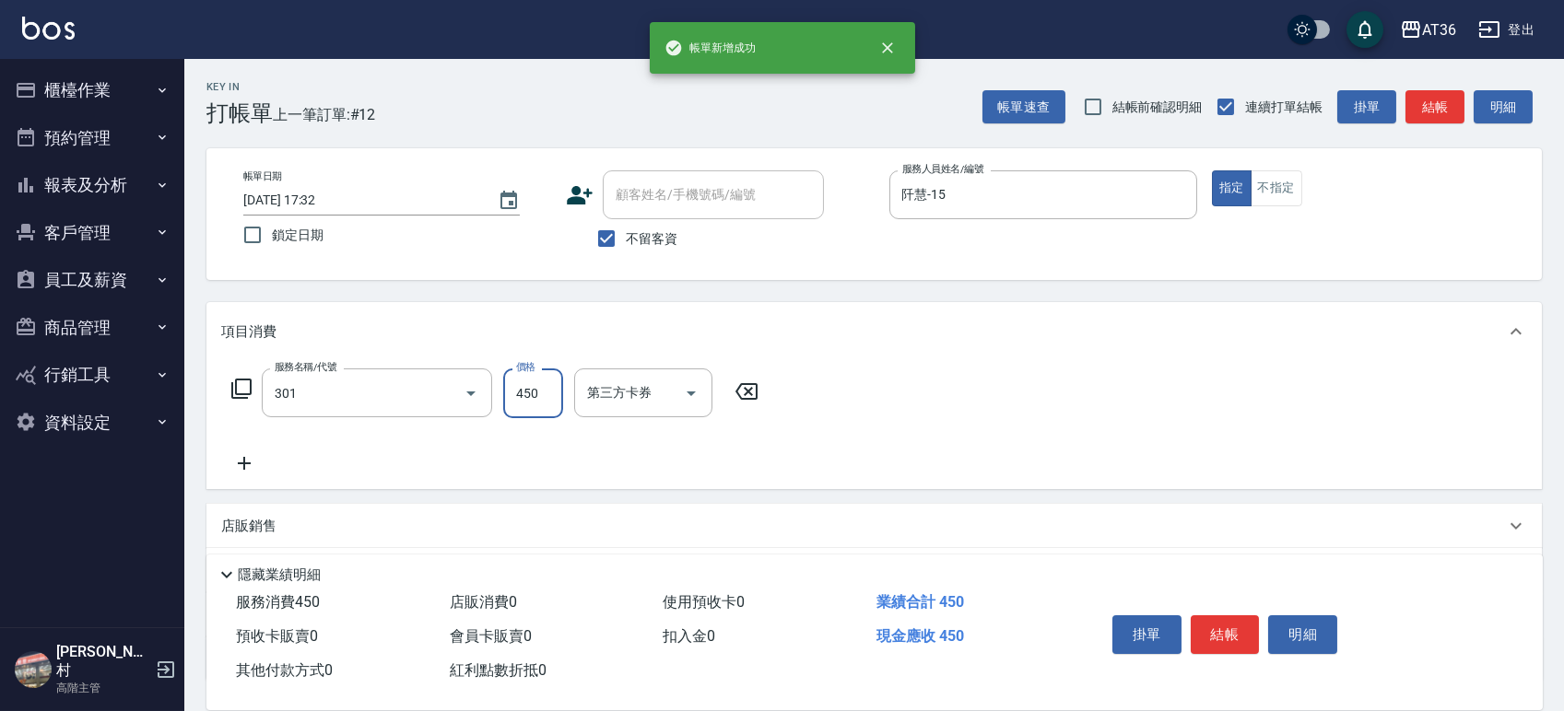
type input "洗+剪(301)"
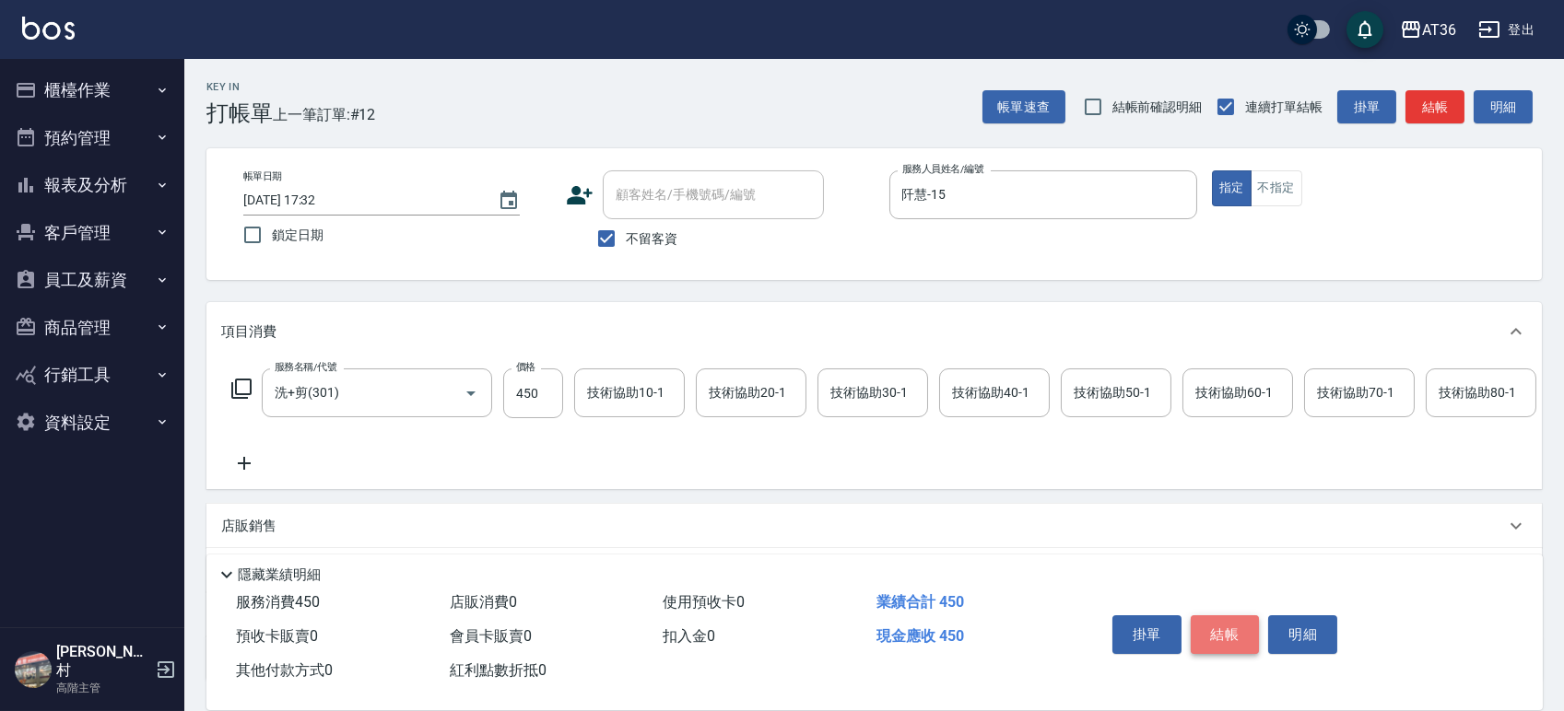
click at [1215, 630] on button "結帳" at bounding box center [1224, 634] width 69 height 39
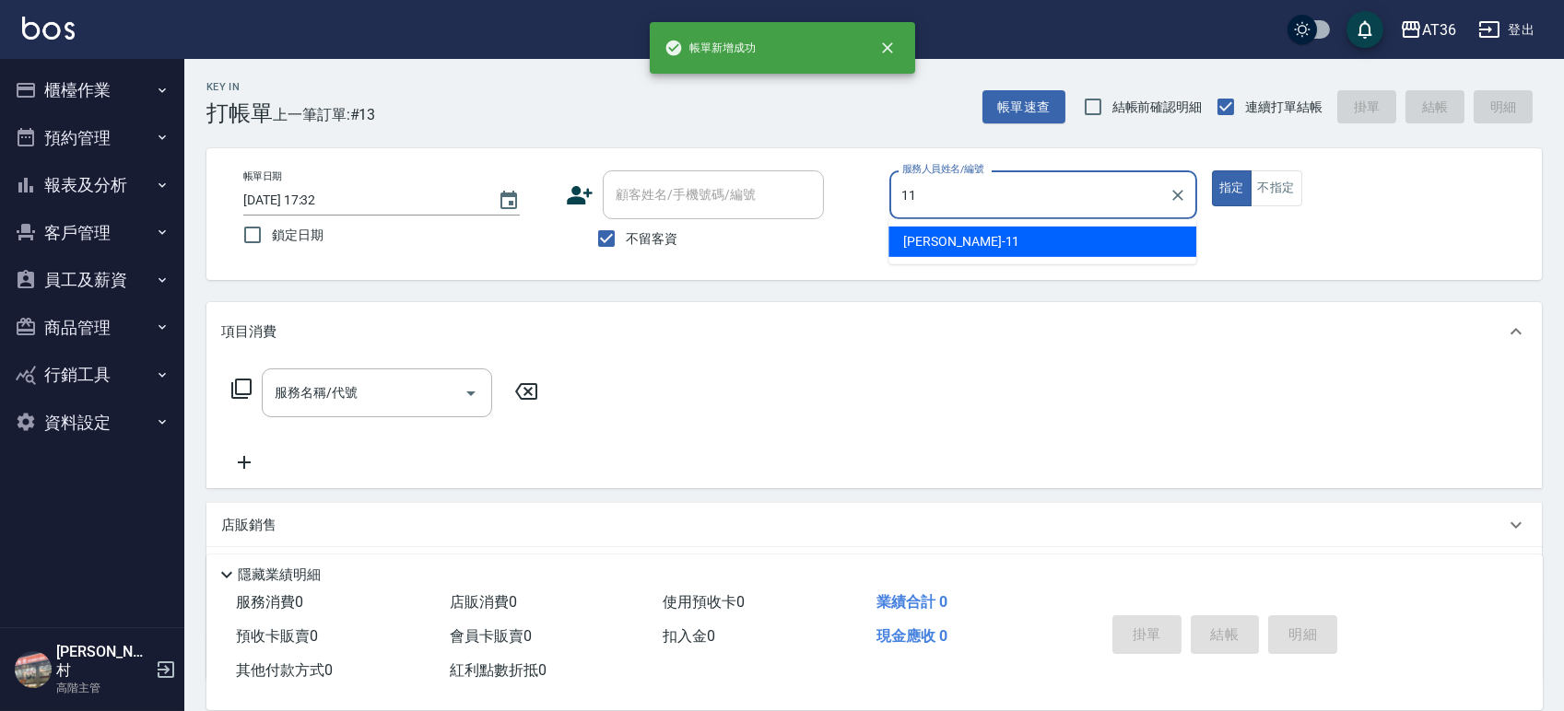
type input "[PERSON_NAME]-11"
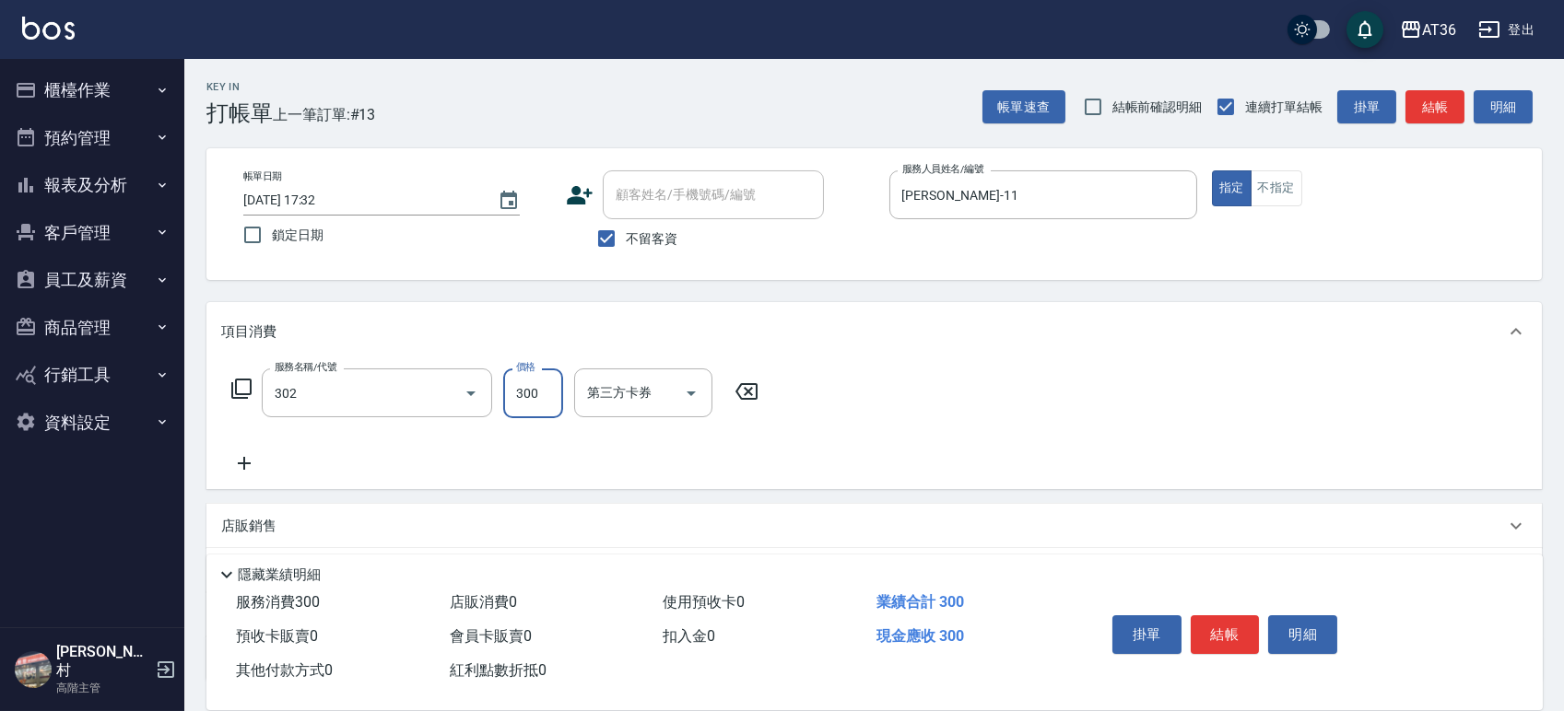
type input "造型剪髮(302)"
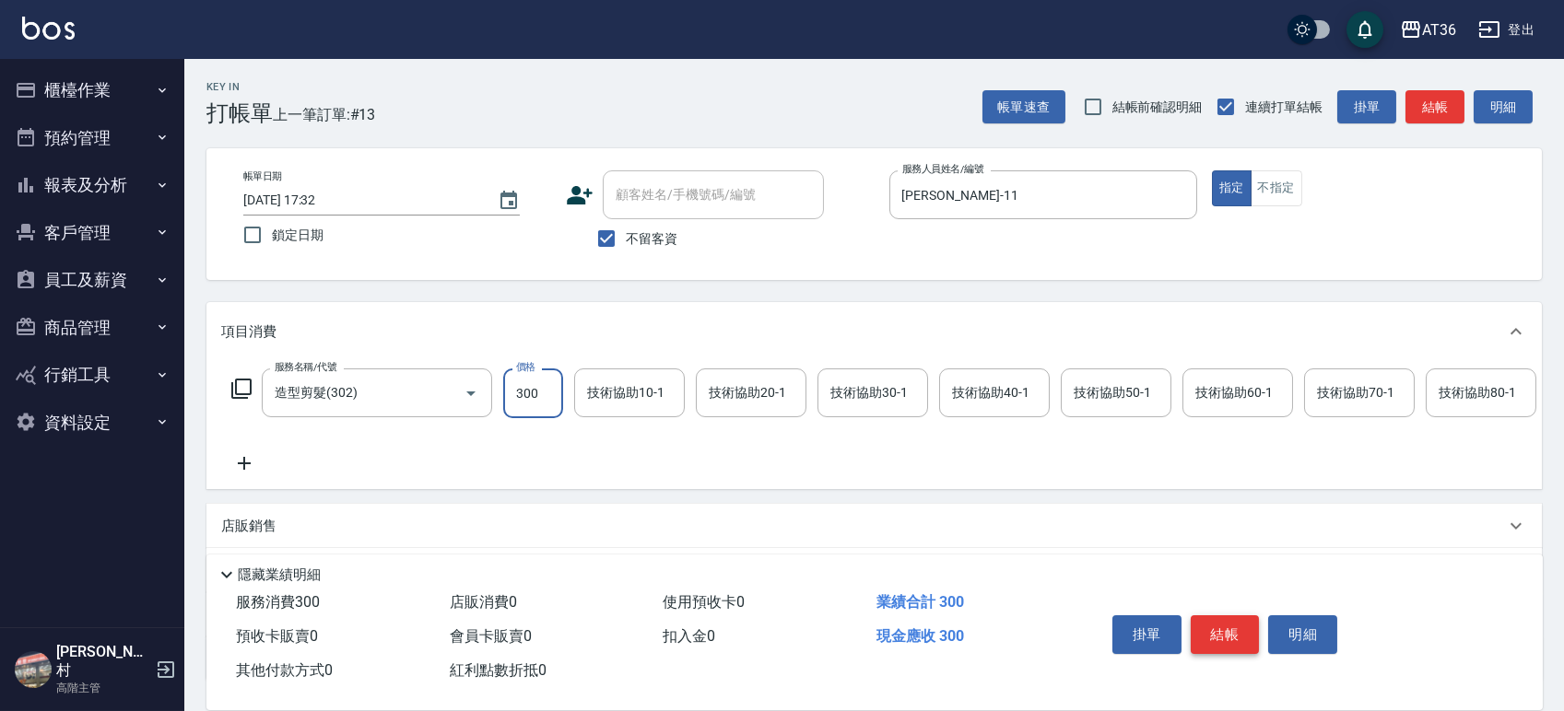
click at [1213, 619] on button "結帳" at bounding box center [1224, 634] width 69 height 39
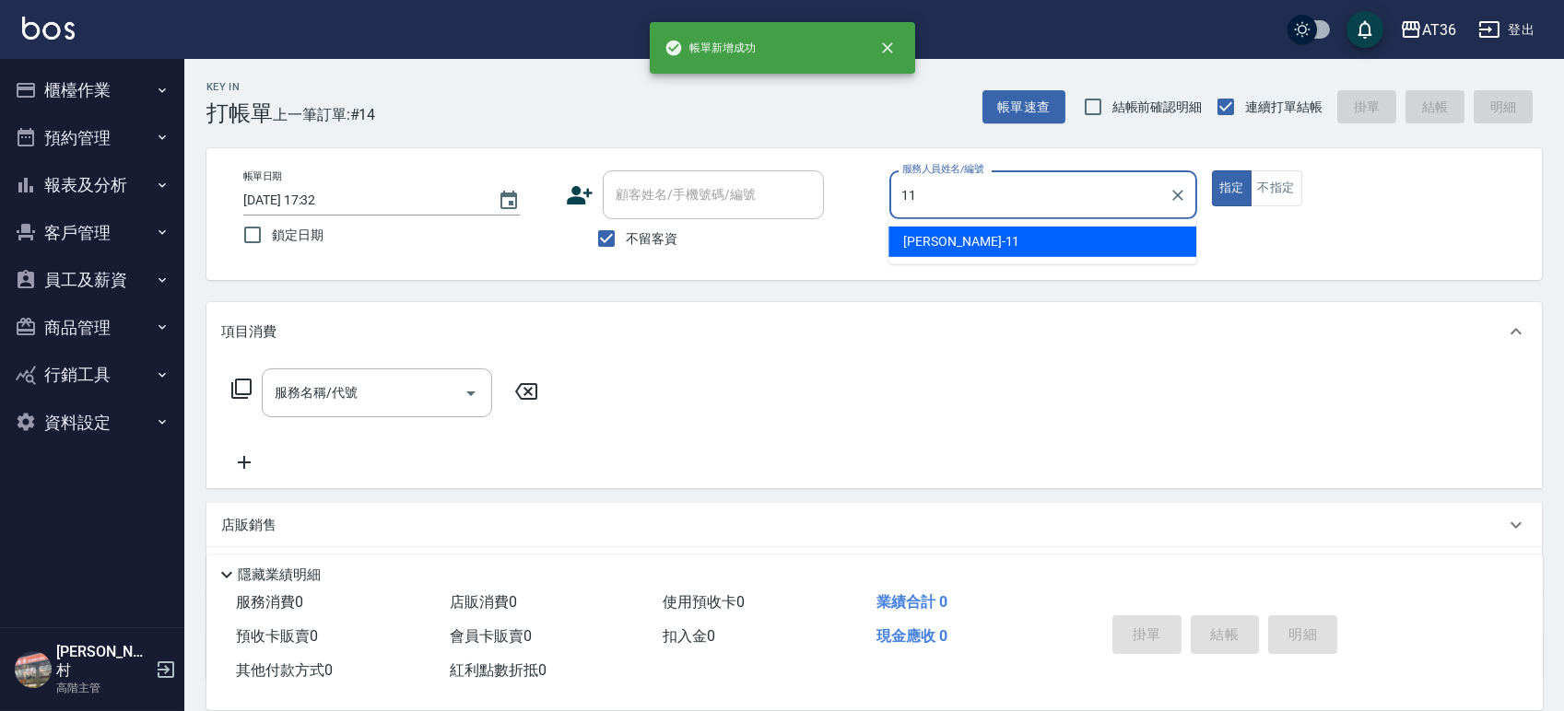
type input "[PERSON_NAME]-11"
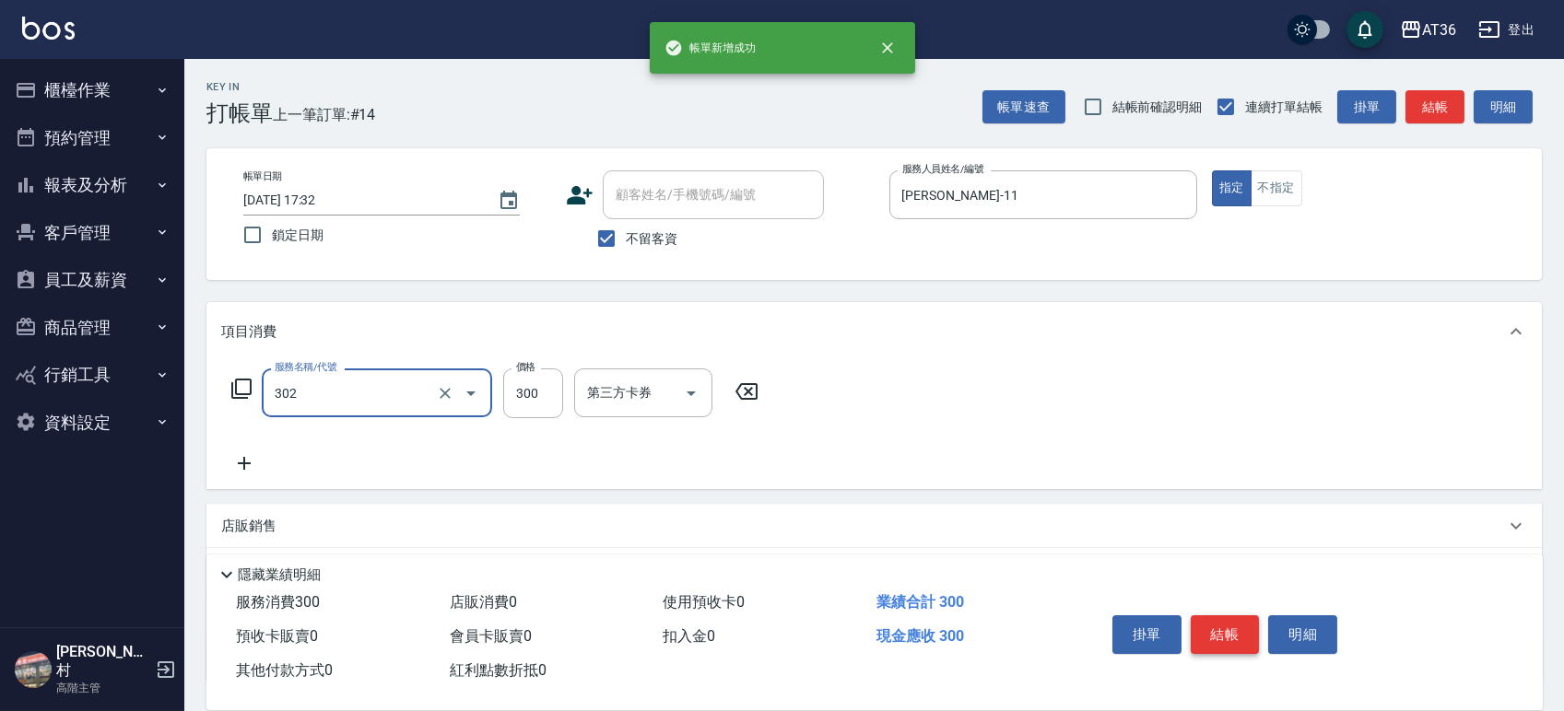
type input "造型剪髮(302)"
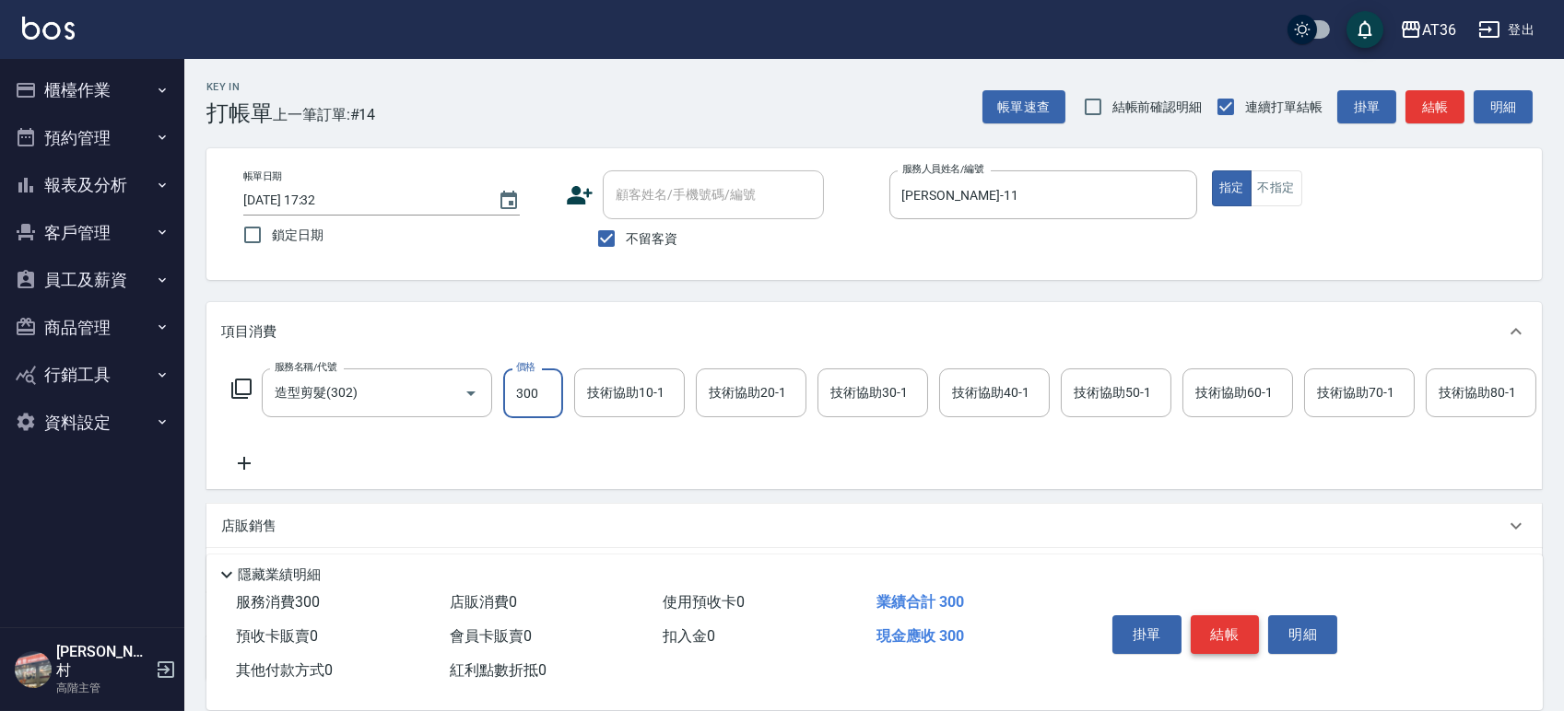
click at [1213, 619] on button "結帳" at bounding box center [1224, 634] width 69 height 39
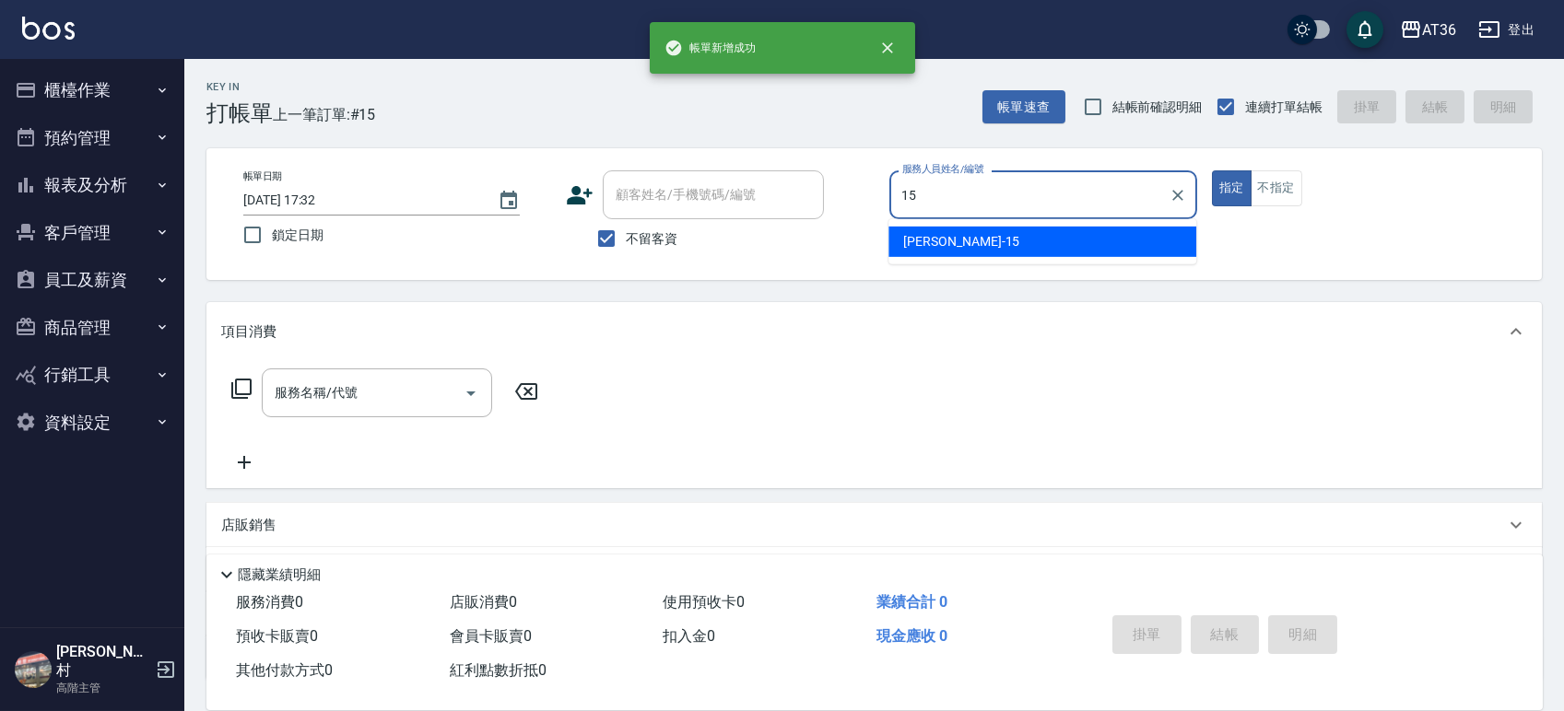
type input "阡慧-15"
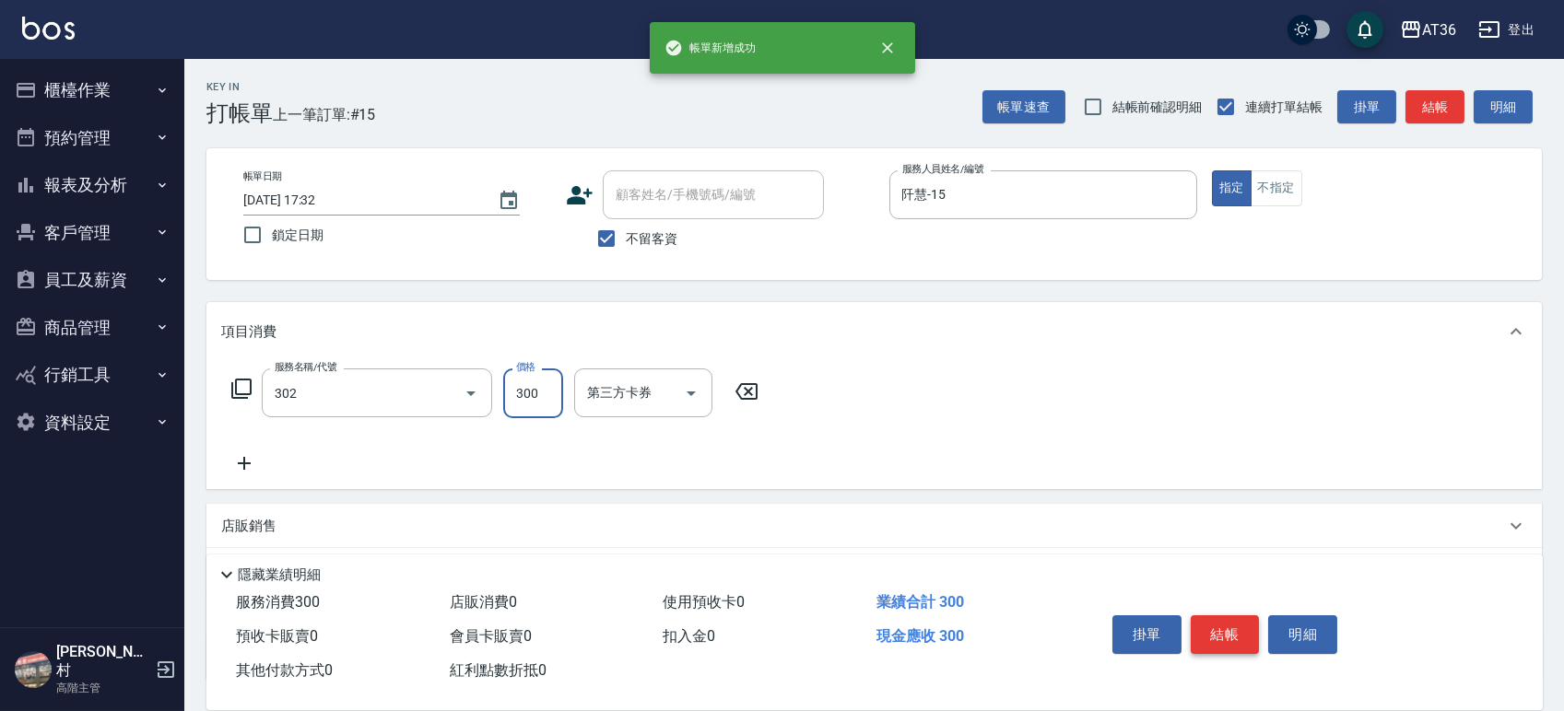
type input "造型剪髮(302)"
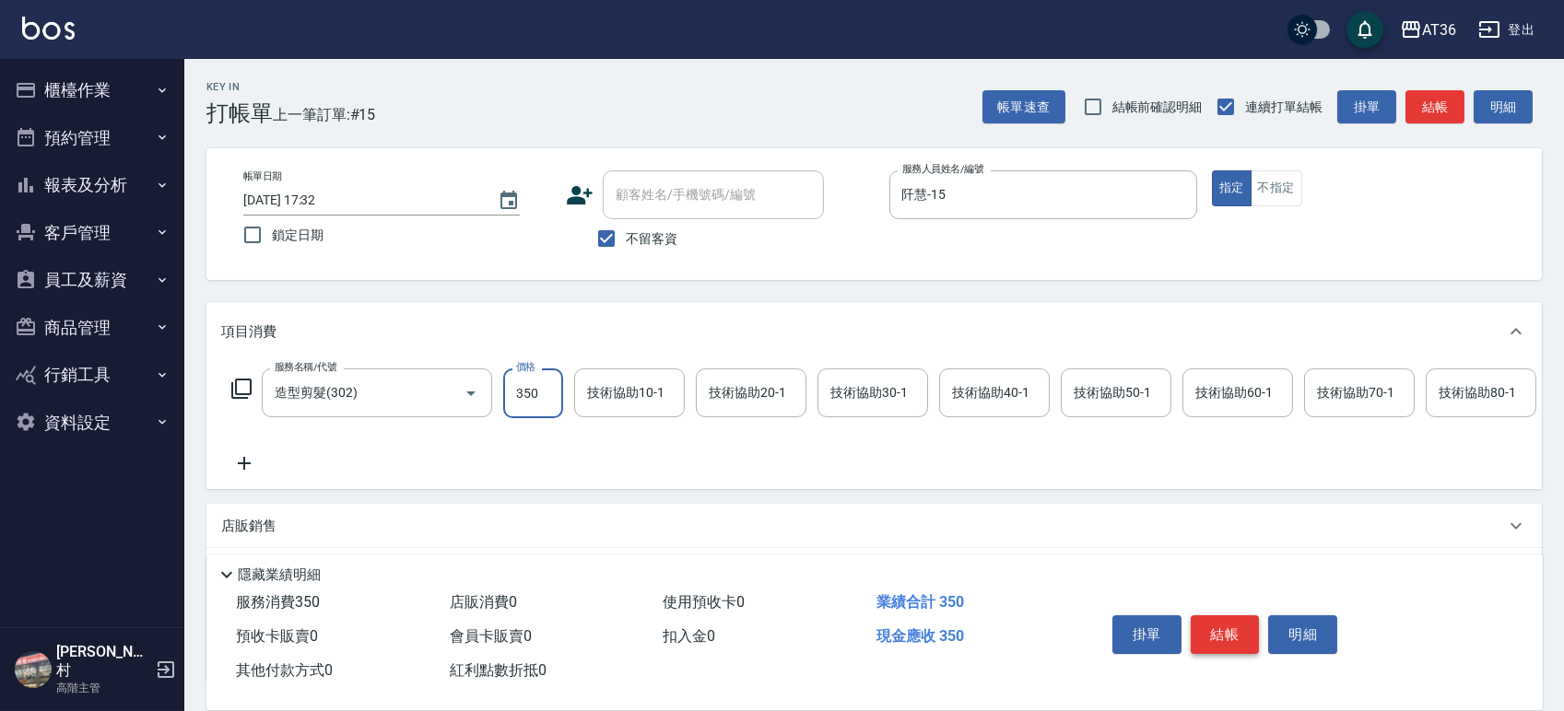
type input "350"
click at [1226, 634] on button "結帳" at bounding box center [1224, 634] width 69 height 39
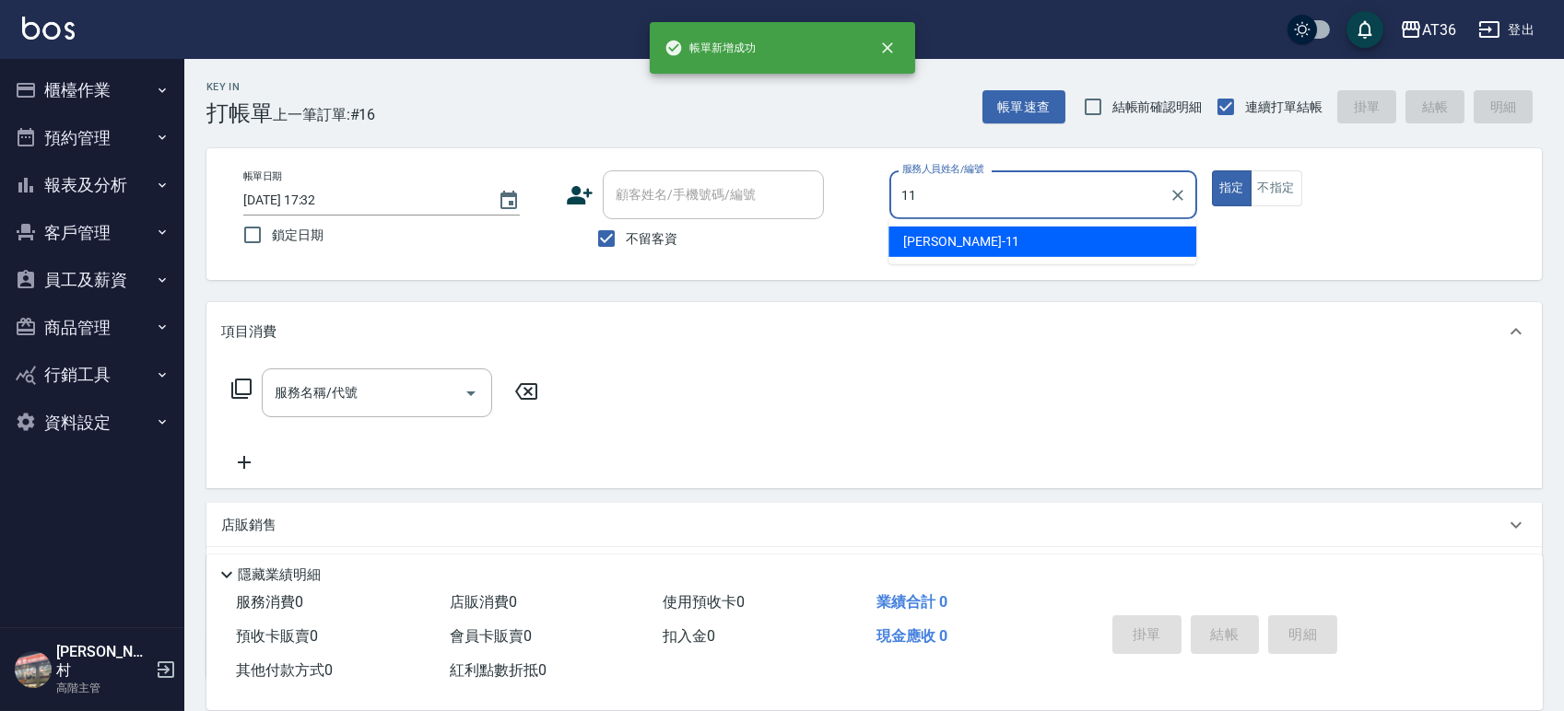
type input "[PERSON_NAME]-11"
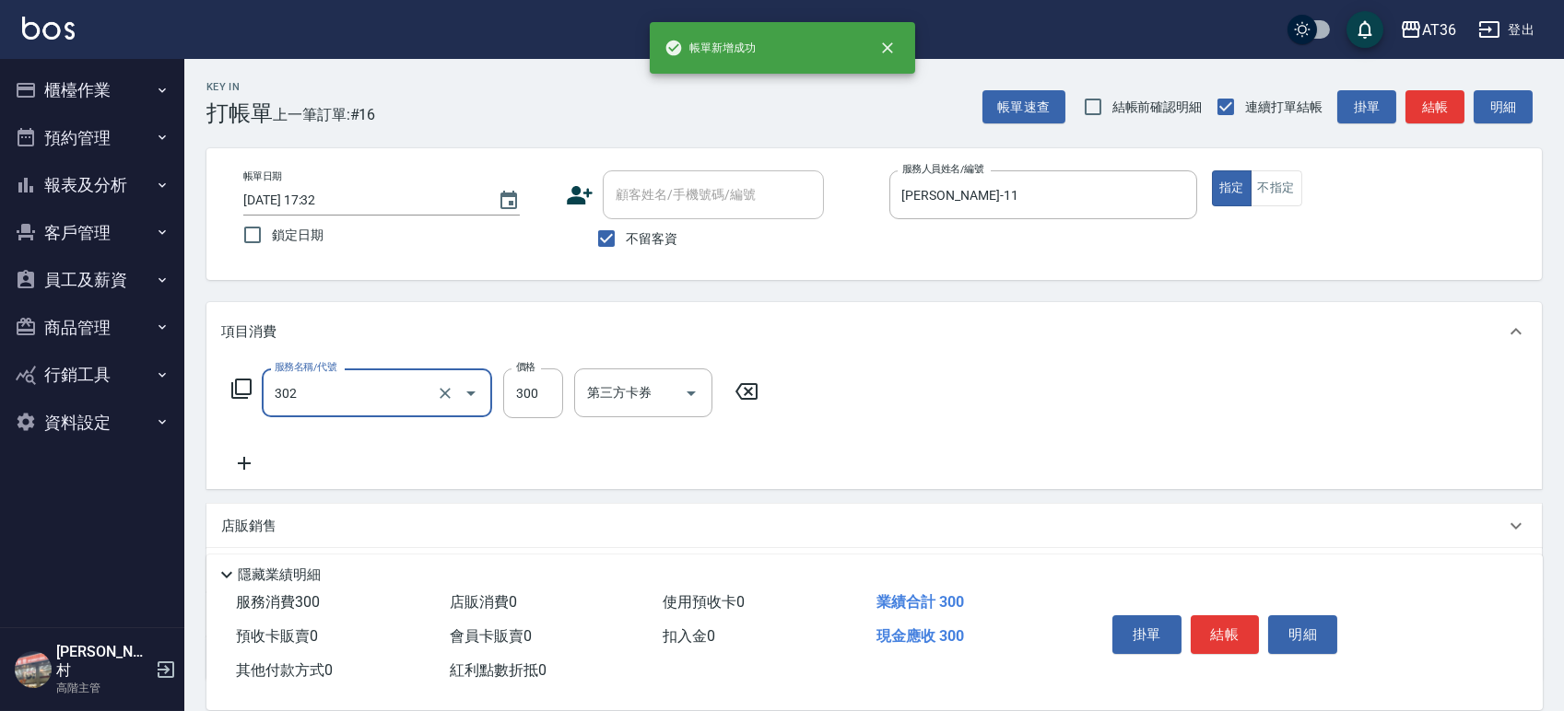
type input "造型剪髮(302)"
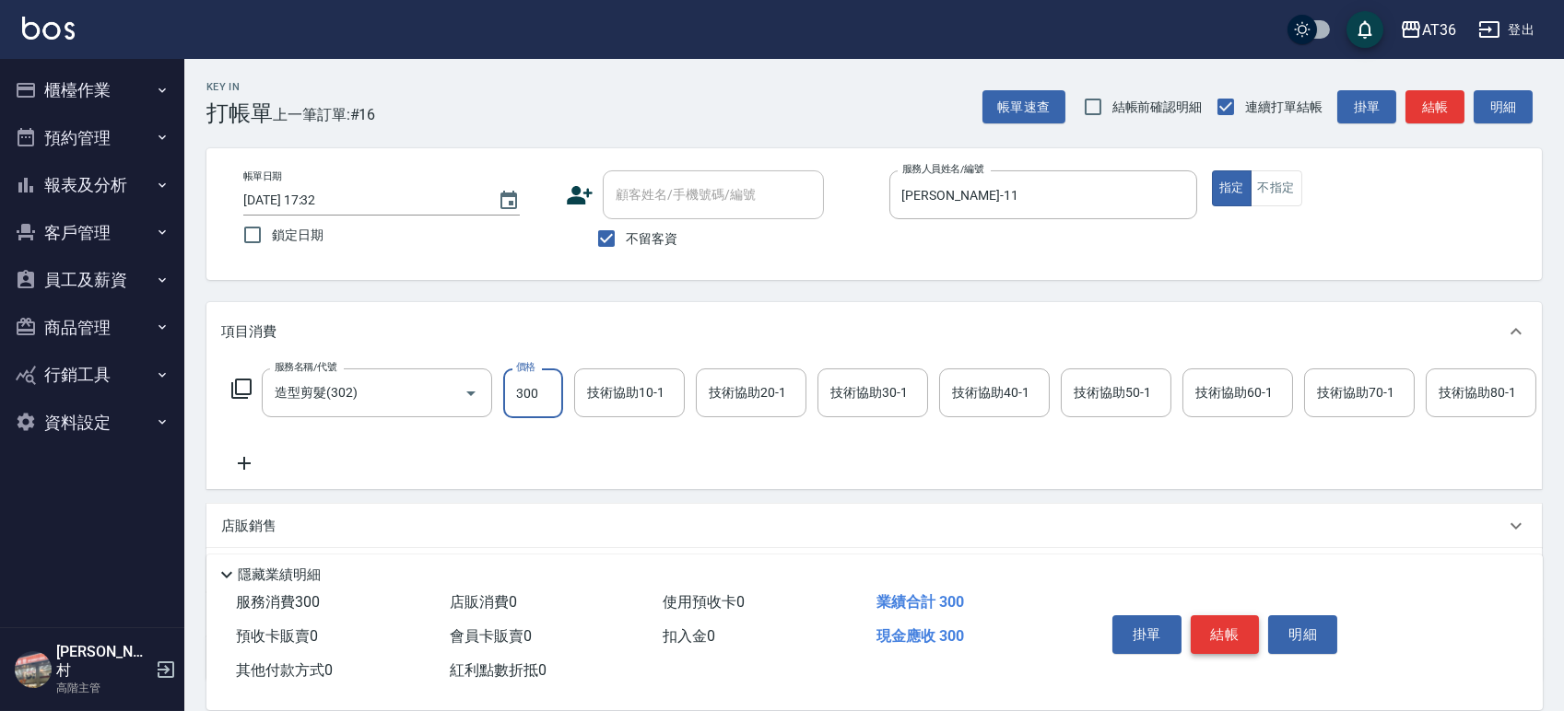
click at [1211, 625] on button "結帳" at bounding box center [1224, 634] width 69 height 39
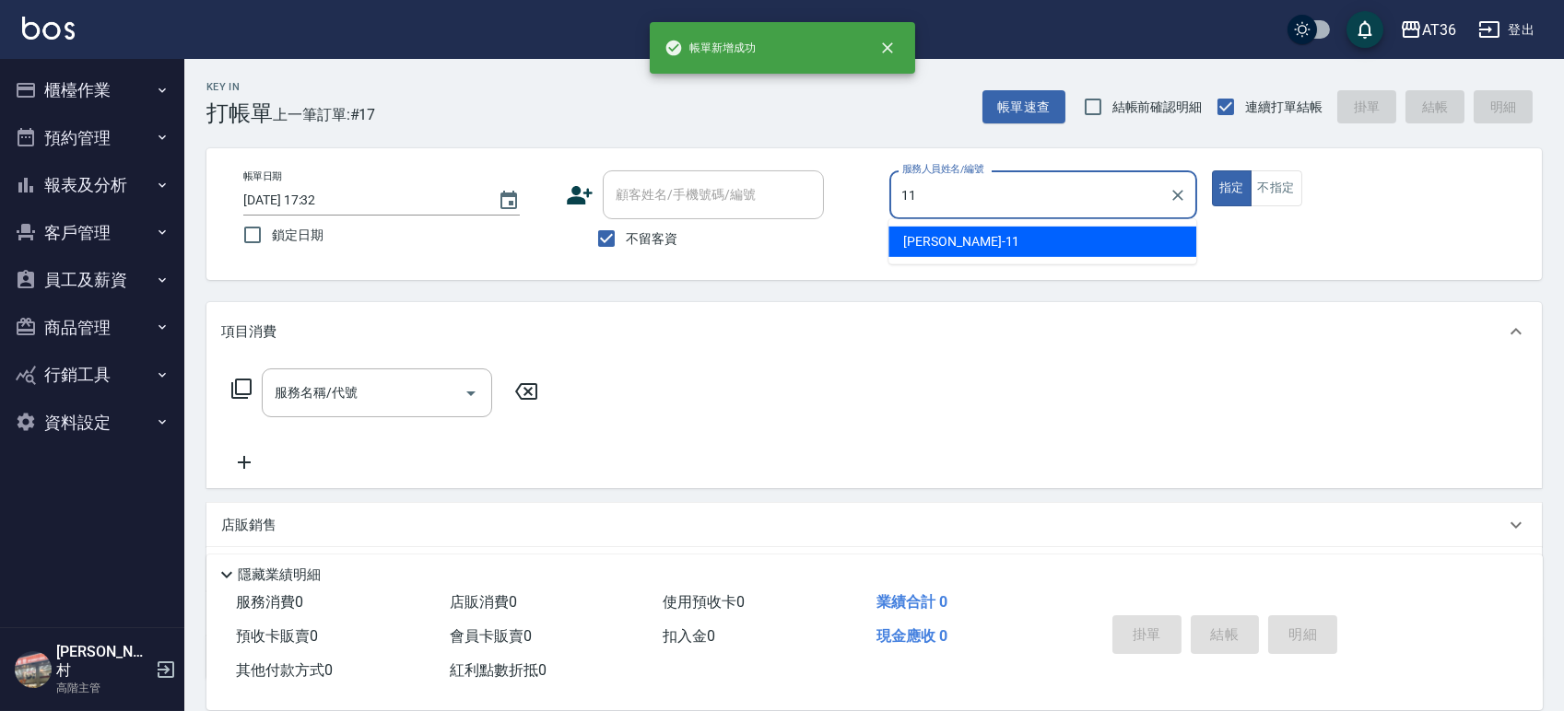
type input "[PERSON_NAME]-11"
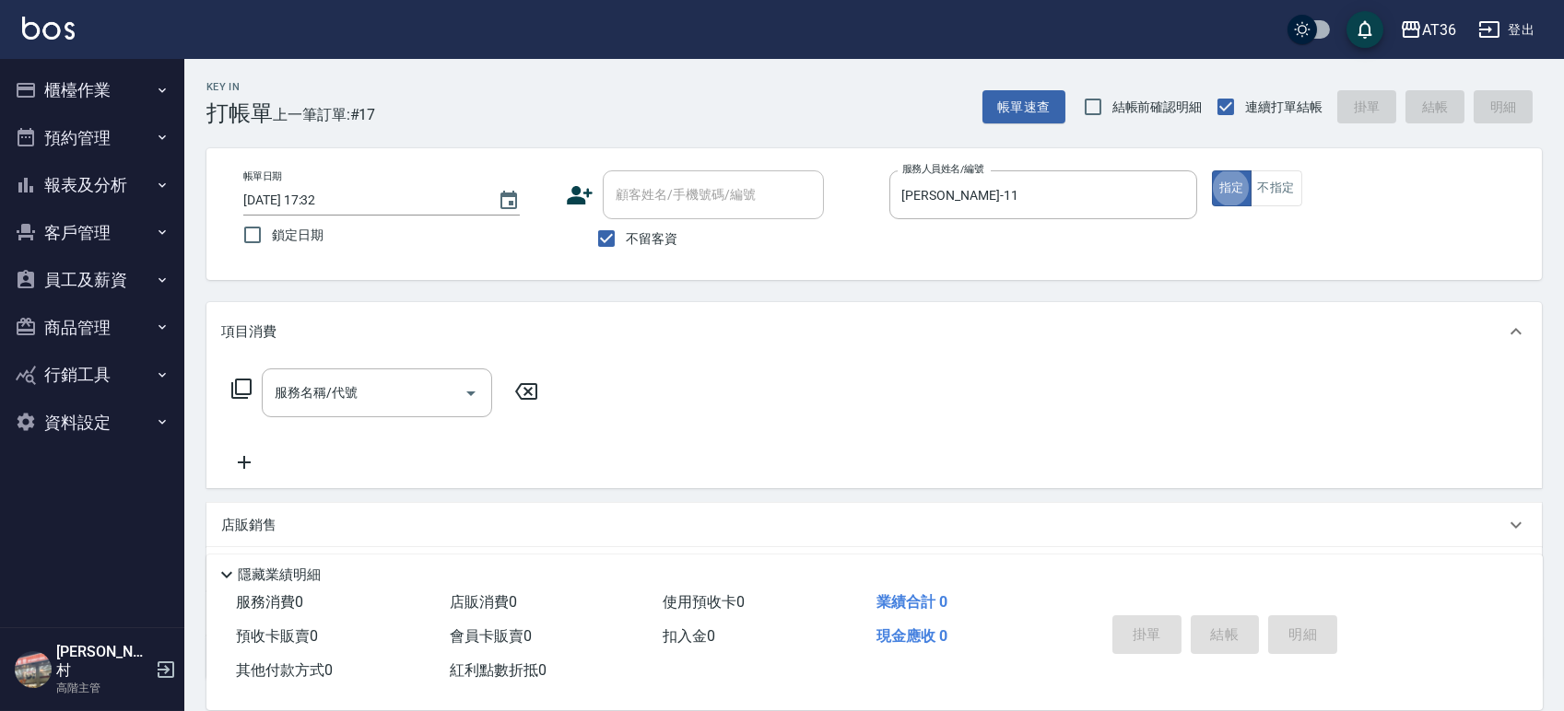
click at [233, 393] on icon at bounding box center [241, 389] width 22 height 22
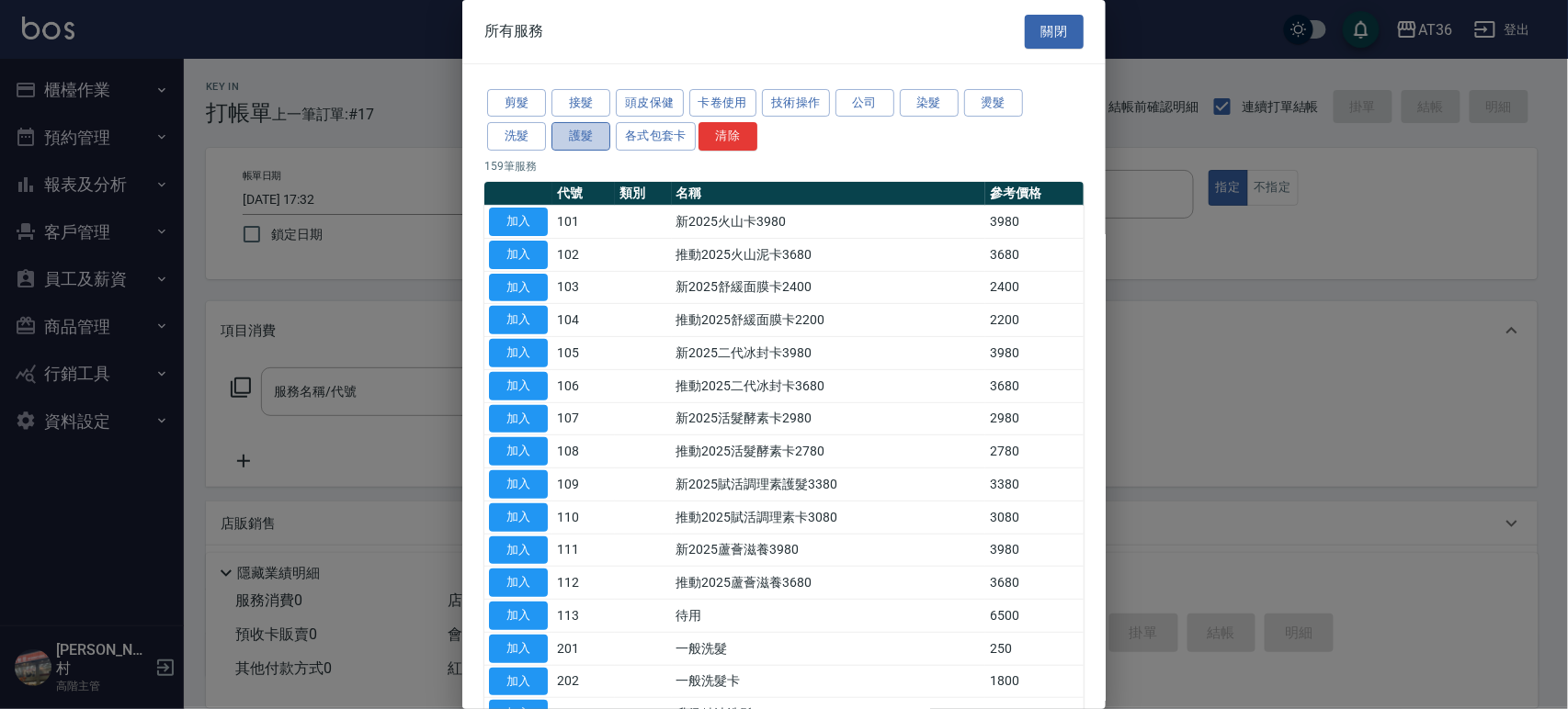
click at [577, 135] on button "護髮" at bounding box center [581, 137] width 59 height 29
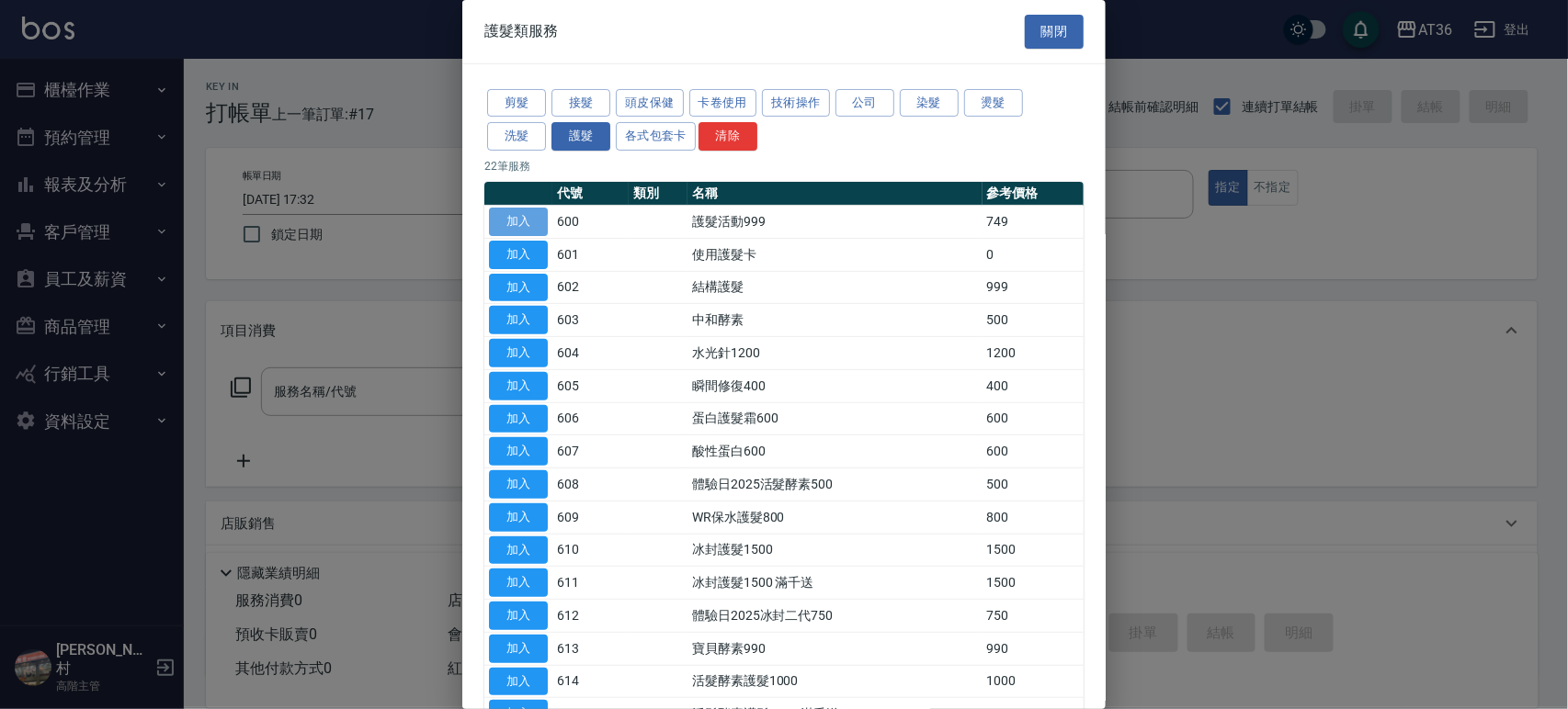
click at [524, 218] on button "加入" at bounding box center [518, 221] width 59 height 29
type input "護髮活動999(600)"
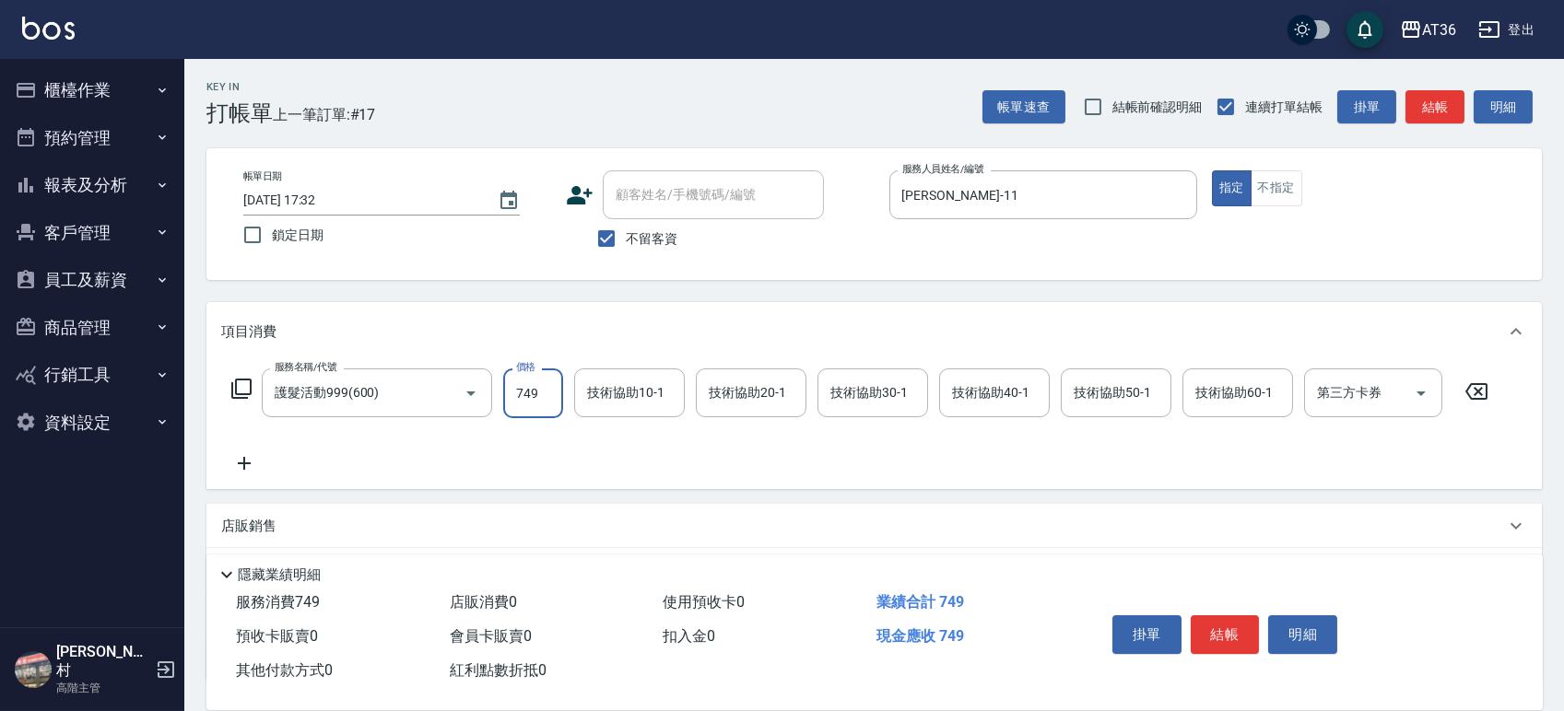
click at [526, 393] on input "749" at bounding box center [533, 394] width 60 height 50
type input "999"
click at [770, 389] on div "技術協助20-1 技術協助20-1" at bounding box center [751, 393] width 111 height 49
type input "佳佳-36"
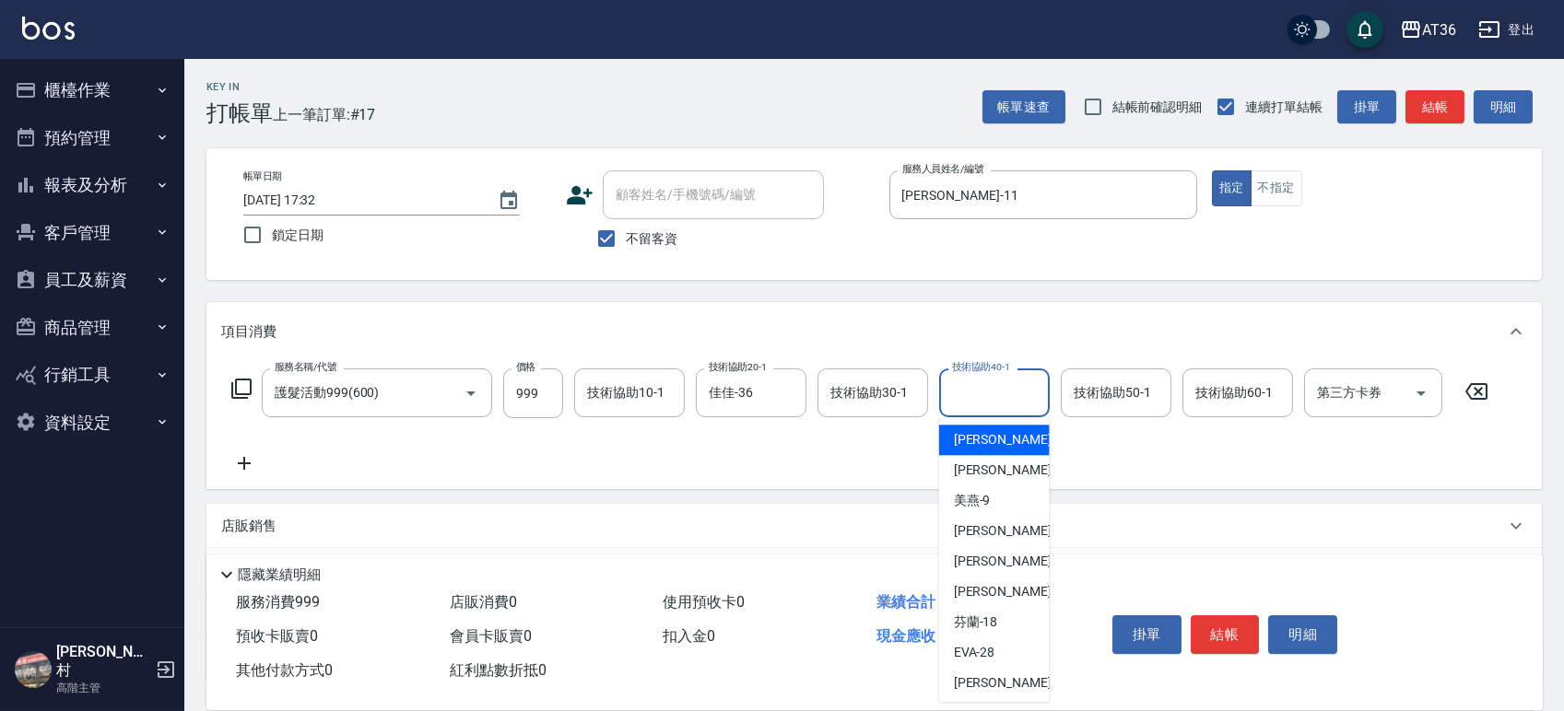
click at [962, 388] on div "技術協助40-1 技術協助40-1" at bounding box center [994, 393] width 111 height 49
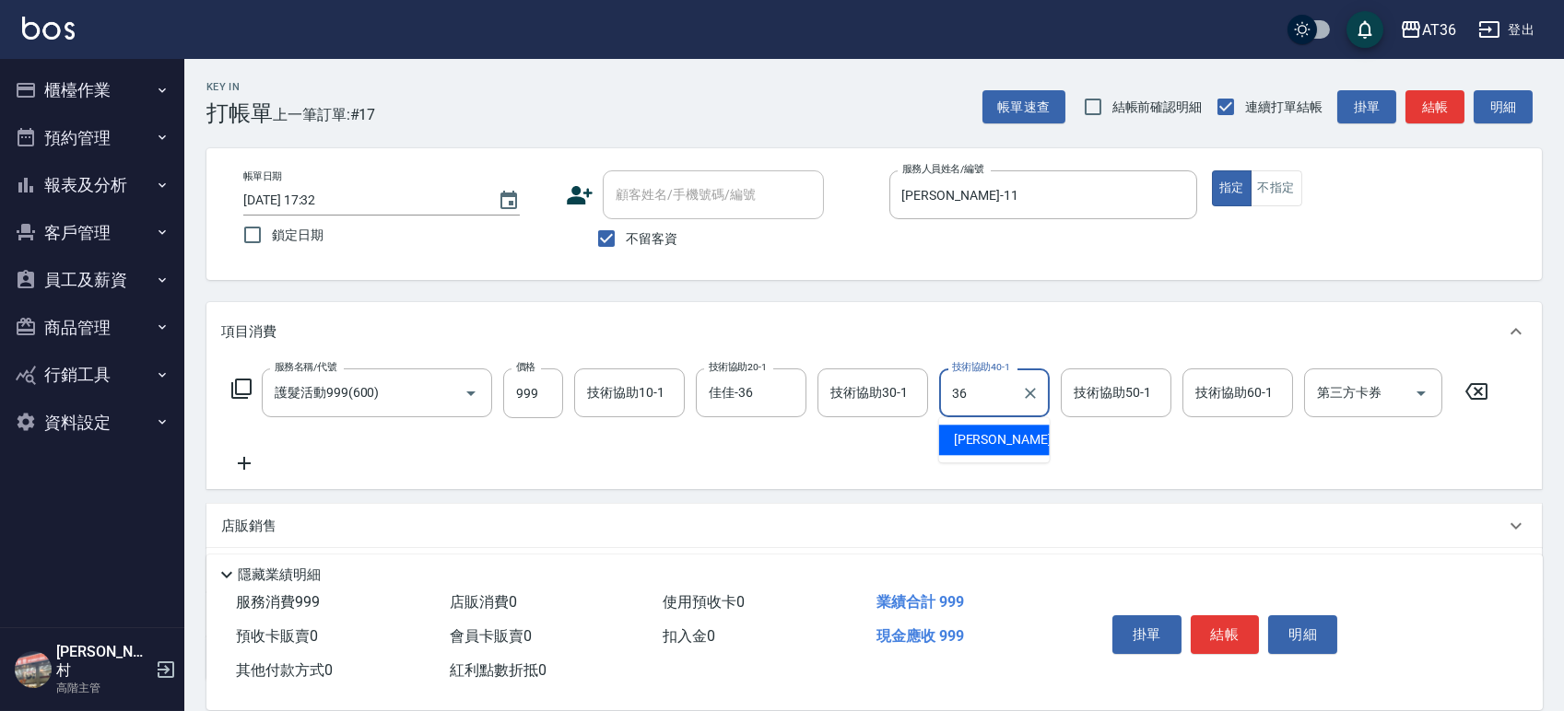
type input "佳佳-36"
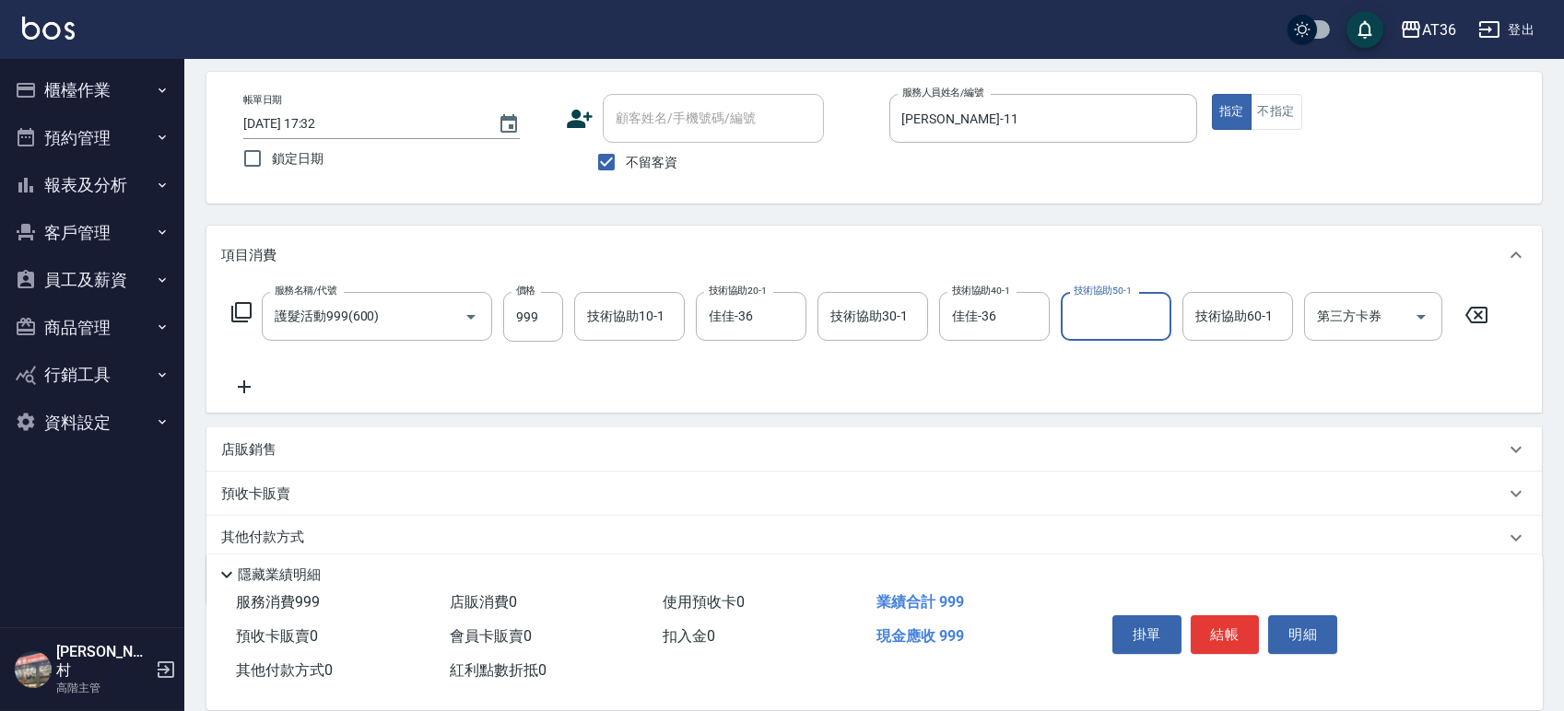
scroll to position [141, 0]
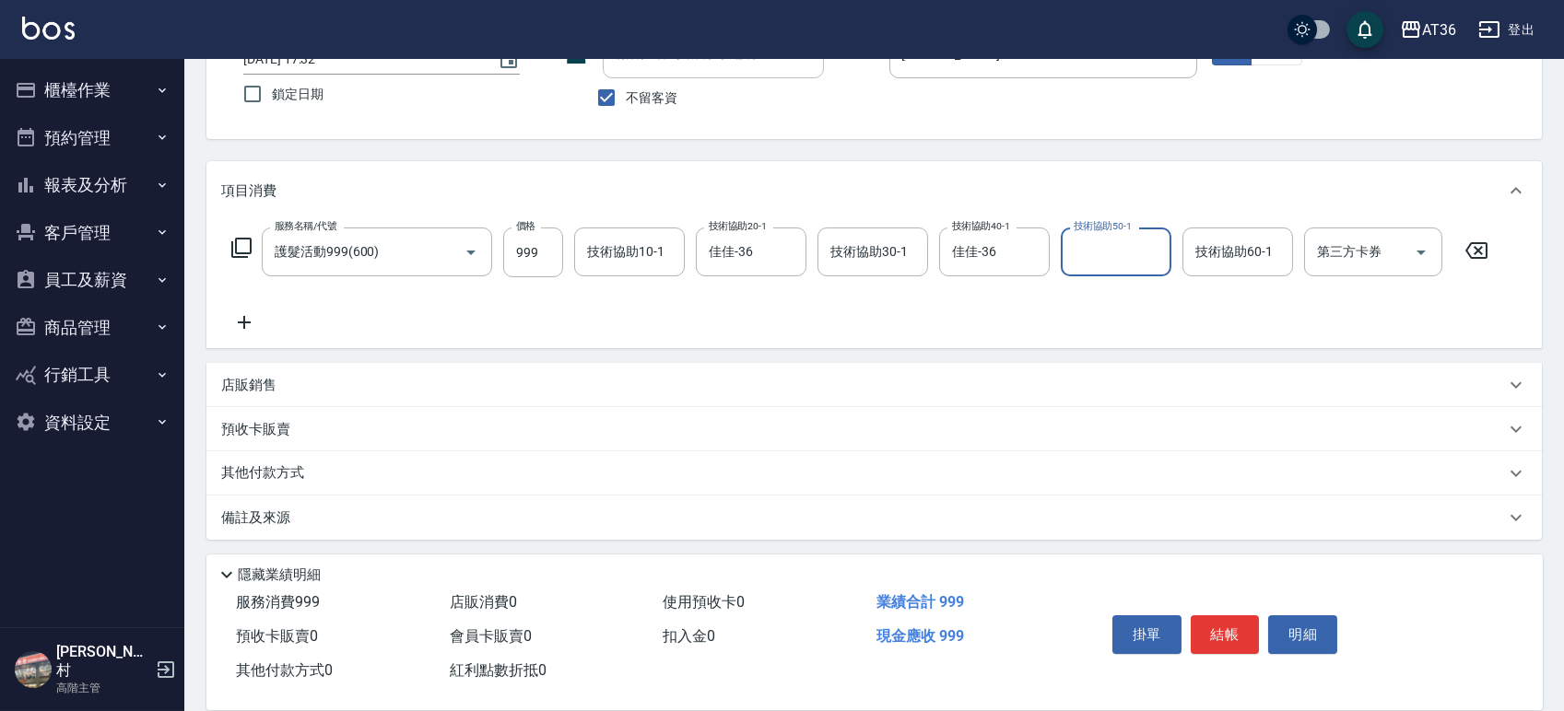
click at [273, 474] on p "其他付款方式" at bounding box center [267, 473] width 92 height 20
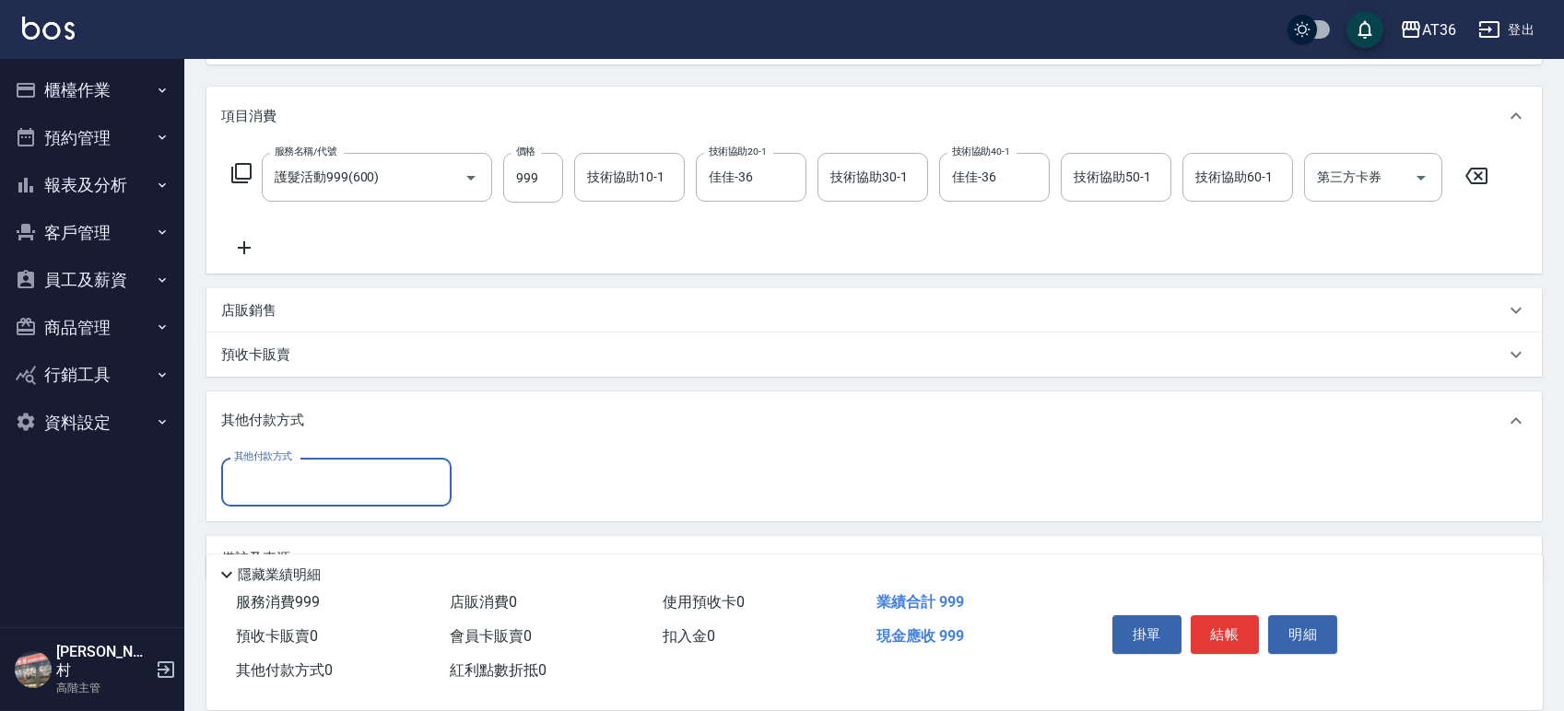
scroll to position [257, 0]
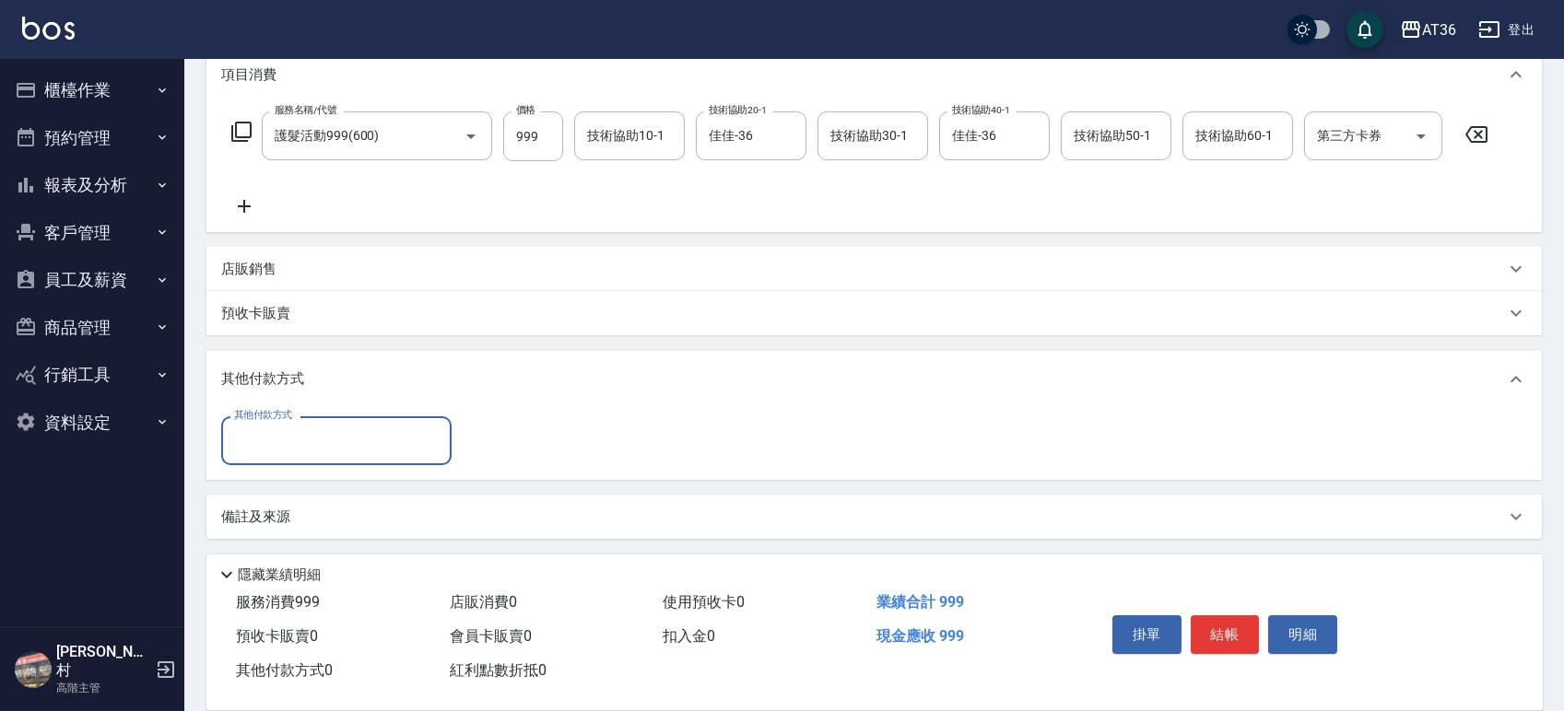
click at [306, 415] on div "其他付款方式 其他付款方式" at bounding box center [873, 444] width 1335 height 71
click at [295, 453] on input "其他付款方式" at bounding box center [336, 441] width 214 height 32
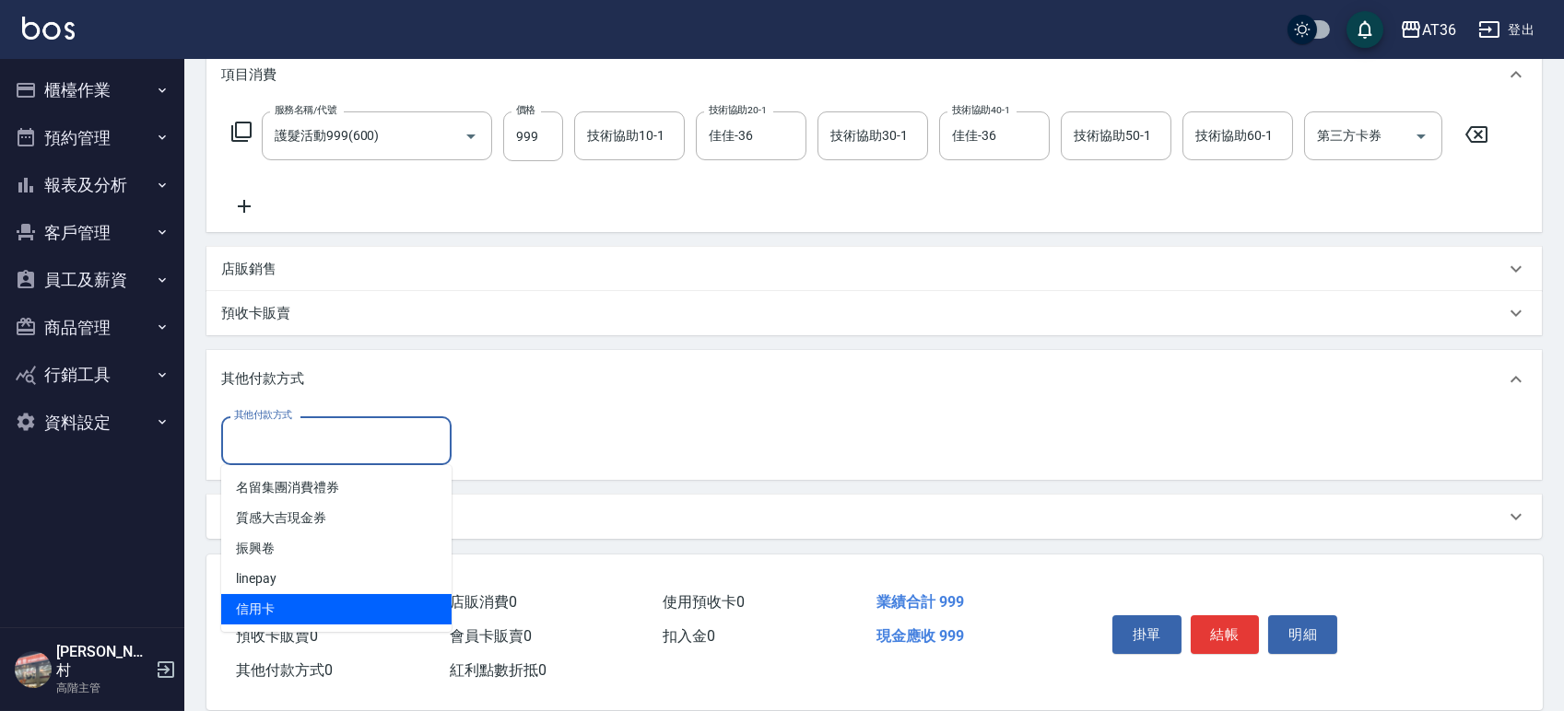
click at [255, 602] on span "信用卡" at bounding box center [336, 609] width 230 height 30
type input "信用卡"
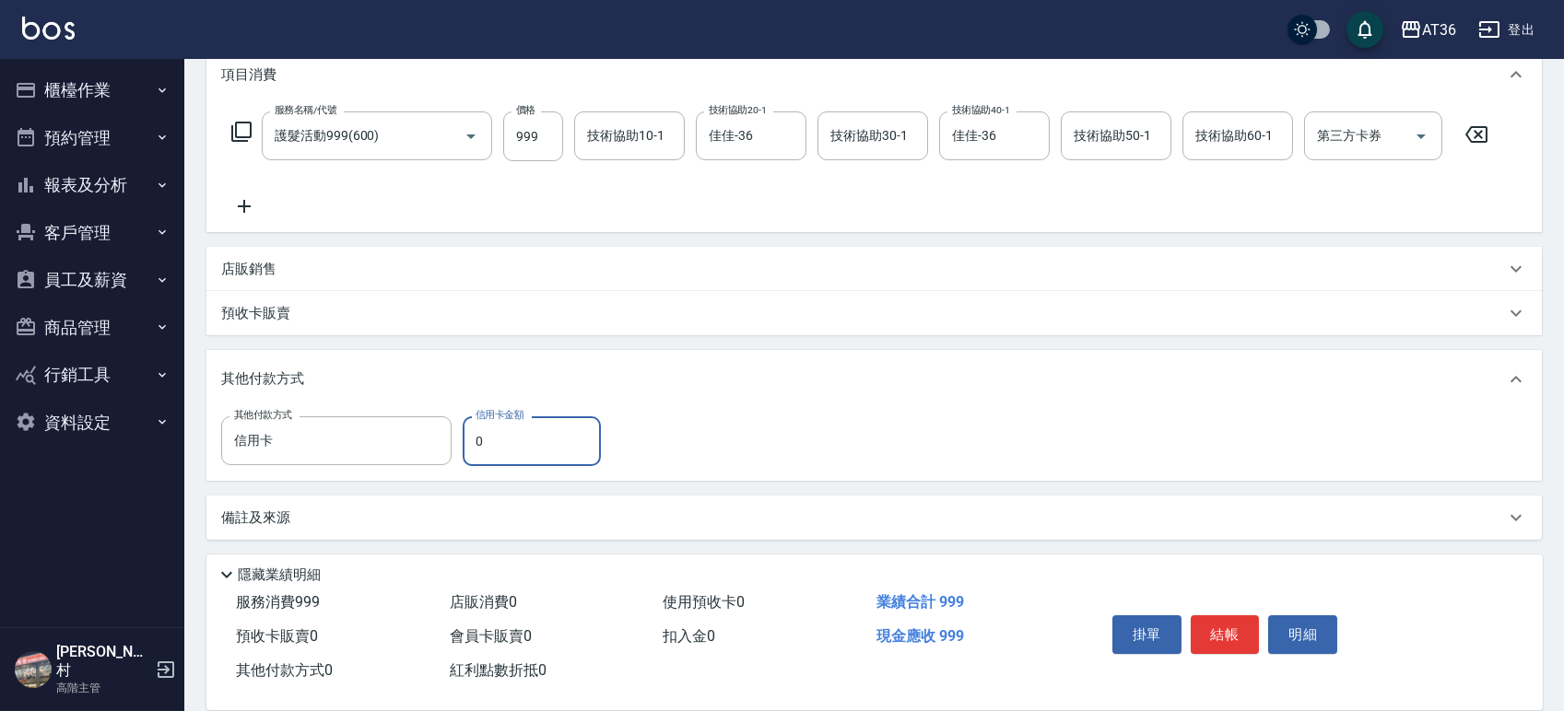
drag, startPoint x: 498, startPoint y: 442, endPoint x: 457, endPoint y: 443, distance: 41.5
click at [457, 443] on div "其他付款方式 信用卡 其他付款方式 信用卡金額 0 信用卡金額" at bounding box center [416, 441] width 391 height 50
type input "999"
click at [1240, 628] on button "結帳" at bounding box center [1224, 634] width 69 height 39
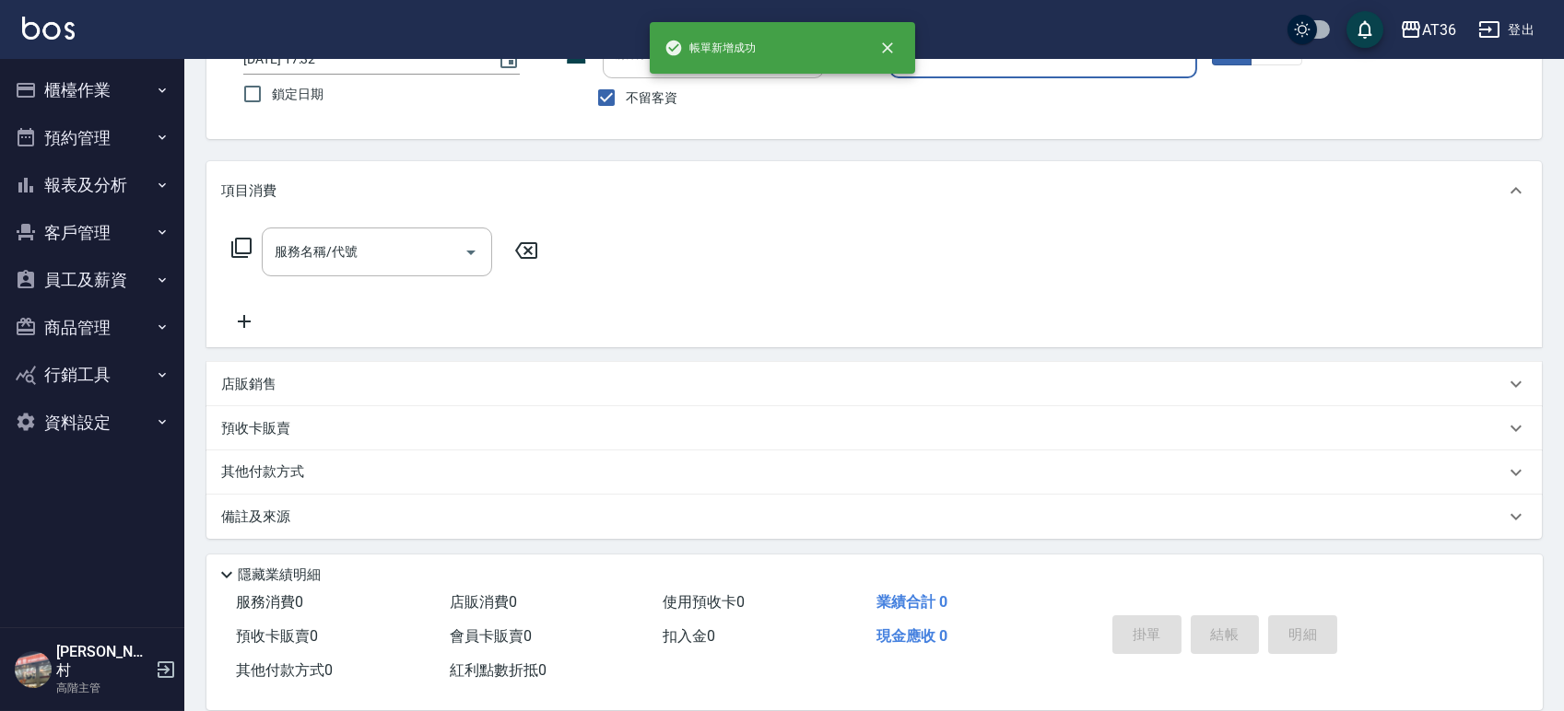
scroll to position [0, 0]
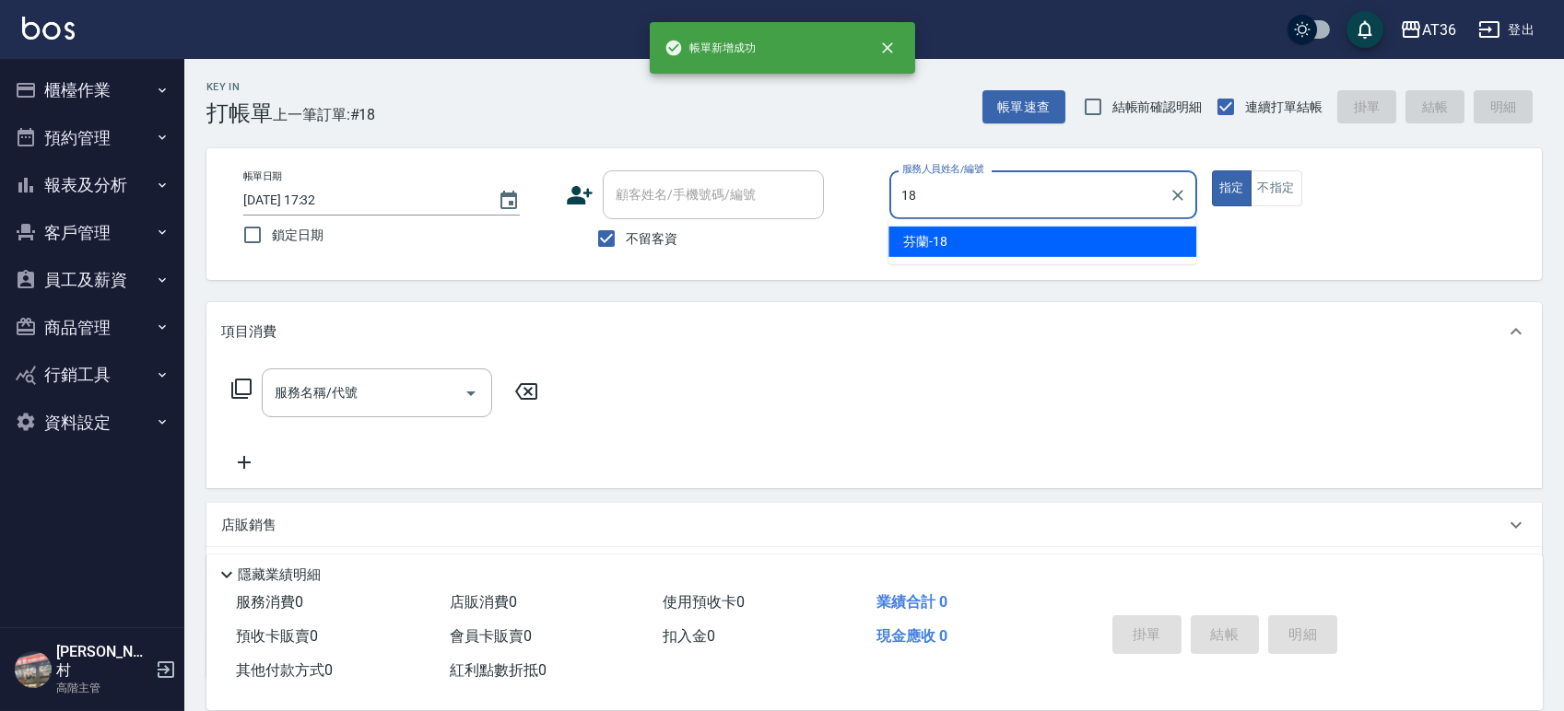
type input "芬蘭-18"
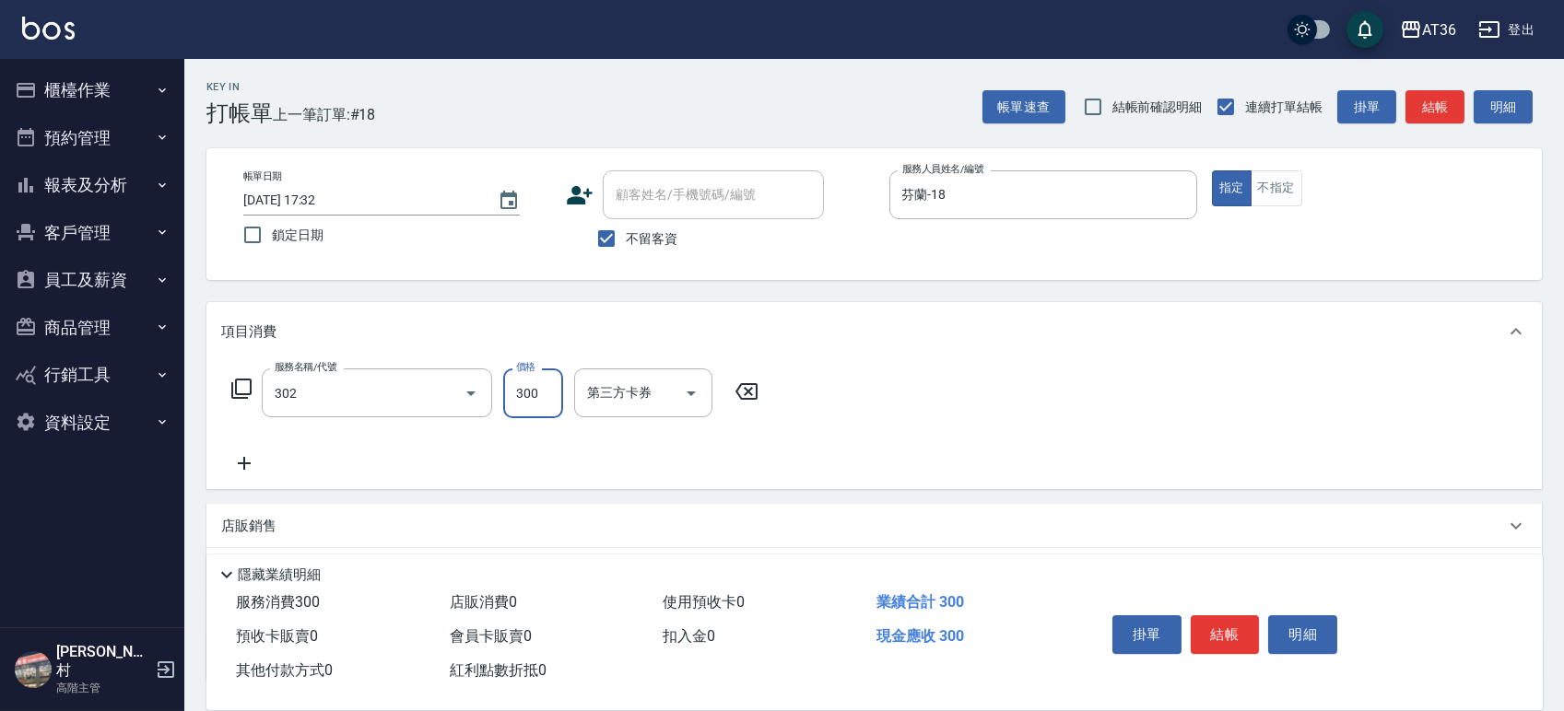
type input "造型剪髮(302)"
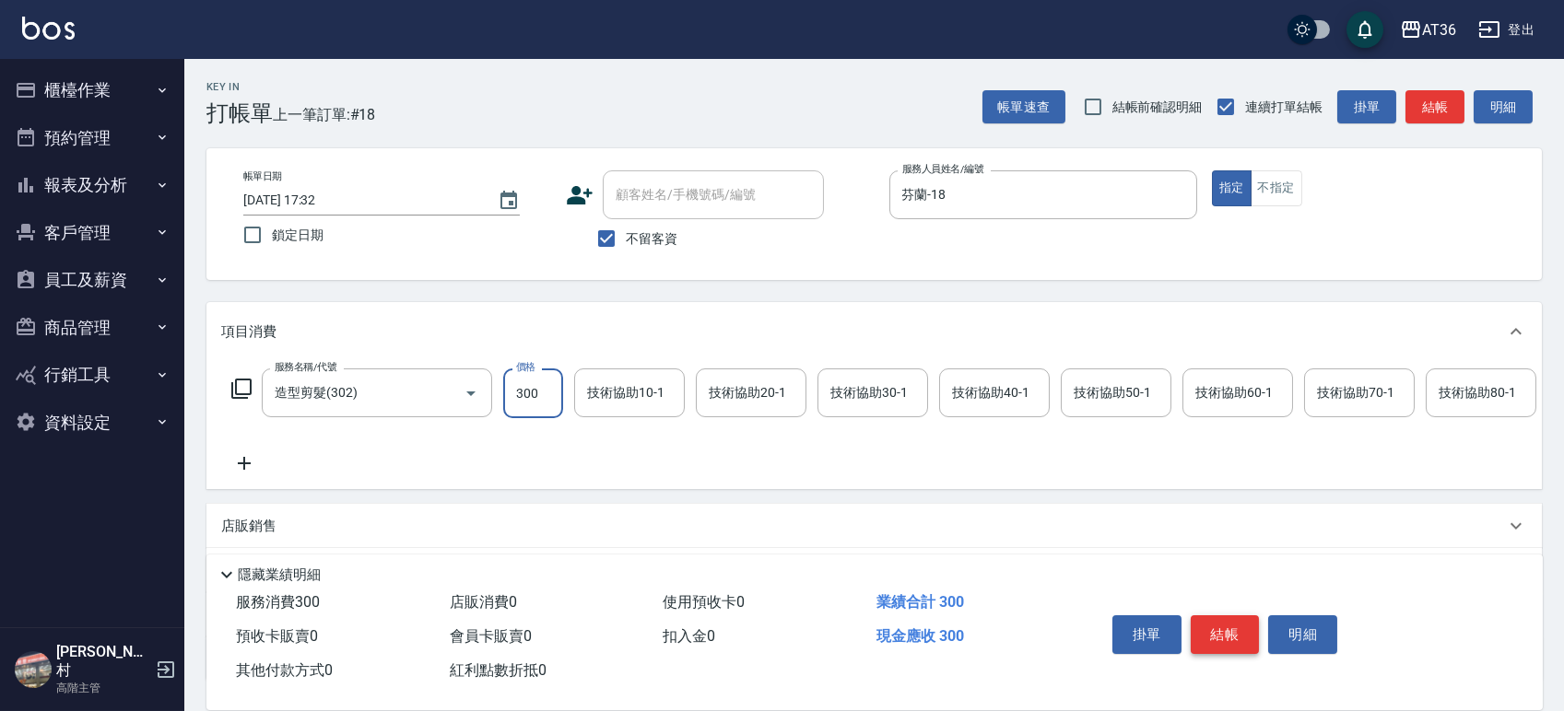
click at [1220, 638] on button "結帳" at bounding box center [1224, 634] width 69 height 39
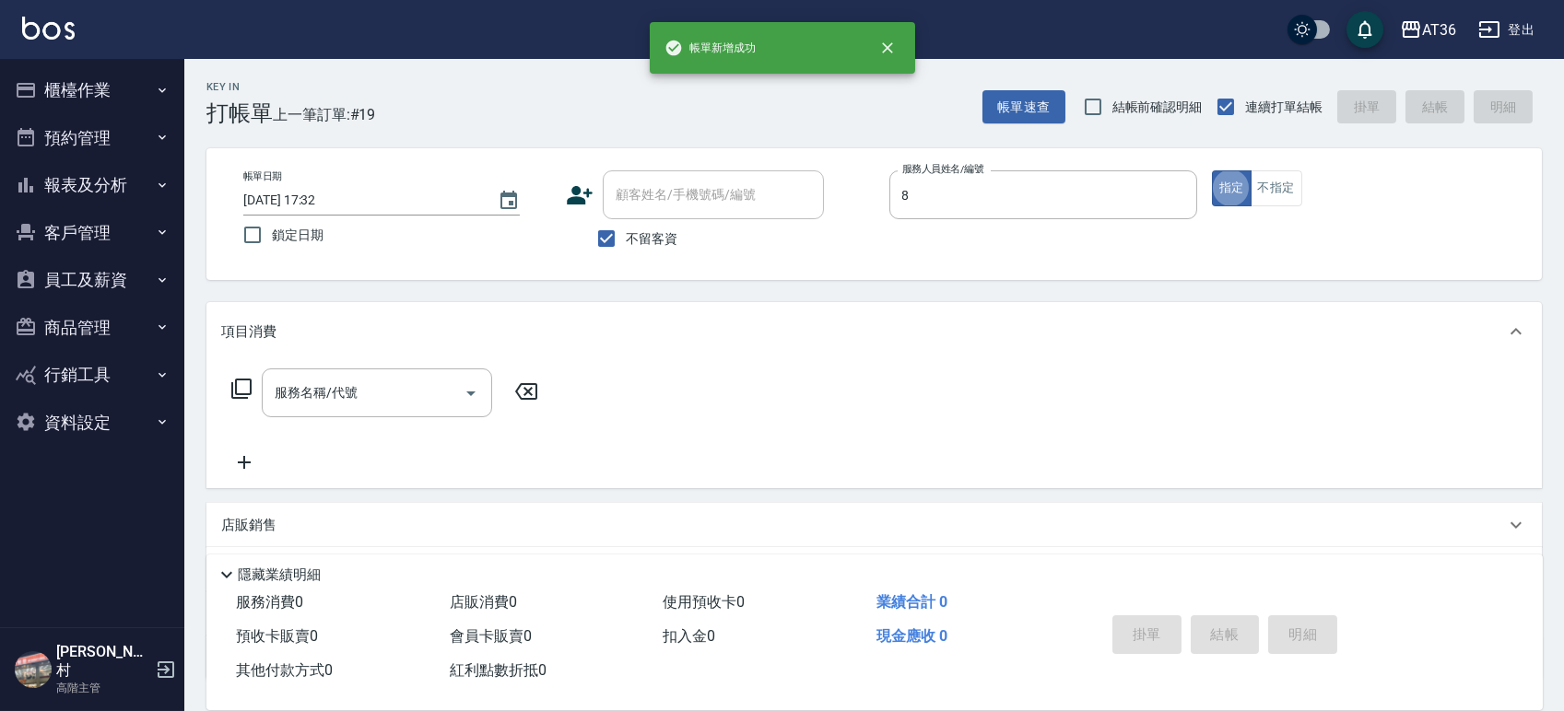
type input "[PERSON_NAME]-8"
click at [1265, 176] on button "不指定" at bounding box center [1276, 188] width 52 height 36
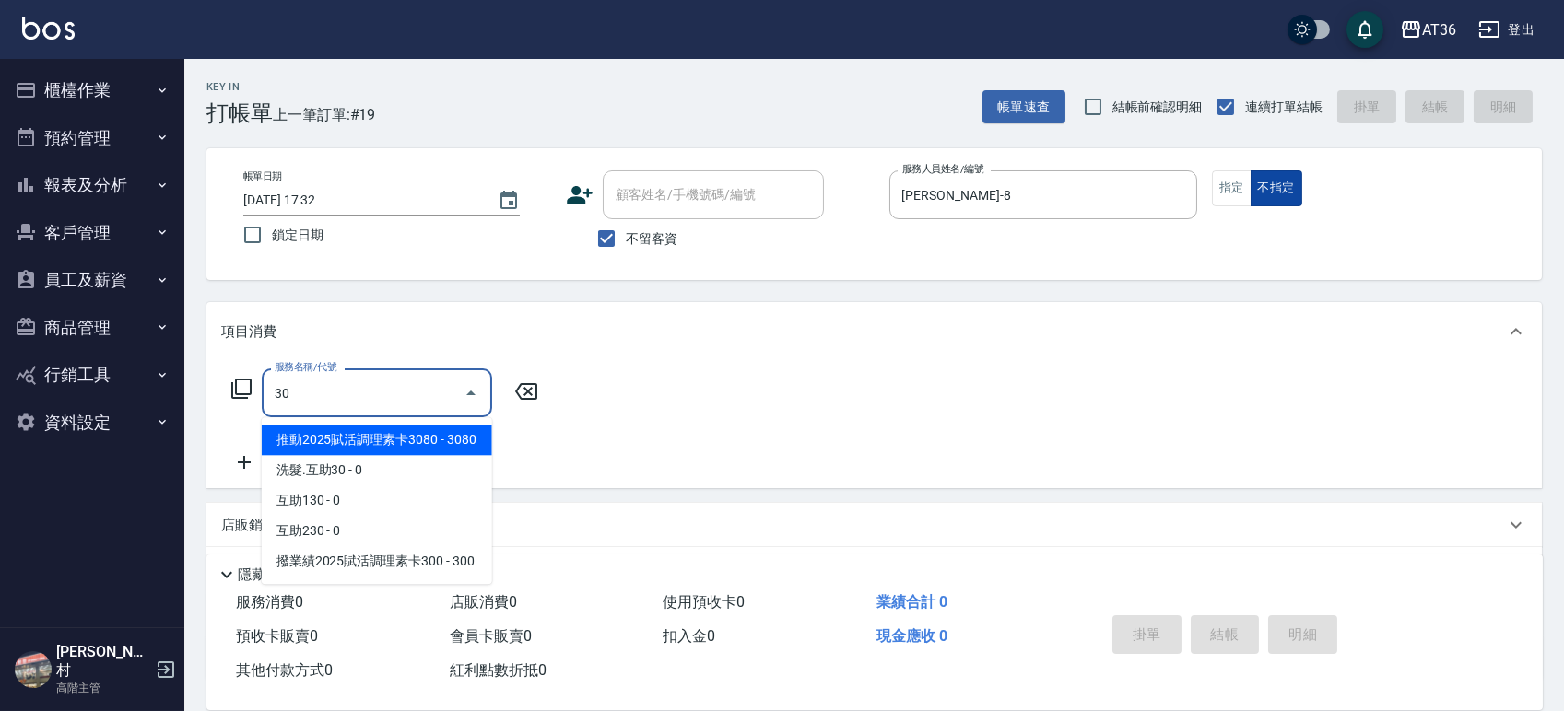
type input "3"
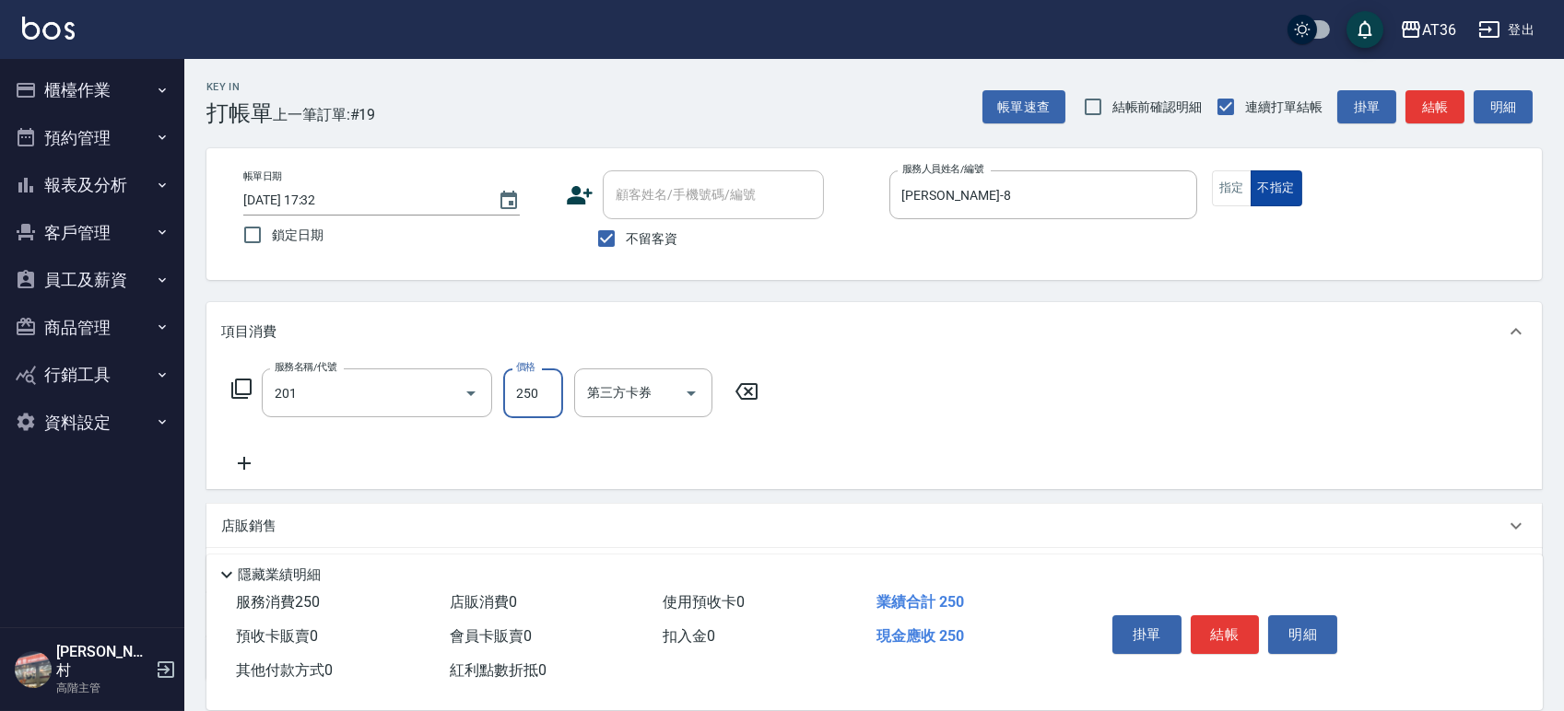
type input "一般洗髮(201)"
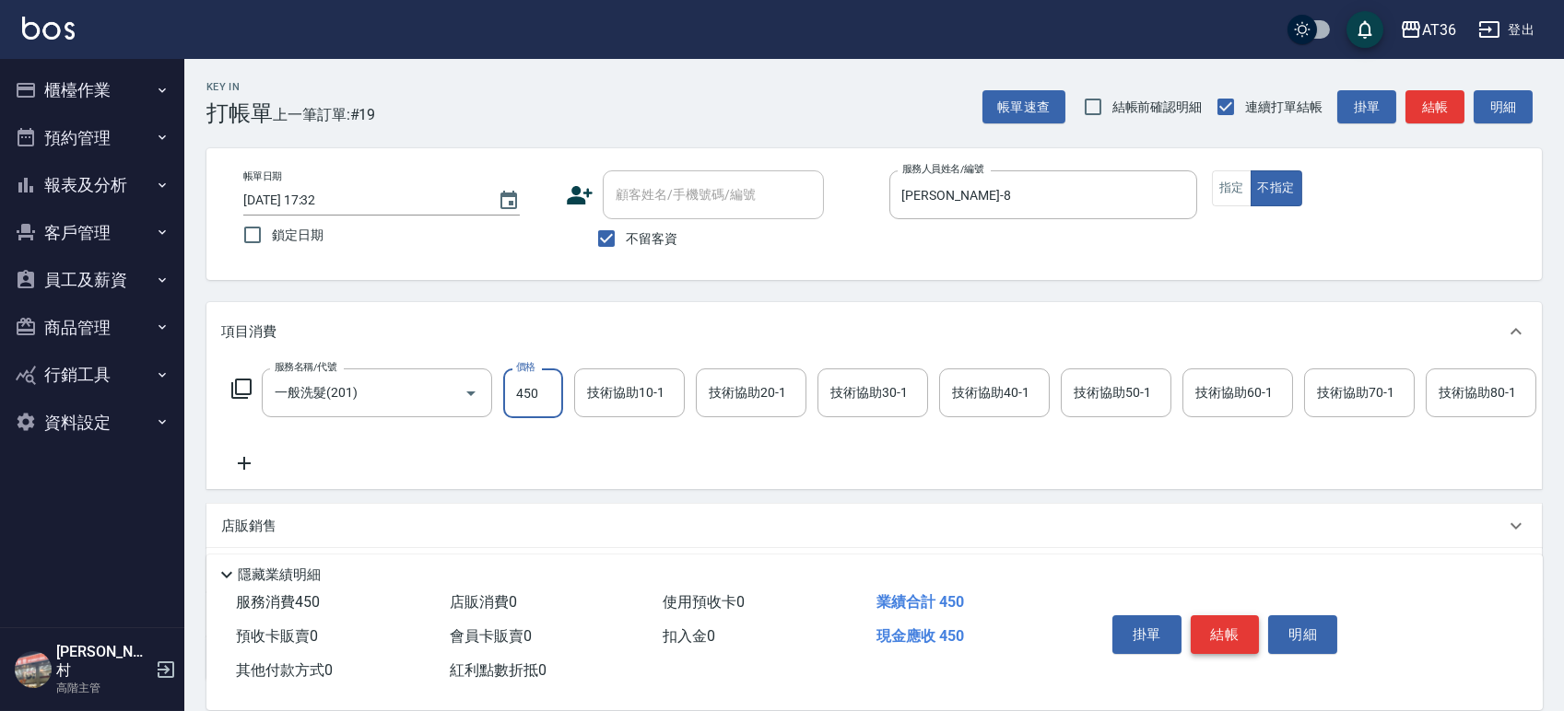
type input "450"
click at [1226, 621] on button "結帳" at bounding box center [1224, 634] width 69 height 39
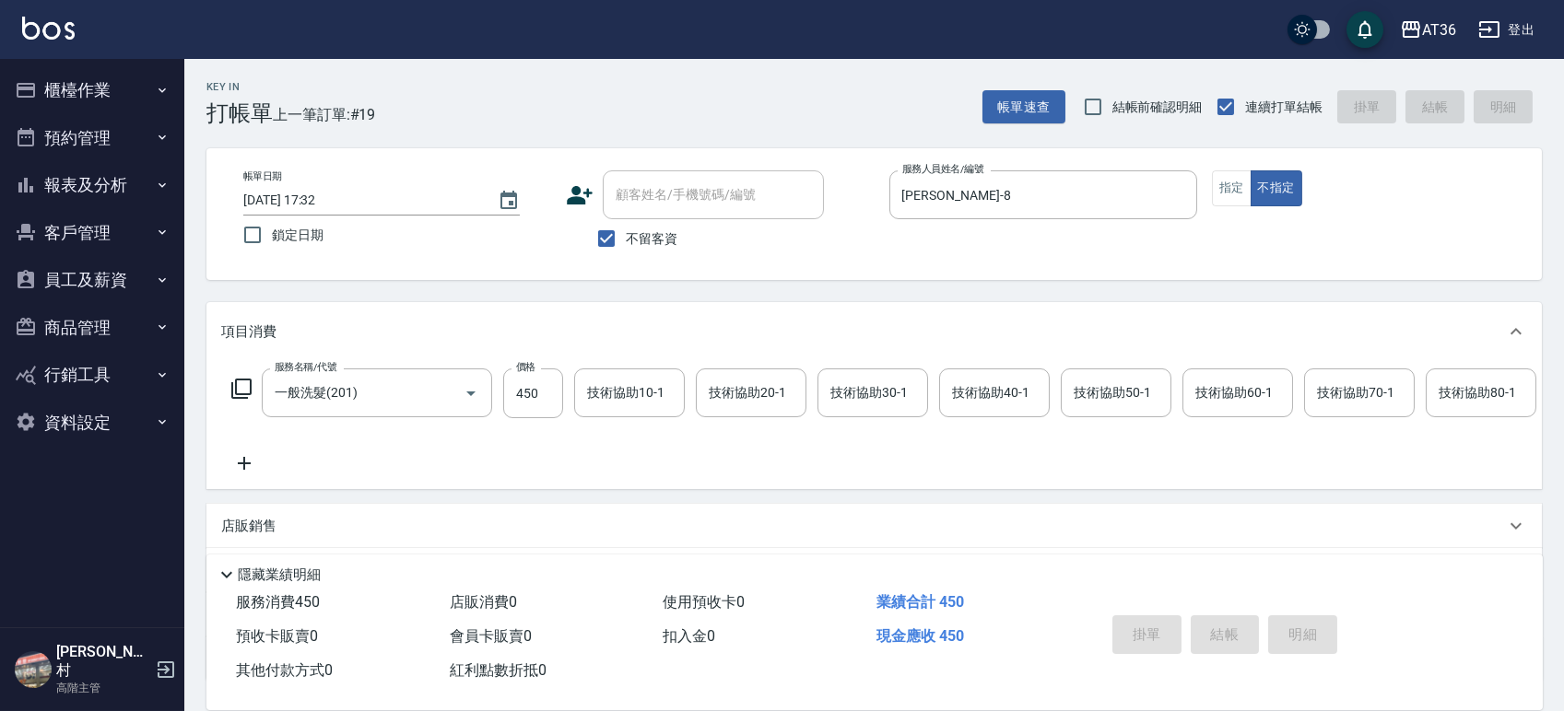
type input "[DATE] 17:33"
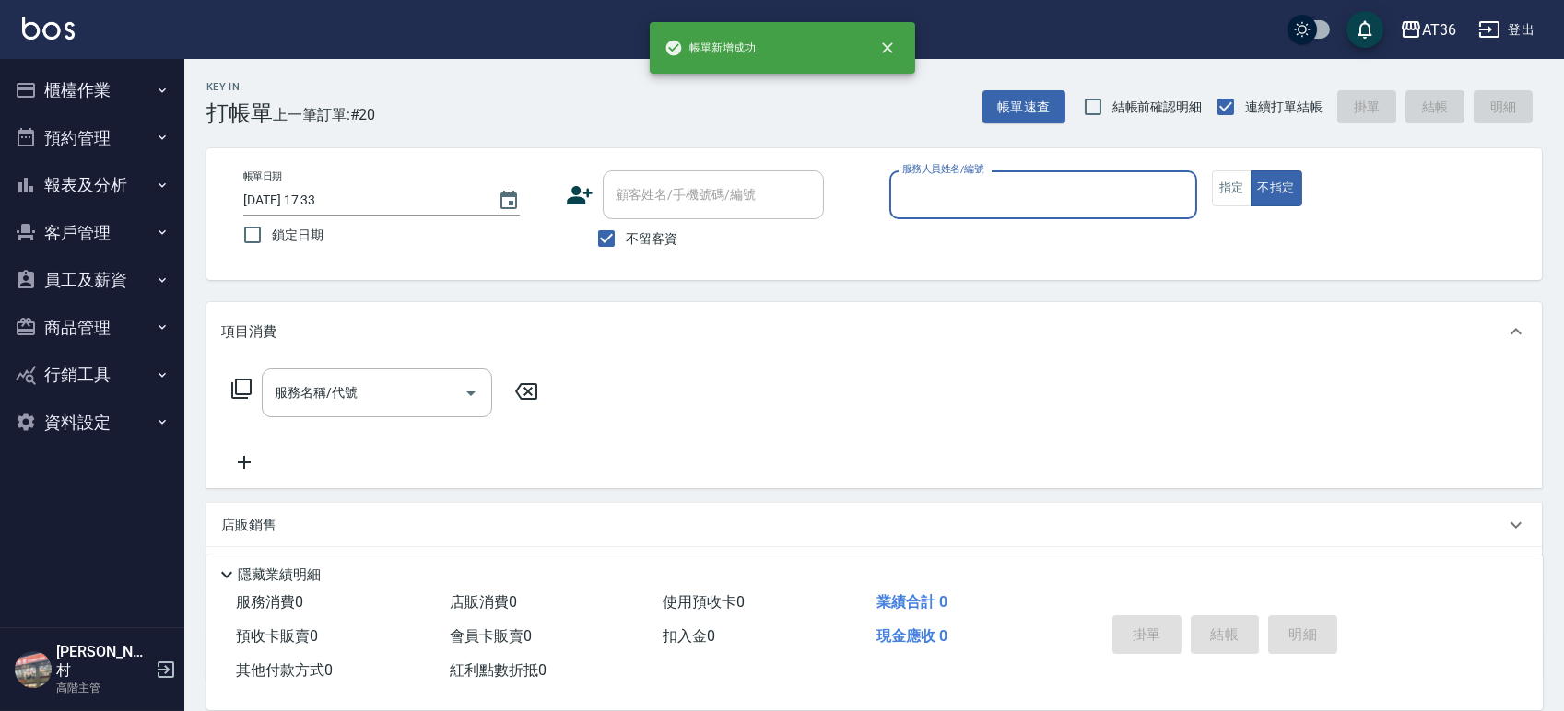
click at [104, 189] on button "報表及分析" at bounding box center [92, 185] width 170 height 48
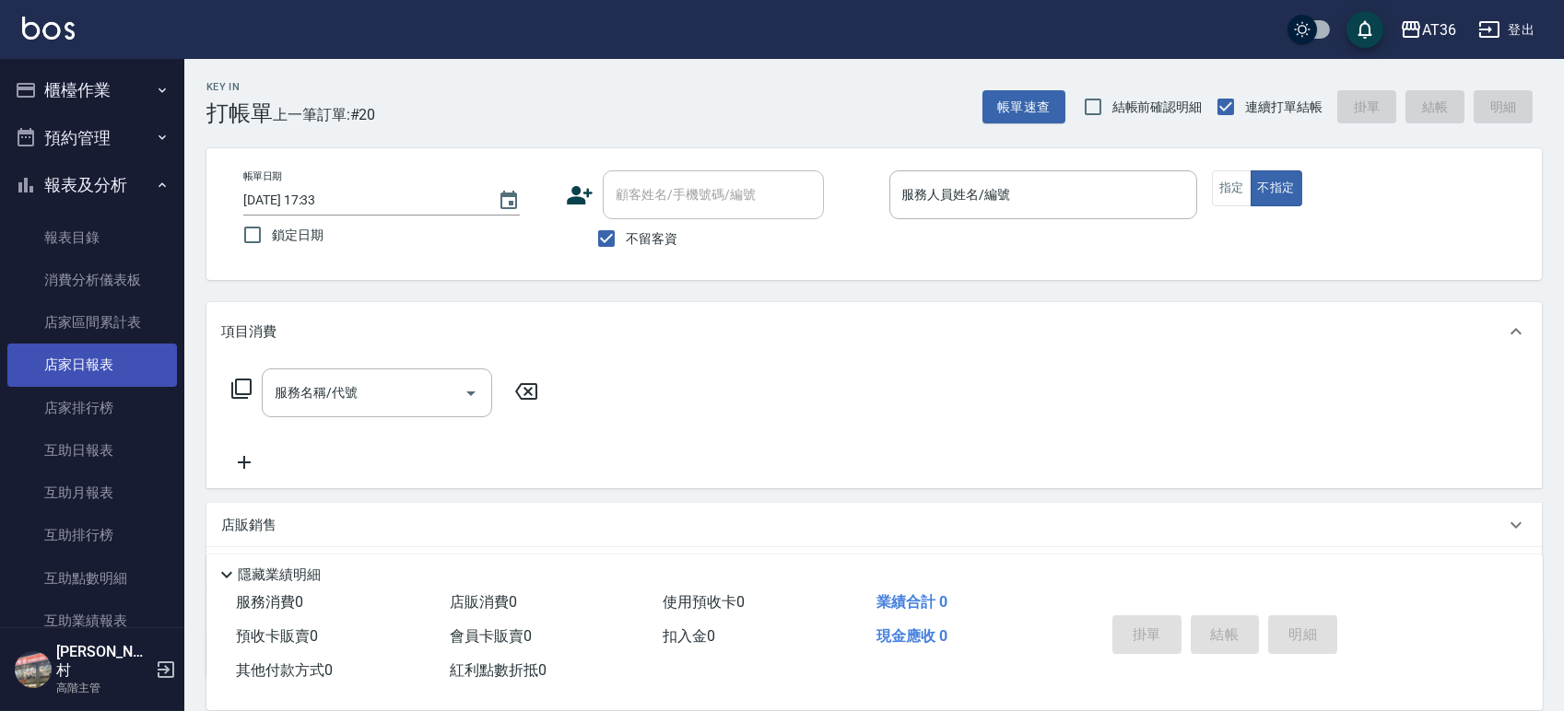
click at [93, 374] on link "店家日報表" at bounding box center [92, 365] width 170 height 42
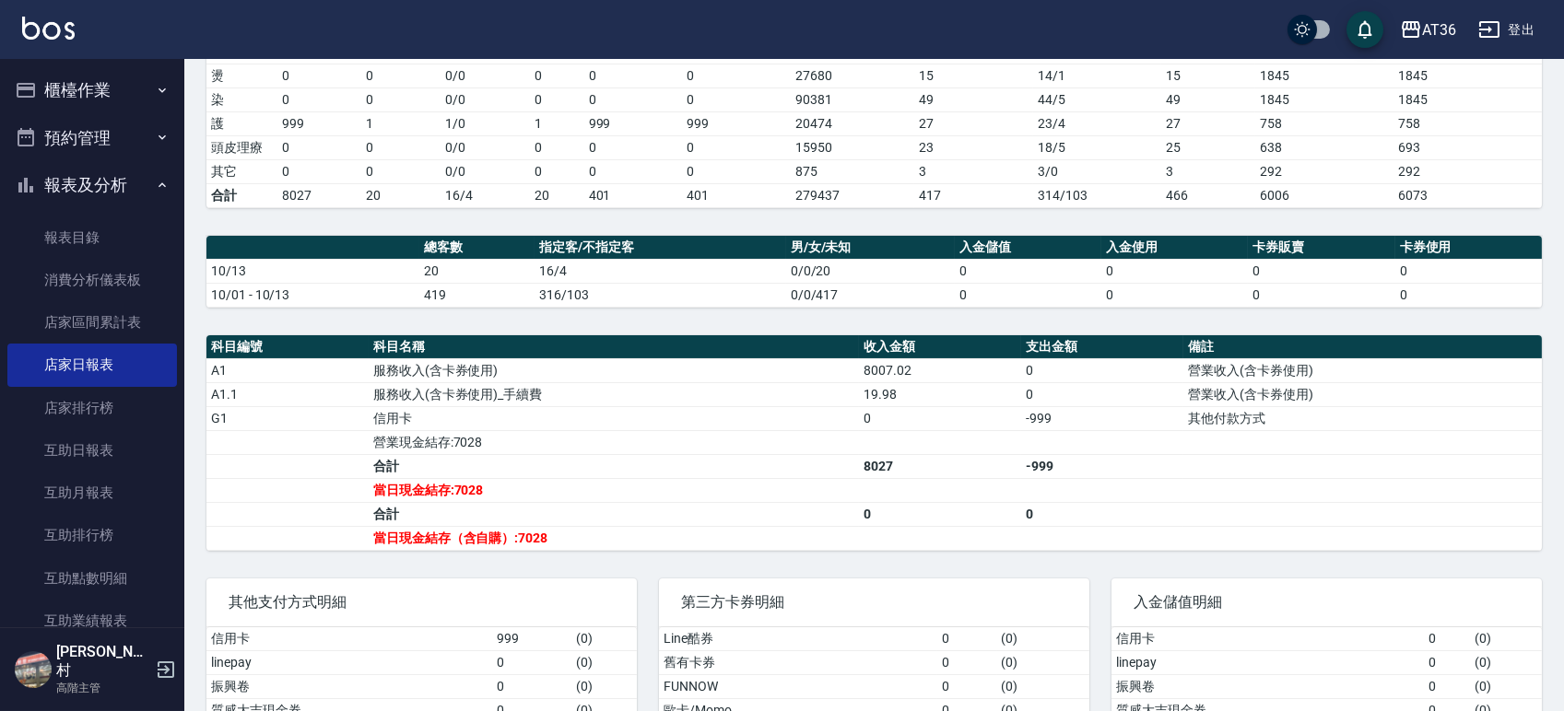
scroll to position [411, 0]
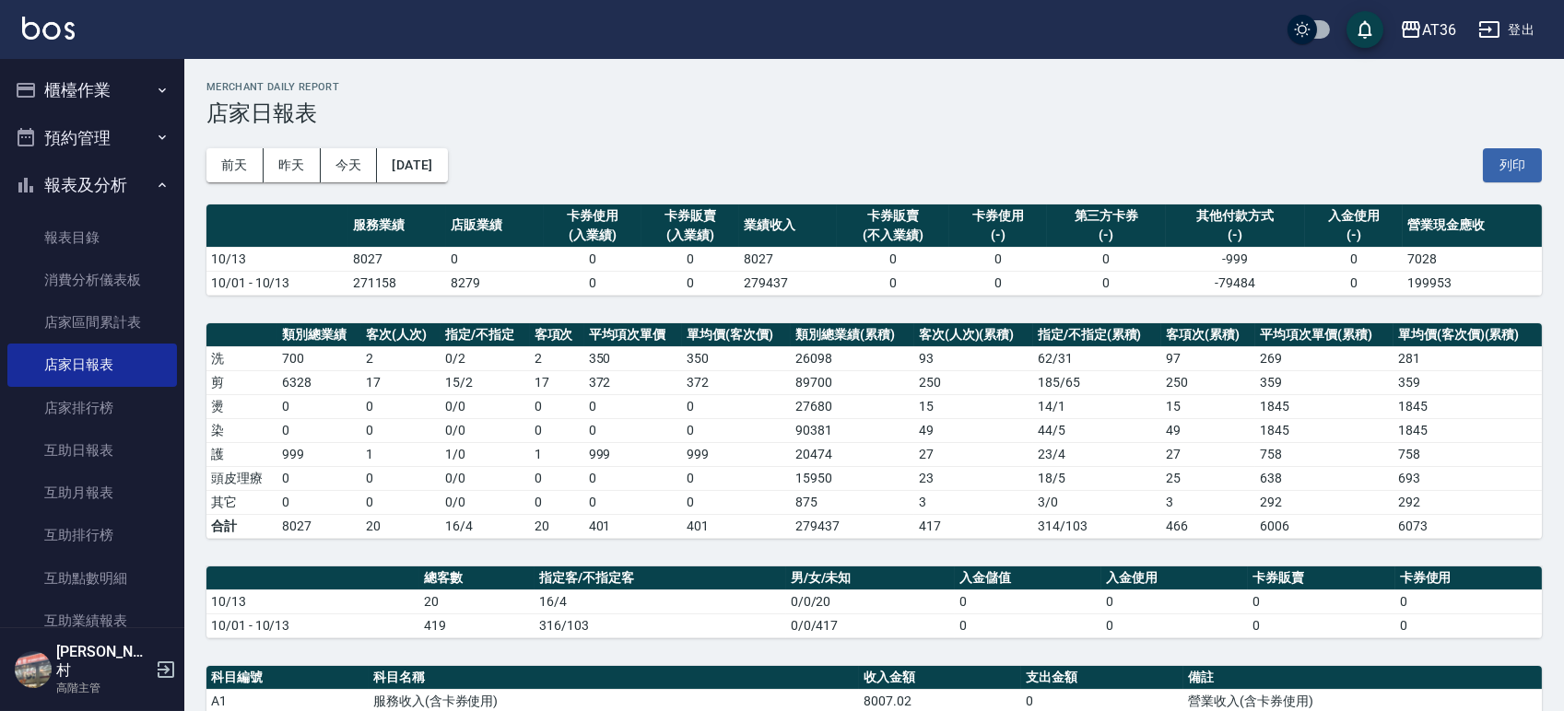
click at [91, 72] on button "櫃檯作業" at bounding box center [92, 90] width 170 height 48
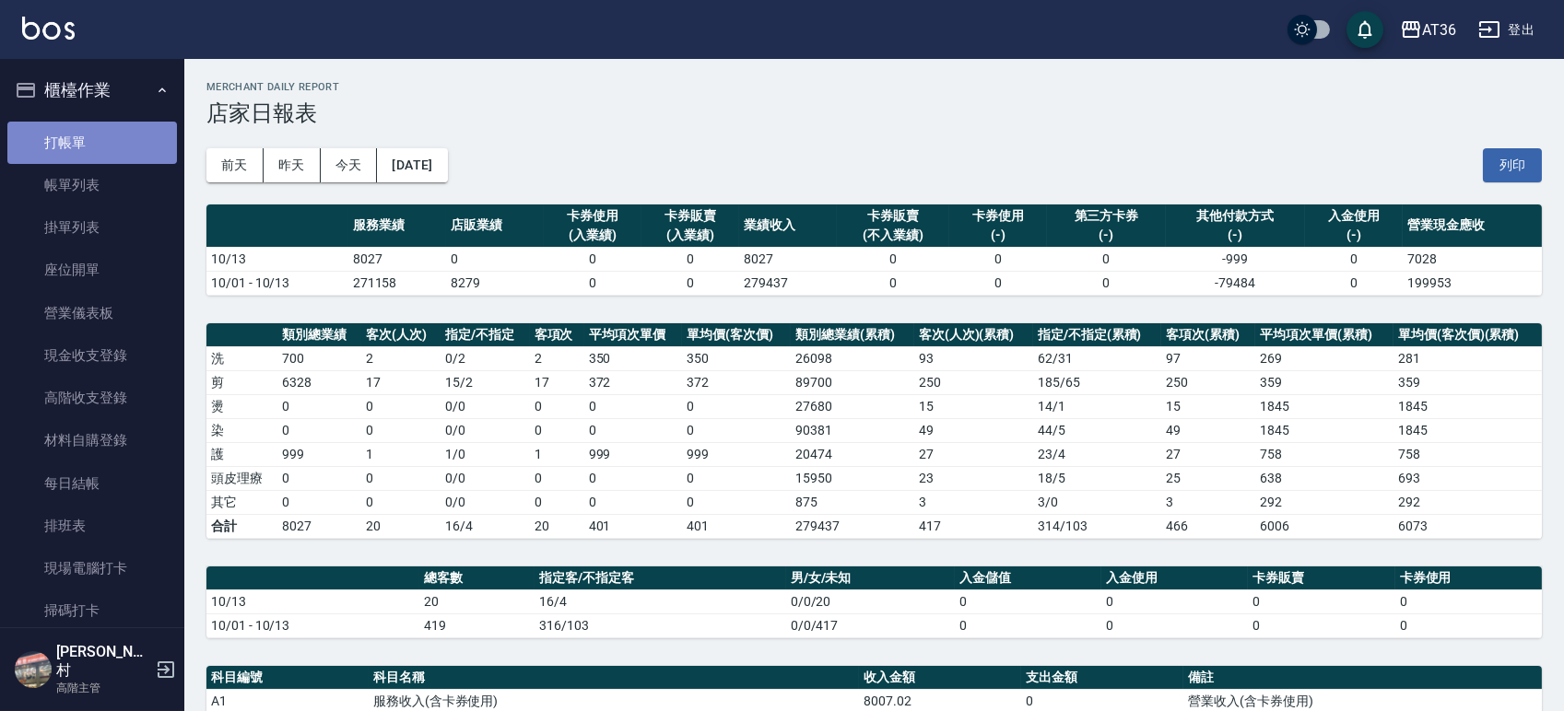
click at [97, 146] on link "打帳單" at bounding box center [92, 143] width 170 height 42
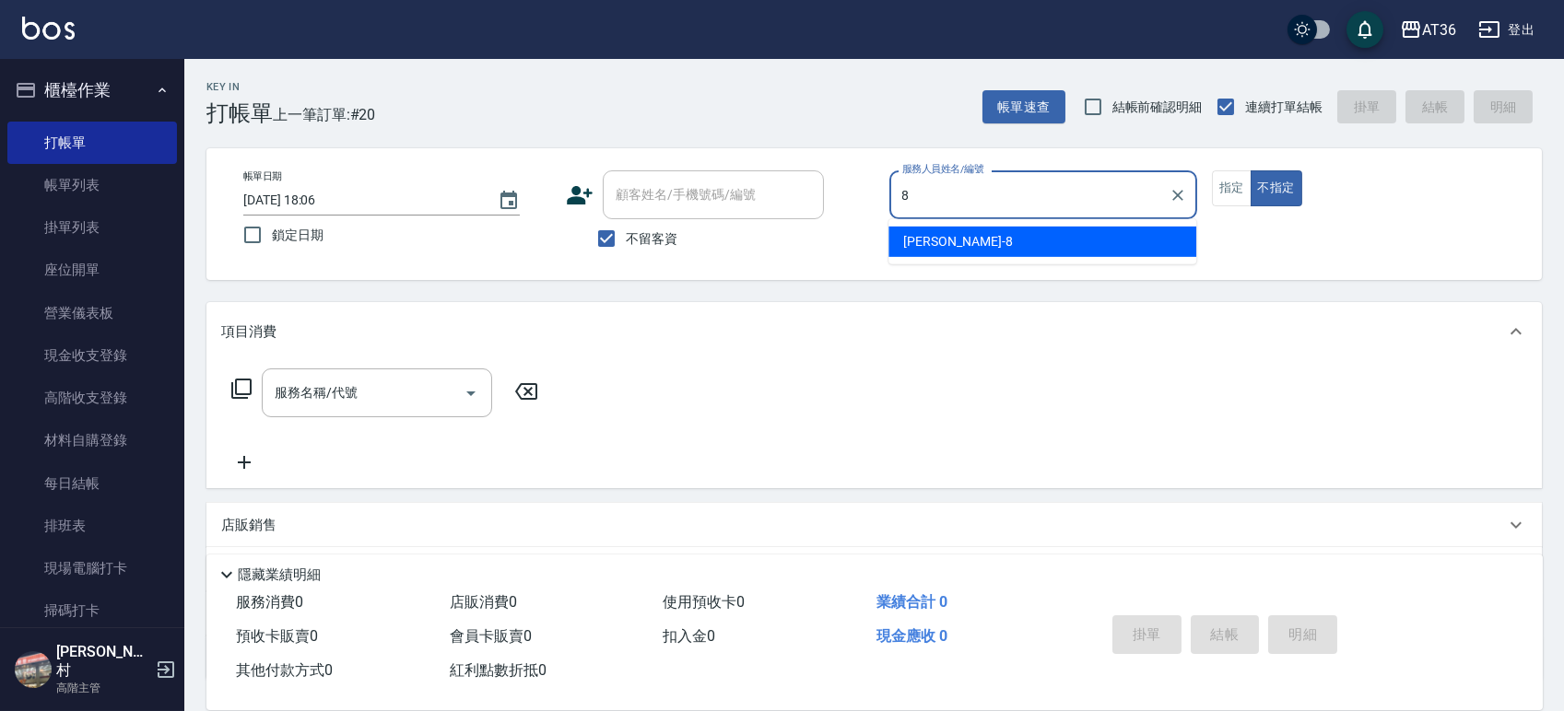
type input "[PERSON_NAME]-8"
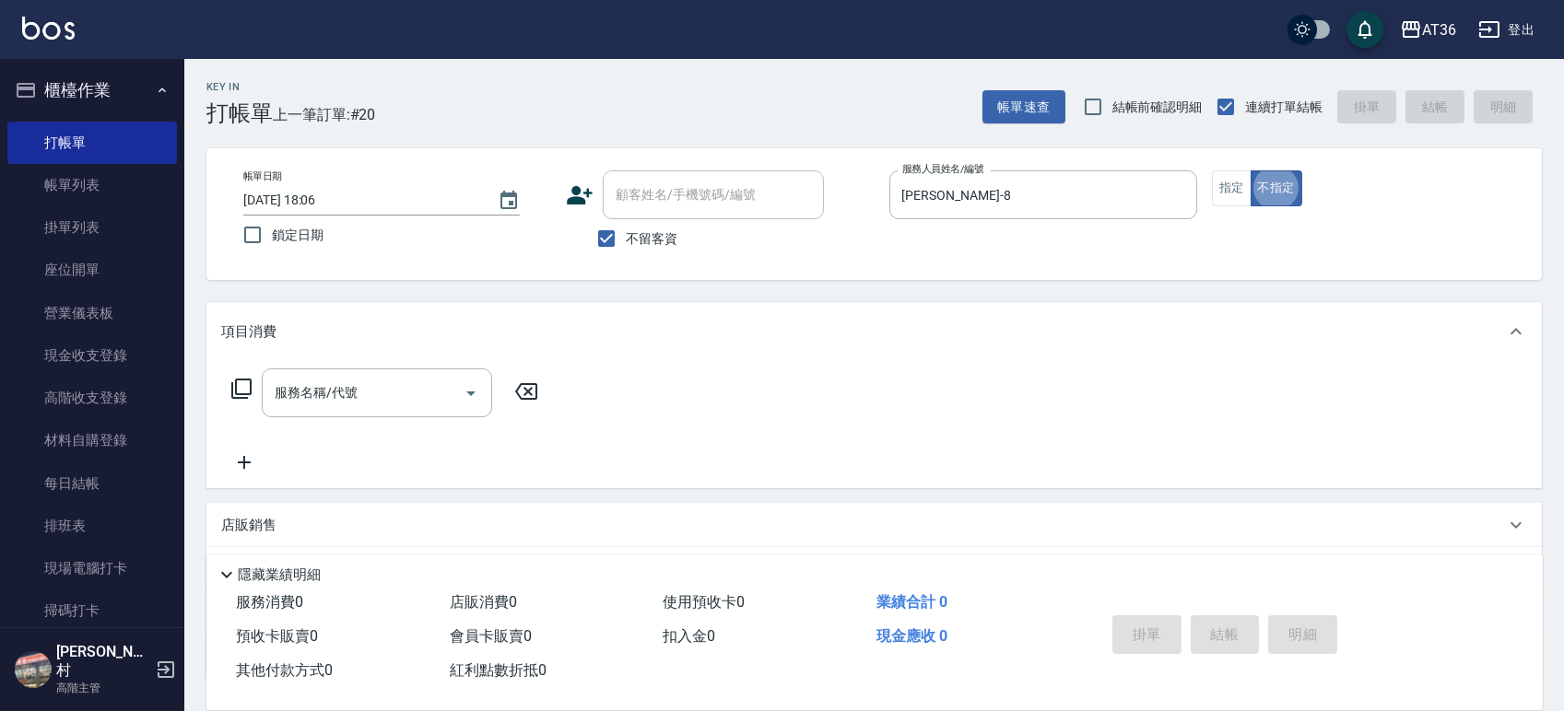
type button "false"
click at [236, 389] on icon at bounding box center [241, 389] width 20 height 20
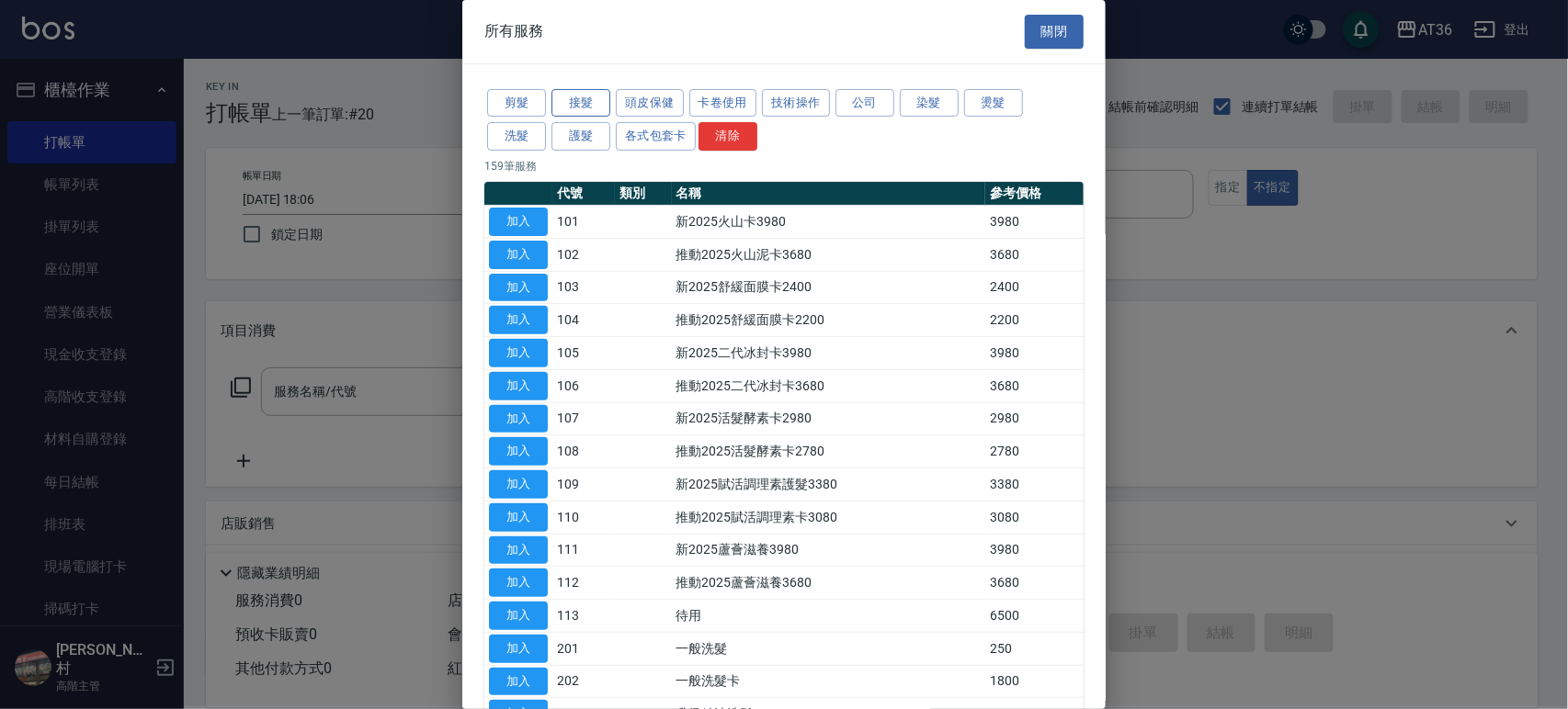
click at [575, 105] on button "接髮" at bounding box center [581, 103] width 59 height 29
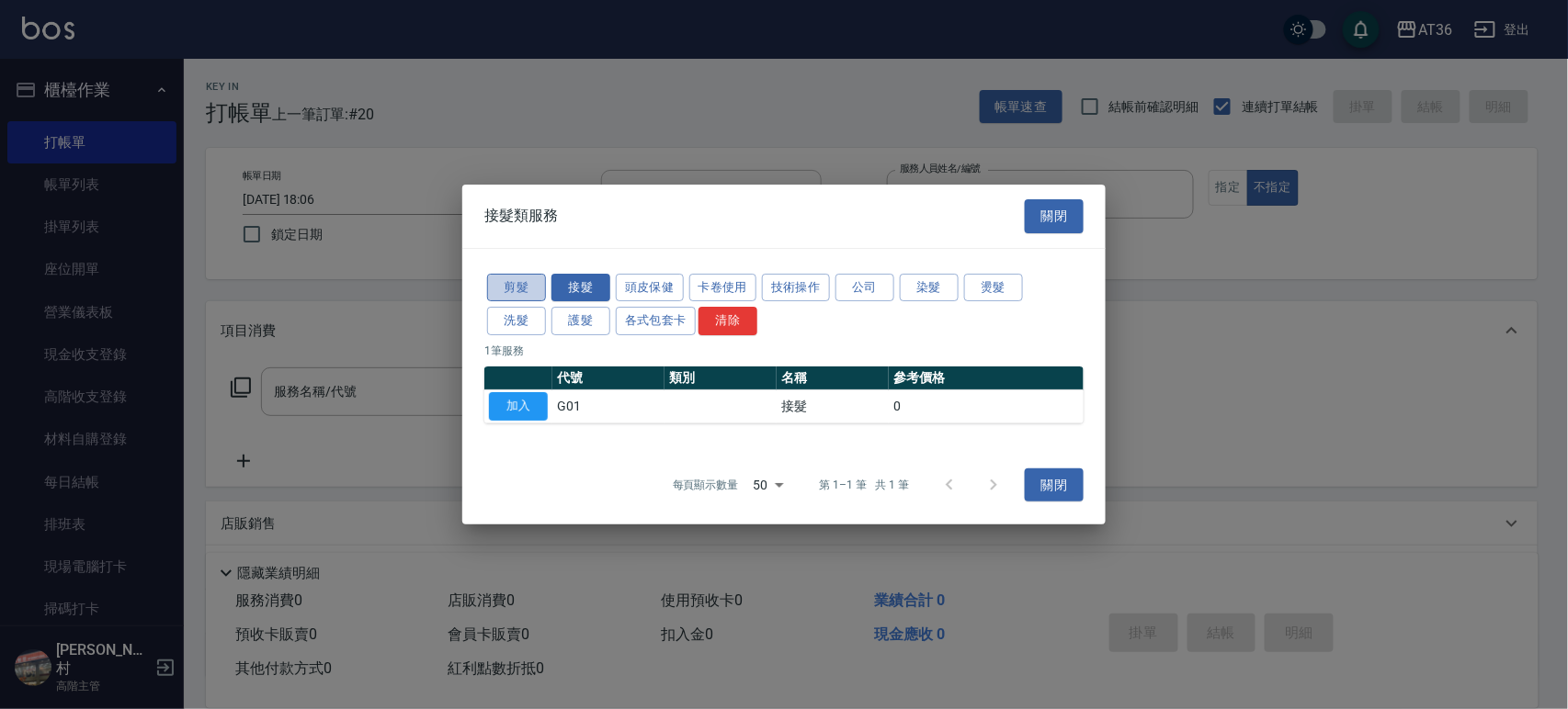
click at [522, 277] on button "剪髮" at bounding box center [516, 288] width 59 height 29
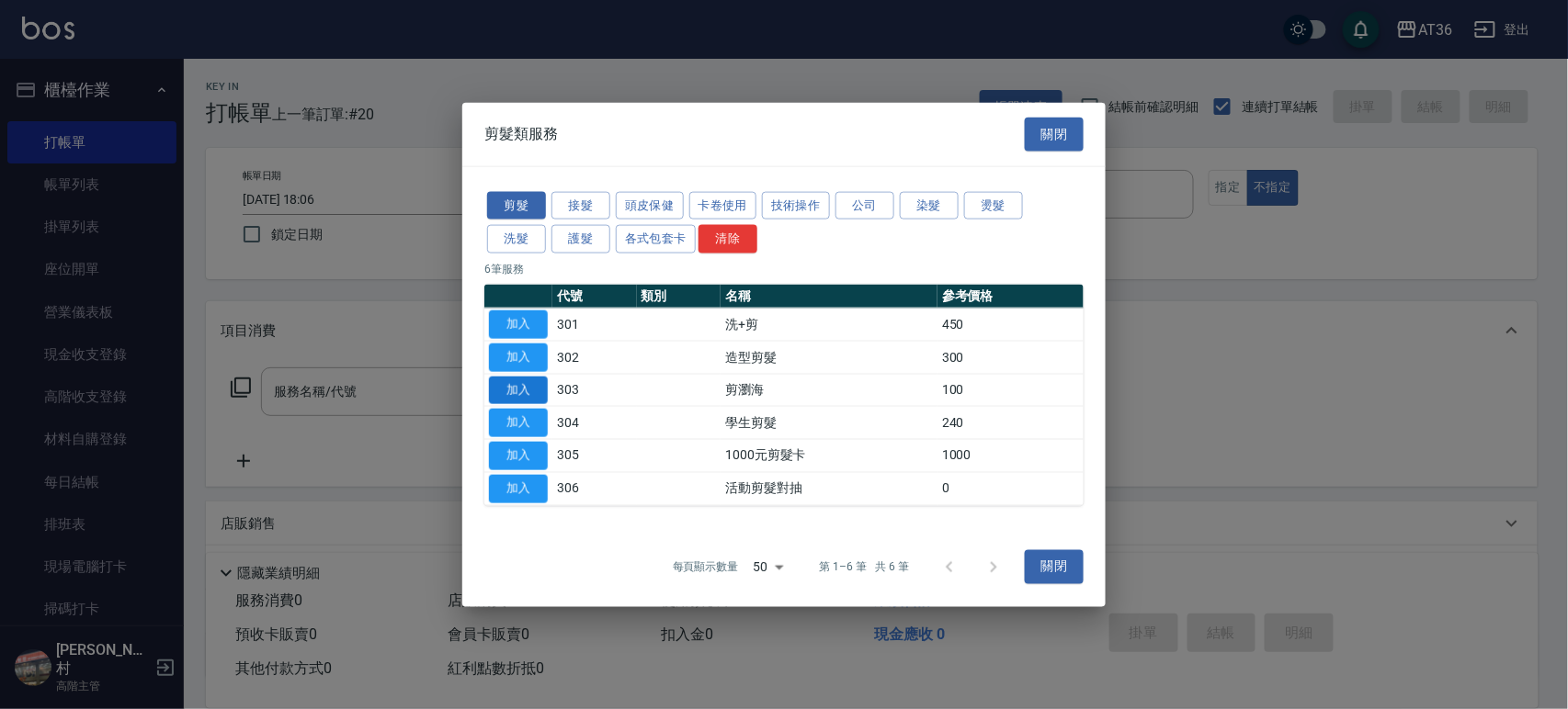
click at [537, 384] on button "加入" at bounding box center [518, 390] width 59 height 29
type input "剪瀏海(303)"
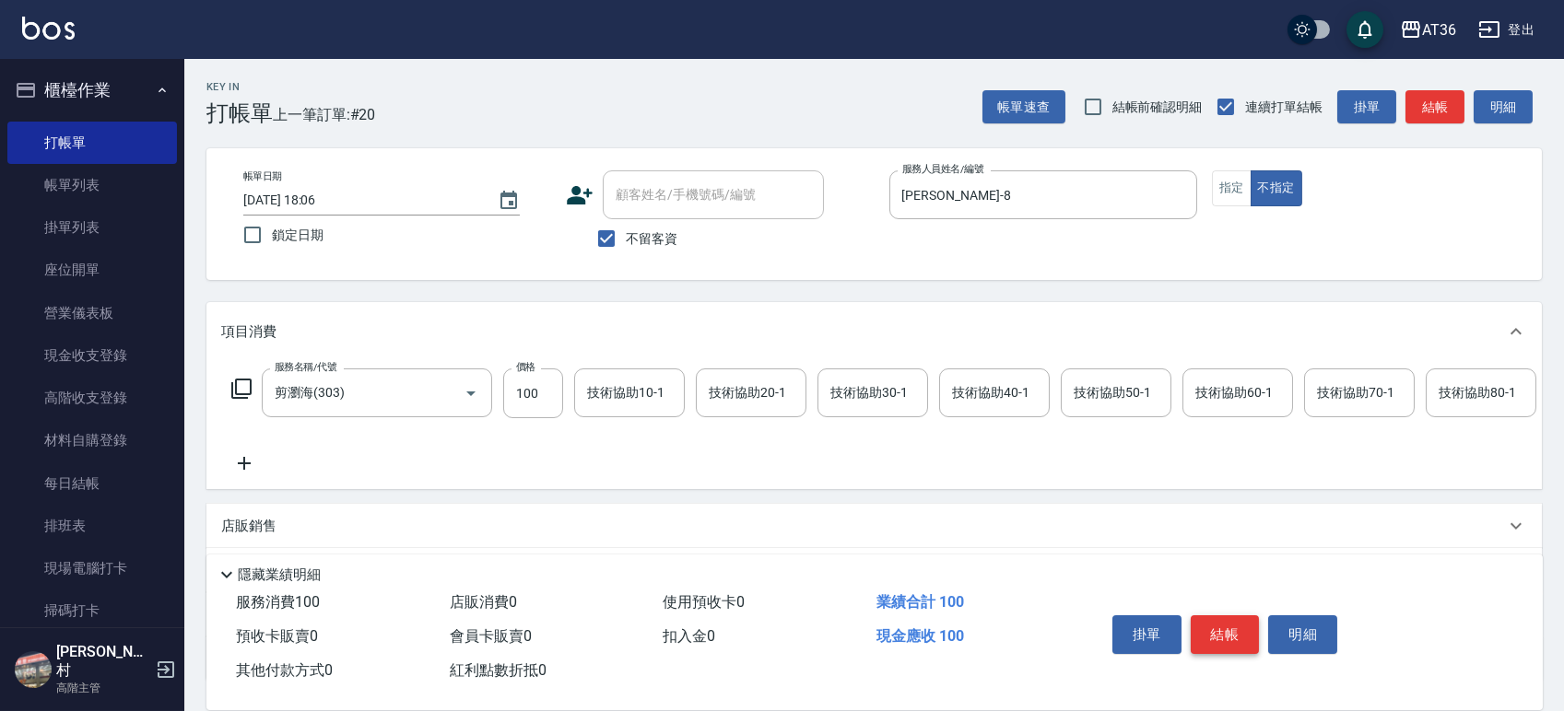
click at [1234, 641] on button "結帳" at bounding box center [1224, 634] width 69 height 39
